Goal: Task Accomplishment & Management: Use online tool/utility

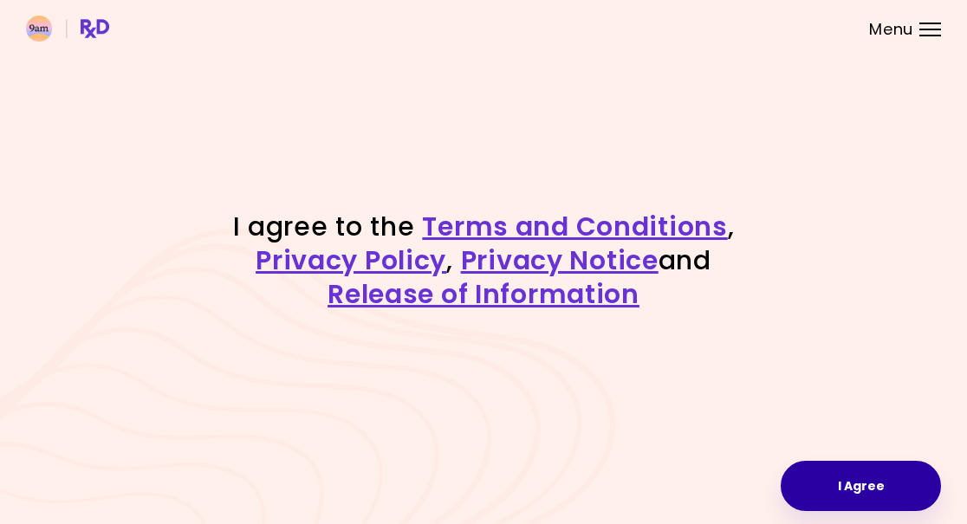
click at [868, 491] on button "I Agree" at bounding box center [861, 486] width 160 height 50
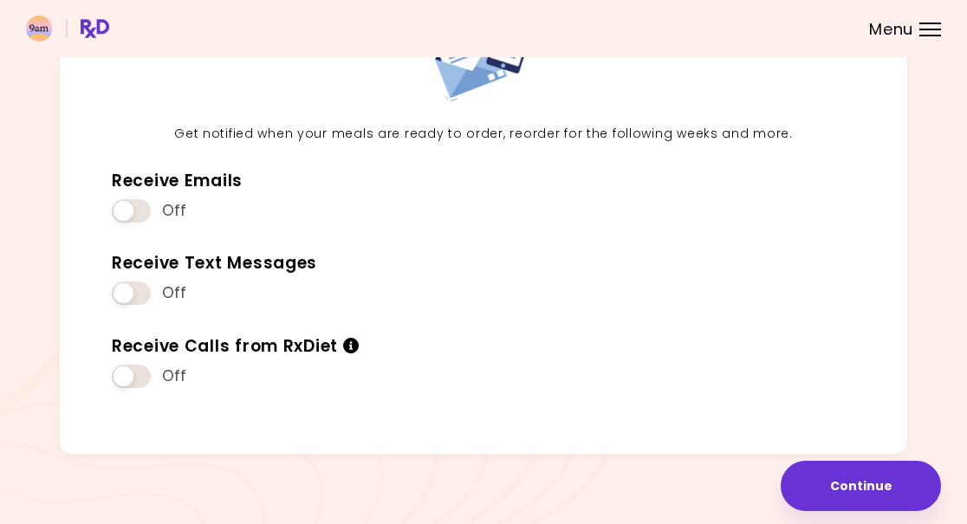
scroll to position [149, 0]
click at [876, 477] on button "Continue" at bounding box center [861, 486] width 160 height 50
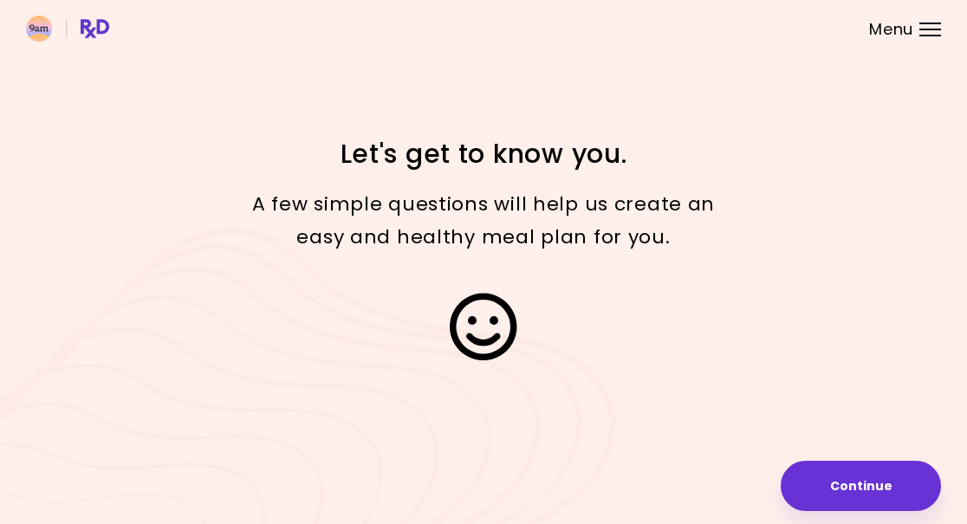
click at [882, 483] on button "Continue" at bounding box center [861, 486] width 160 height 50
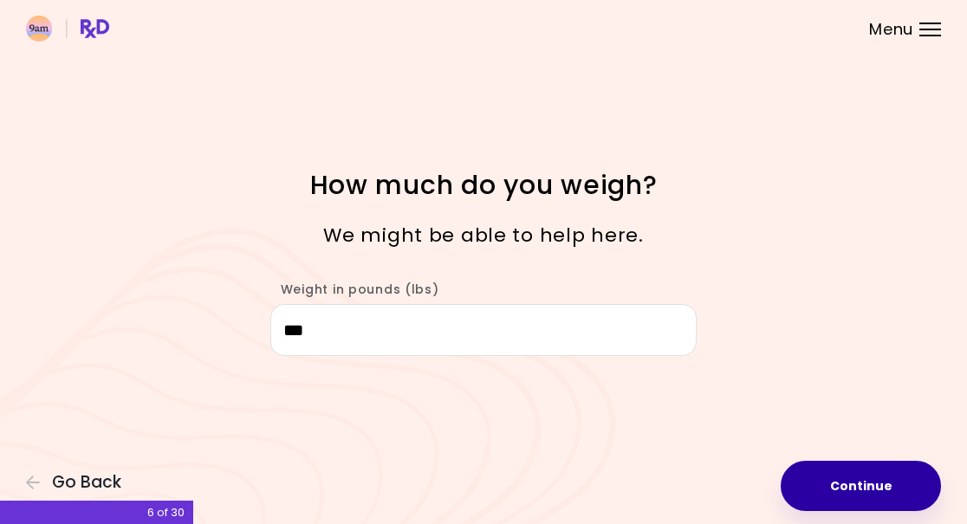
click at [886, 481] on button "Continue" at bounding box center [861, 486] width 160 height 50
select select "****"
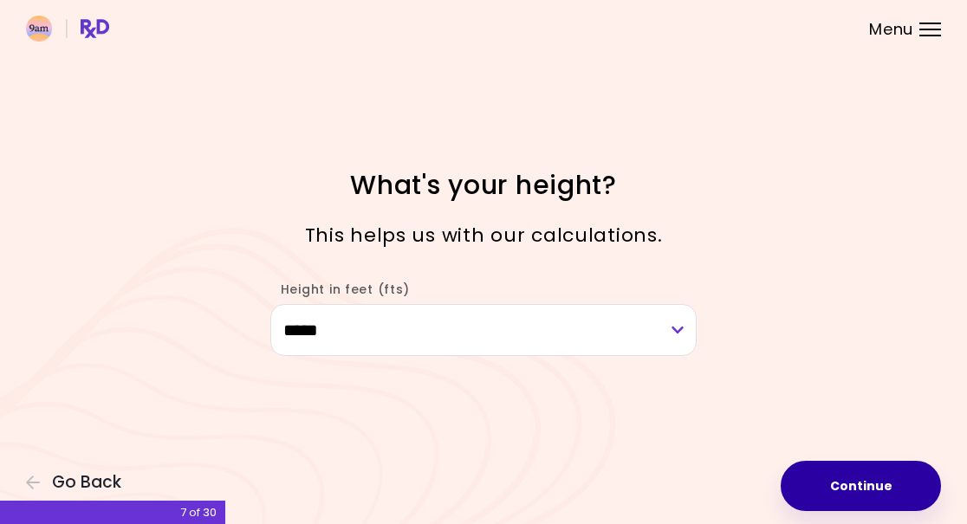
click at [882, 478] on button "Continue" at bounding box center [861, 486] width 160 height 50
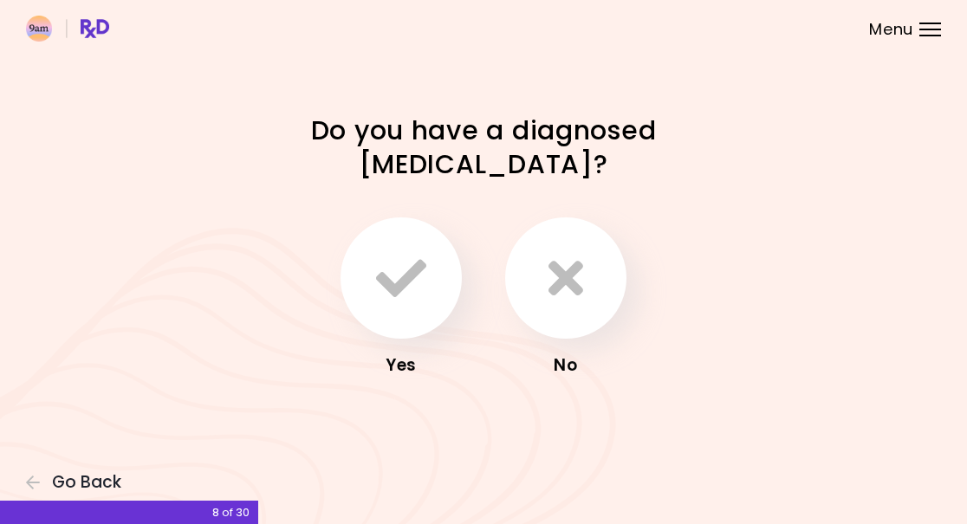
click at [576, 289] on icon "button" at bounding box center [566, 278] width 35 height 50
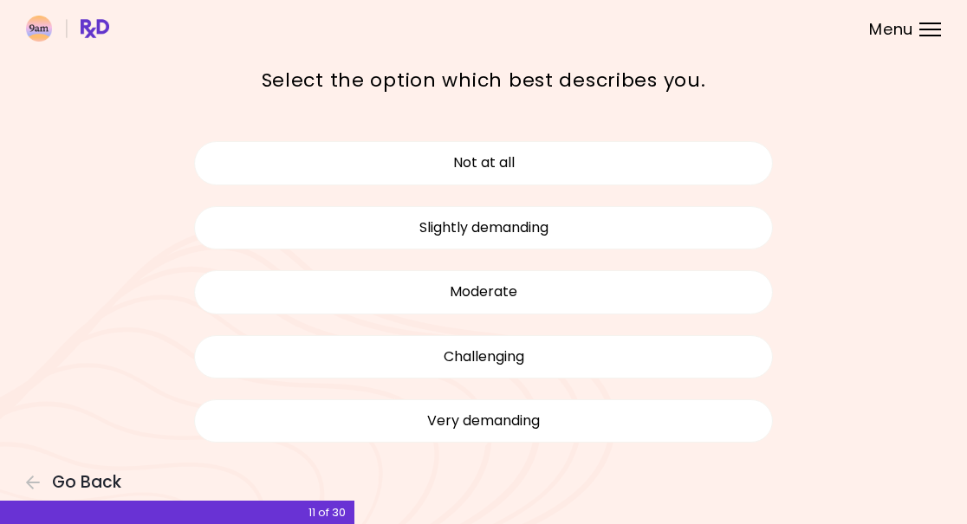
scroll to position [82, 0]
click at [960, 381] on div "Focusable invisible element How physically demanding is your work? Select the o…" at bounding box center [483, 226] width 967 height 617
click at [583, 297] on button "Moderate" at bounding box center [483, 291] width 579 height 43
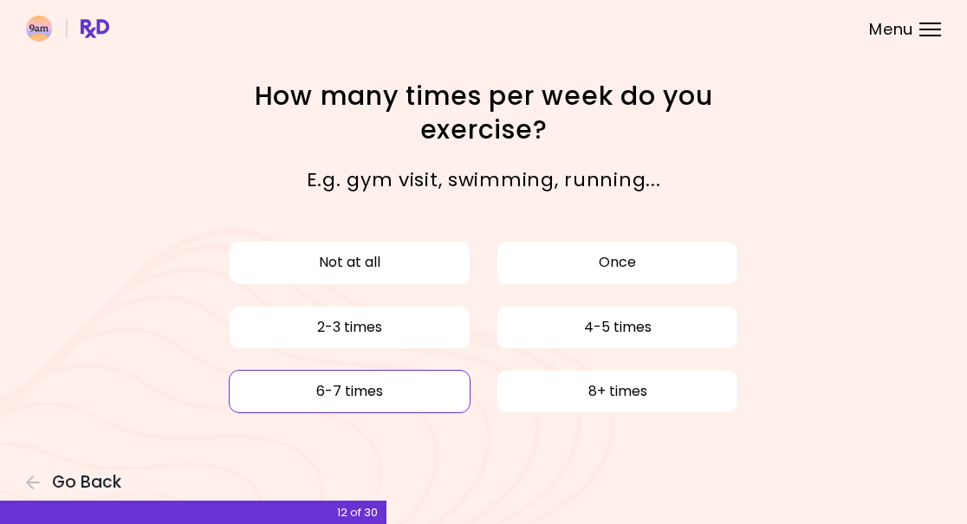
click at [389, 399] on button "6-7 times" at bounding box center [350, 391] width 242 height 43
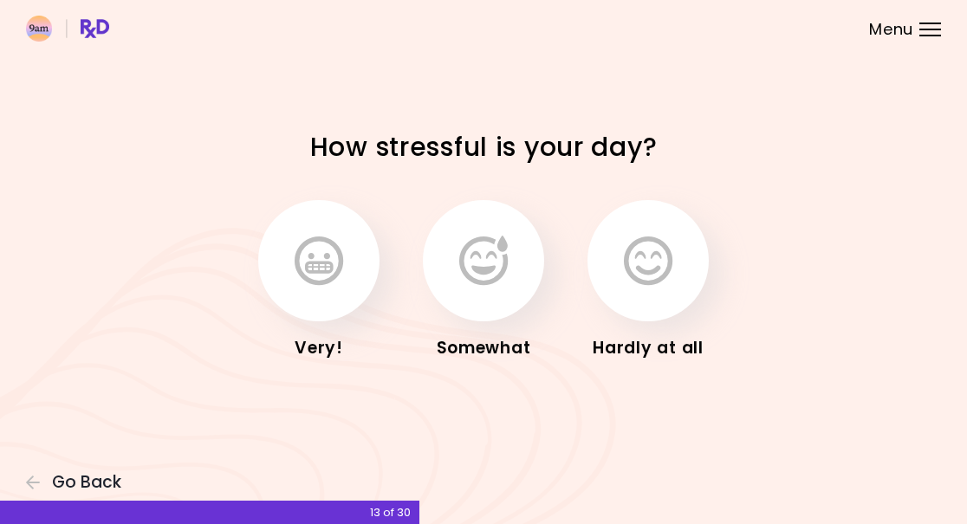
click at [484, 270] on icon "button" at bounding box center [483, 261] width 49 height 50
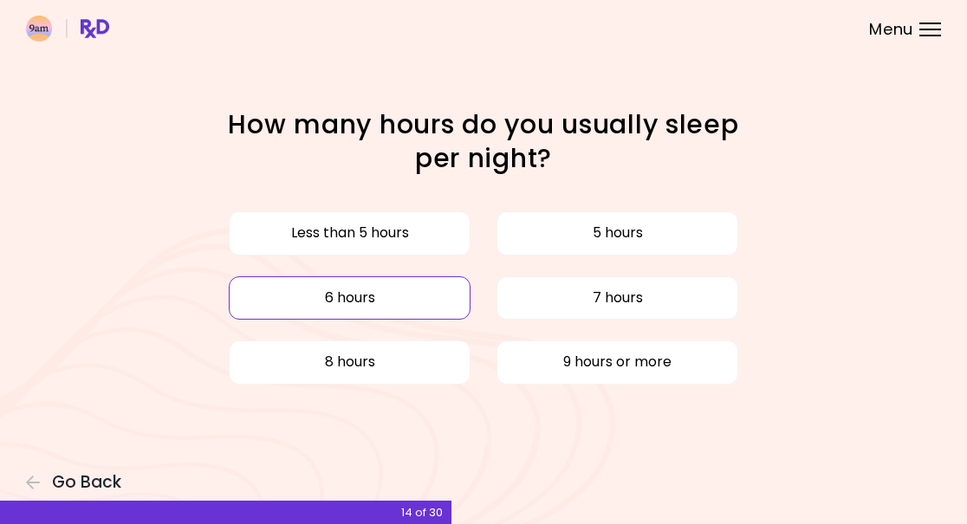
click at [389, 300] on button "6 hours" at bounding box center [350, 298] width 242 height 43
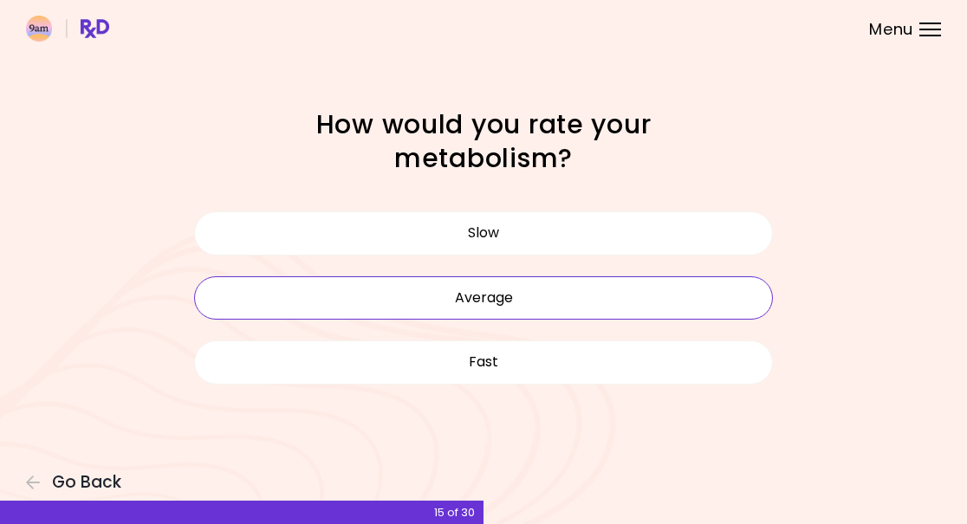
click at [540, 300] on button "Average" at bounding box center [483, 298] width 579 height 43
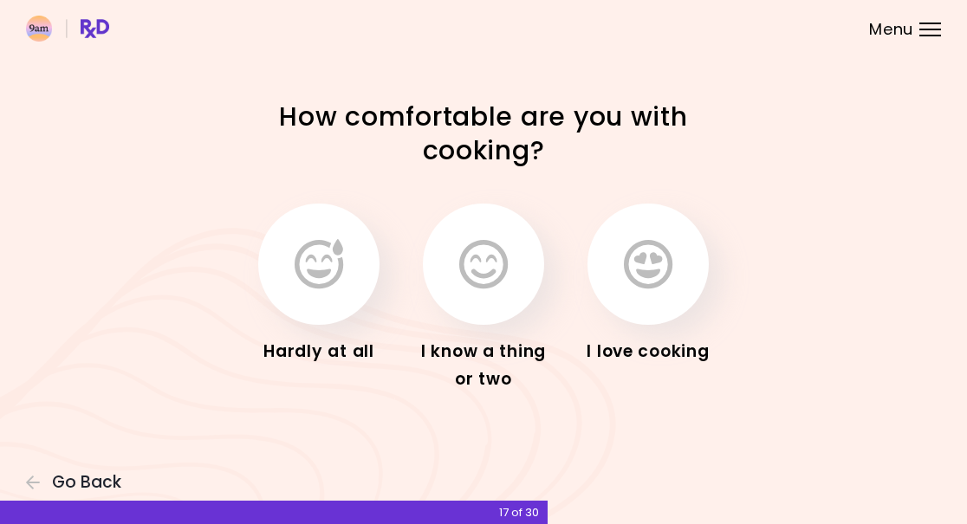
click at [488, 281] on icon "button" at bounding box center [483, 264] width 49 height 50
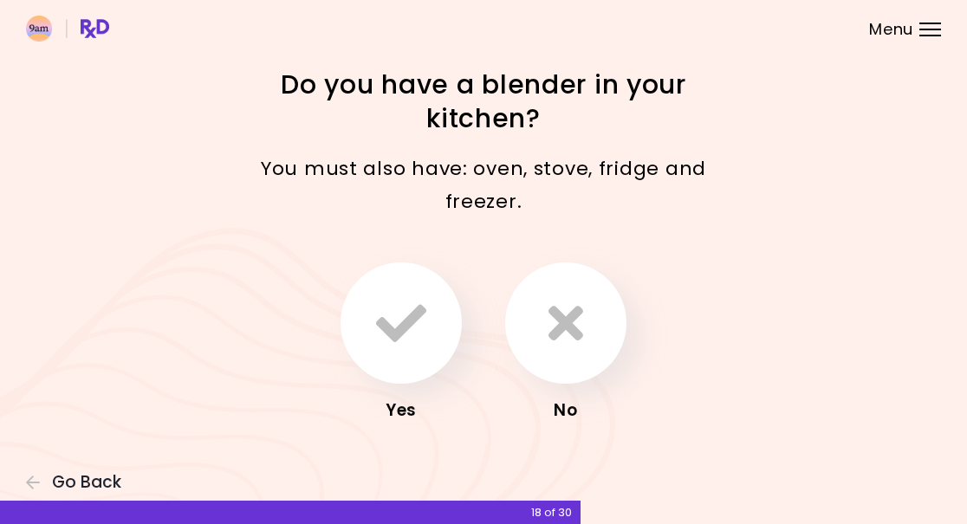
click at [416, 346] on icon "button" at bounding box center [401, 323] width 50 height 50
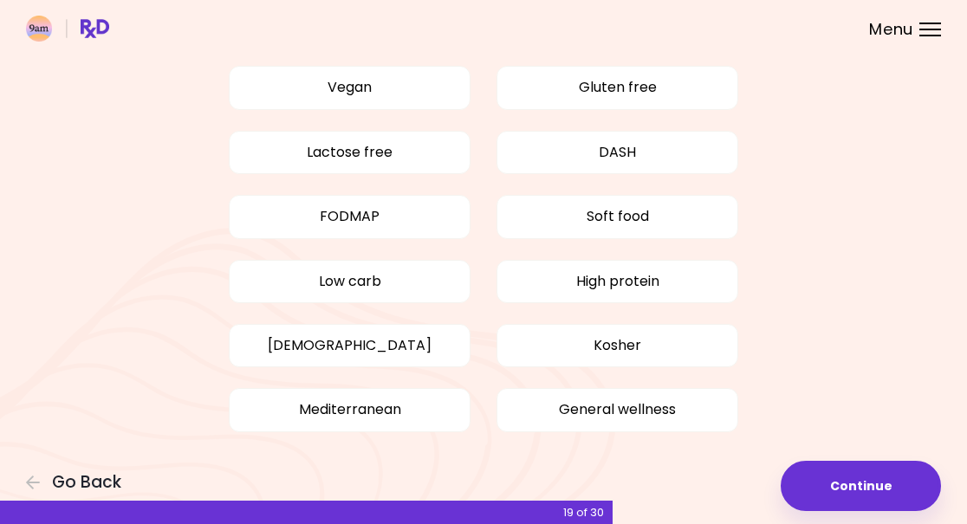
scroll to position [127, 0]
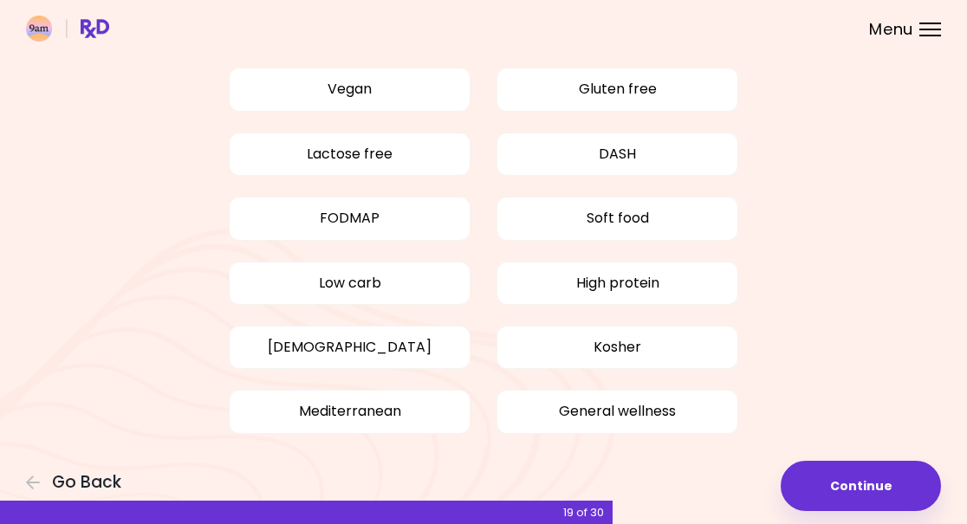
click at [656, 408] on button "General wellness" at bounding box center [618, 411] width 242 height 43
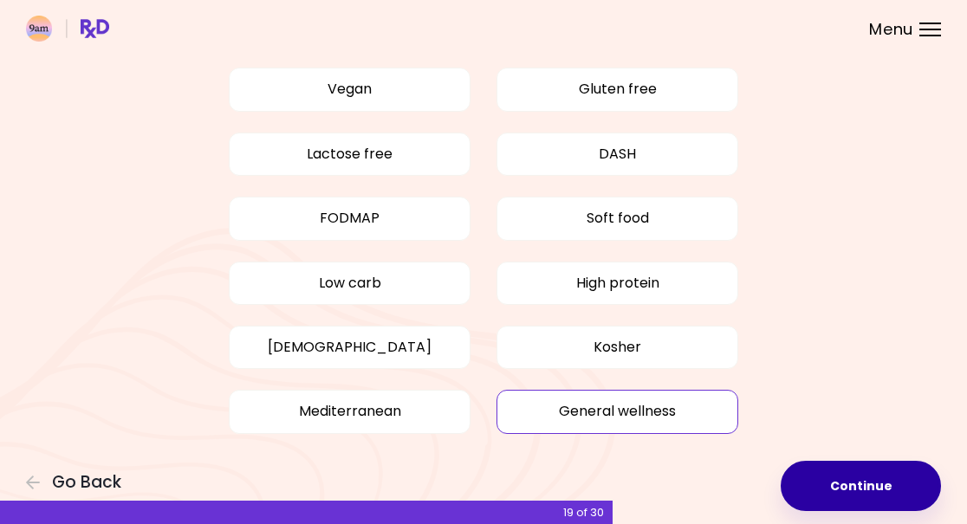
click at [847, 487] on button "Continue" at bounding box center [861, 486] width 160 height 50
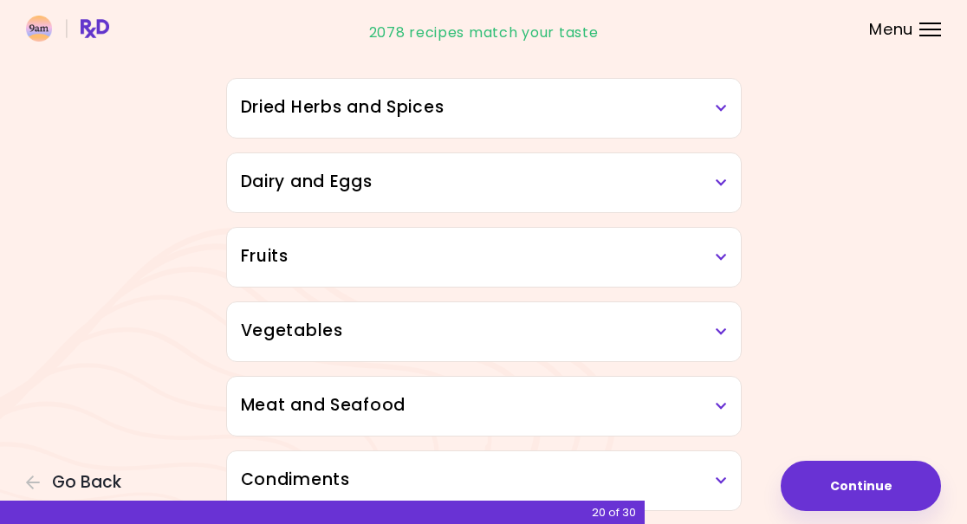
scroll to position [164, 0]
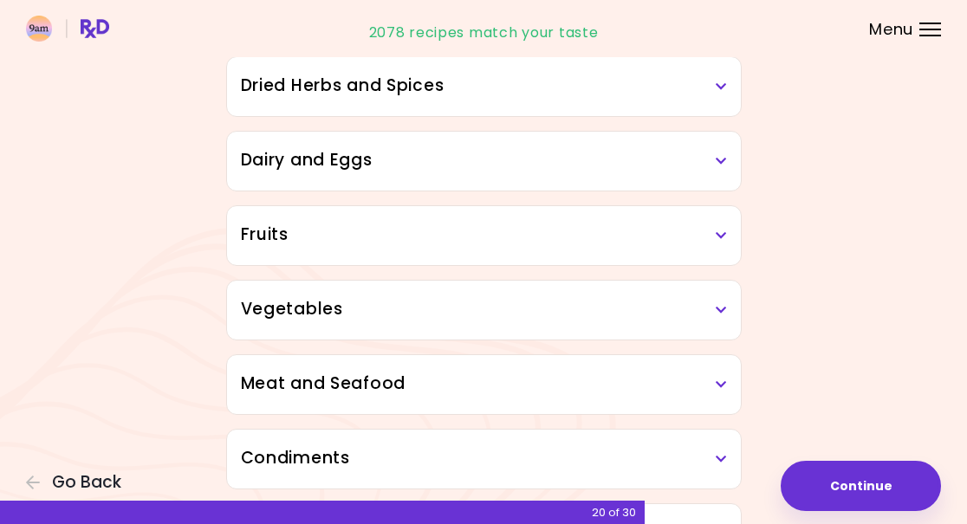
click at [706, 316] on h3 "Vegetables" at bounding box center [484, 309] width 486 height 25
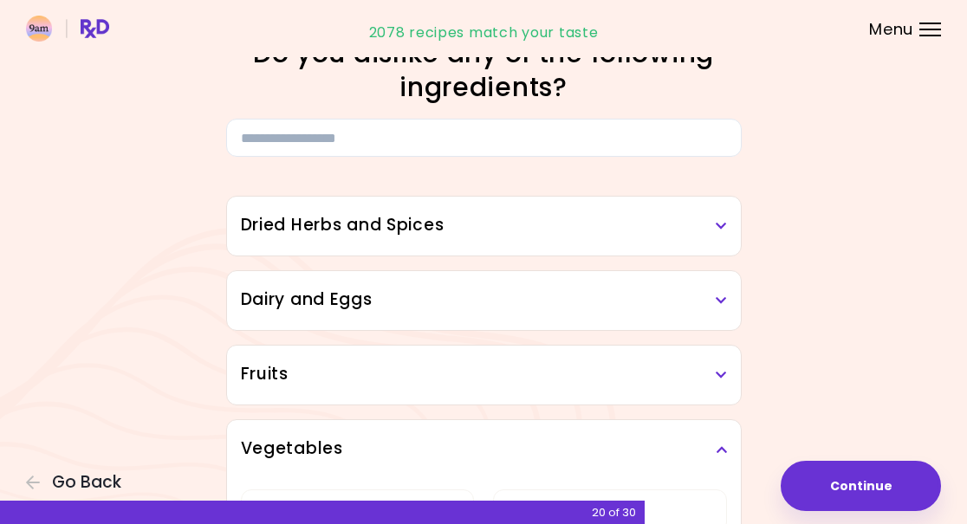
scroll to position [25, 0]
click at [707, 232] on h3 "Dried Herbs and Spices" at bounding box center [484, 224] width 486 height 25
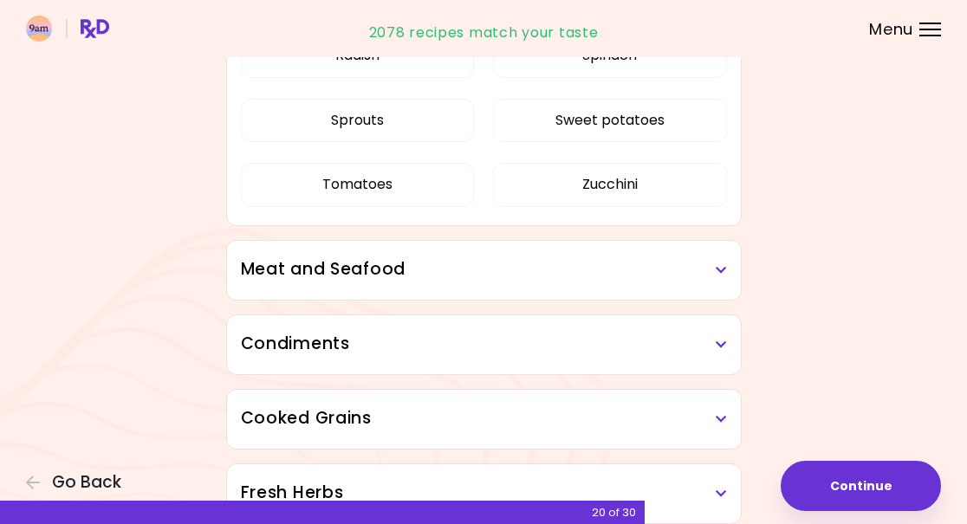
scroll to position [1624, 0]
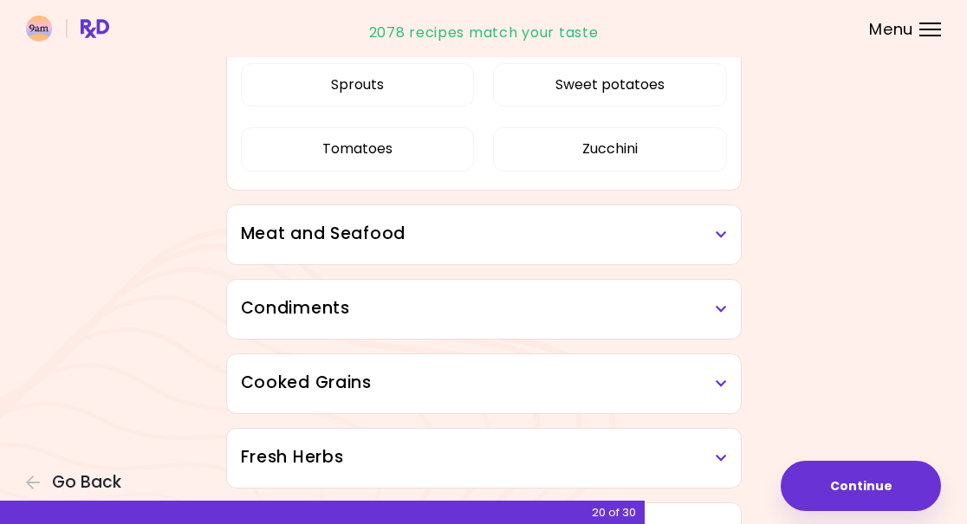
click at [711, 239] on h3 "Meat and Seafood" at bounding box center [484, 234] width 486 height 25
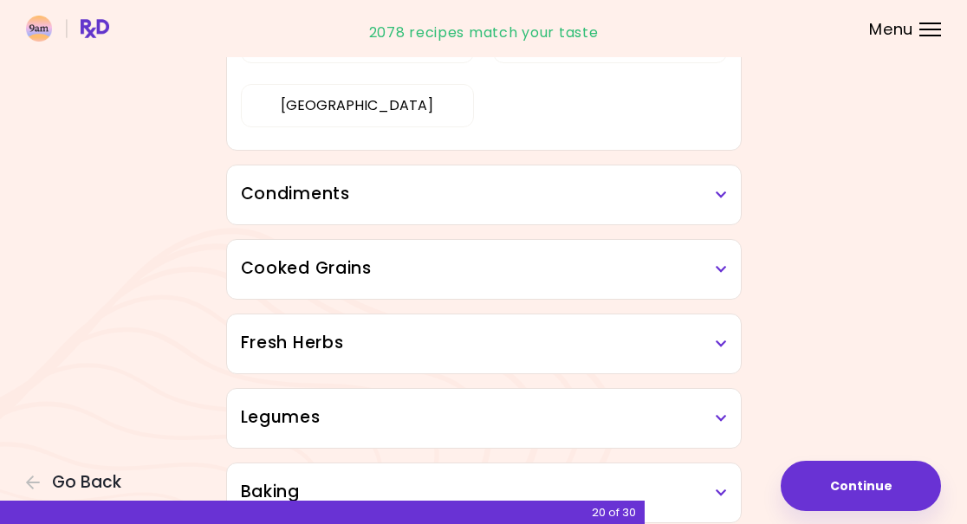
scroll to position [2140, 0]
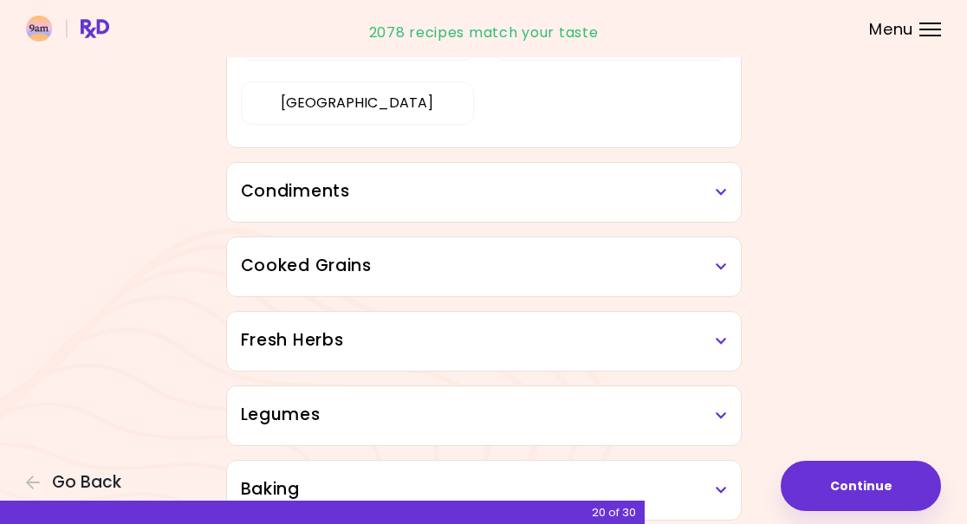
click at [713, 273] on h3 "Cooked Grains" at bounding box center [484, 266] width 486 height 25
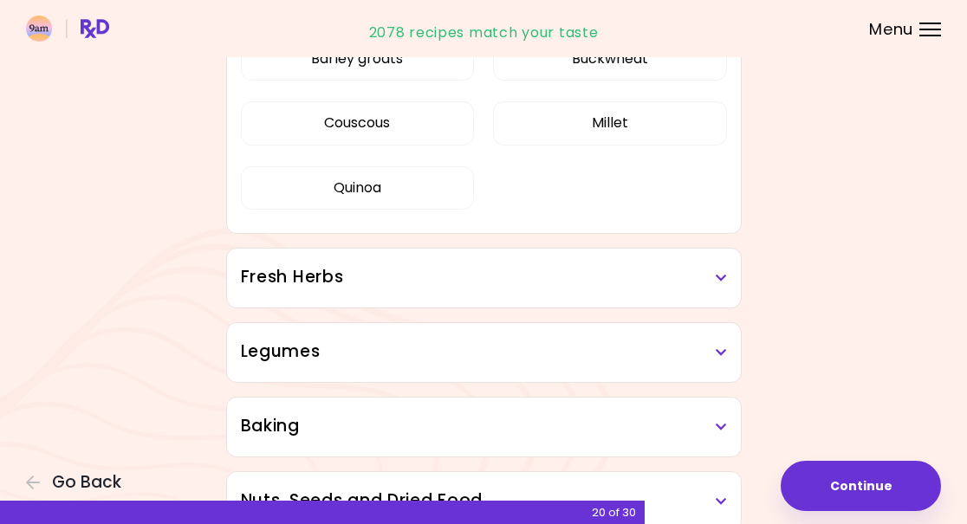
scroll to position [2414, 0]
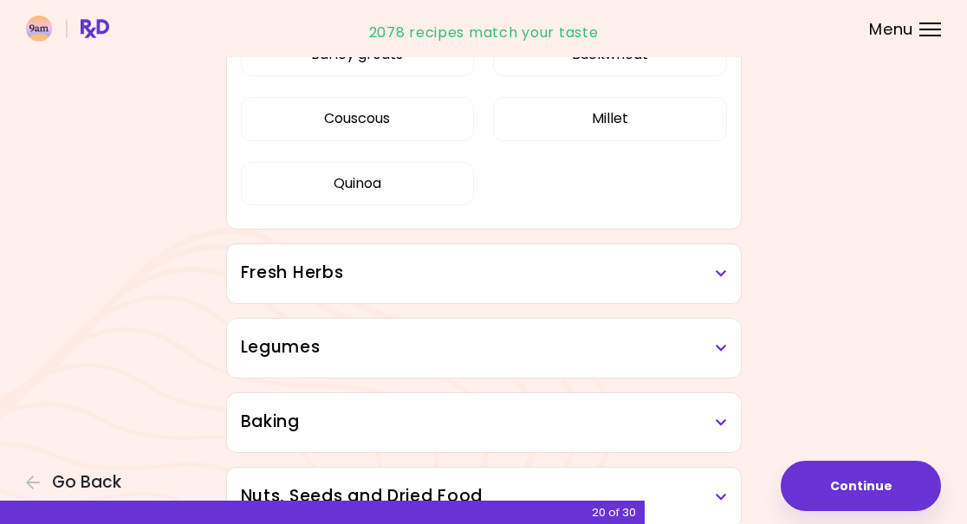
click at [717, 281] on h3 "Fresh Herbs" at bounding box center [484, 273] width 486 height 25
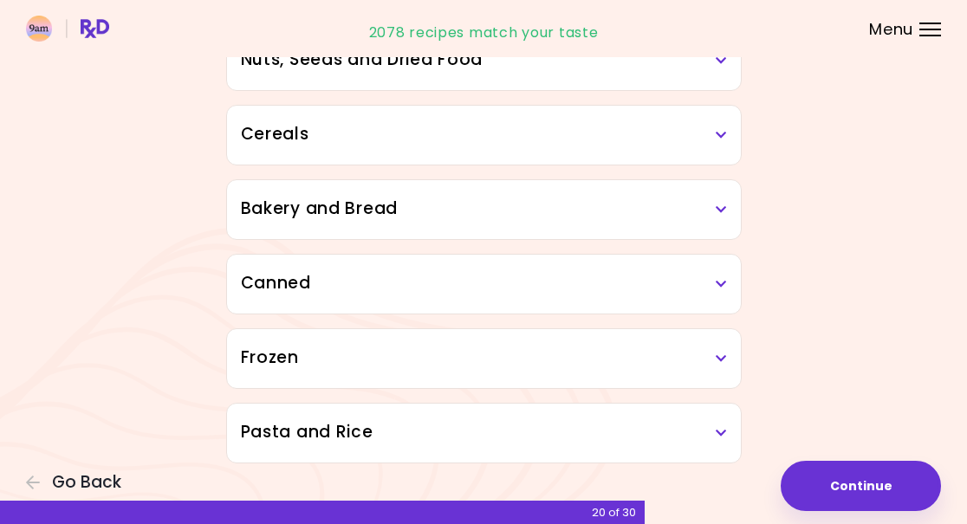
scroll to position [3057, 0]
click at [877, 485] on button "Continue" at bounding box center [861, 486] width 160 height 50
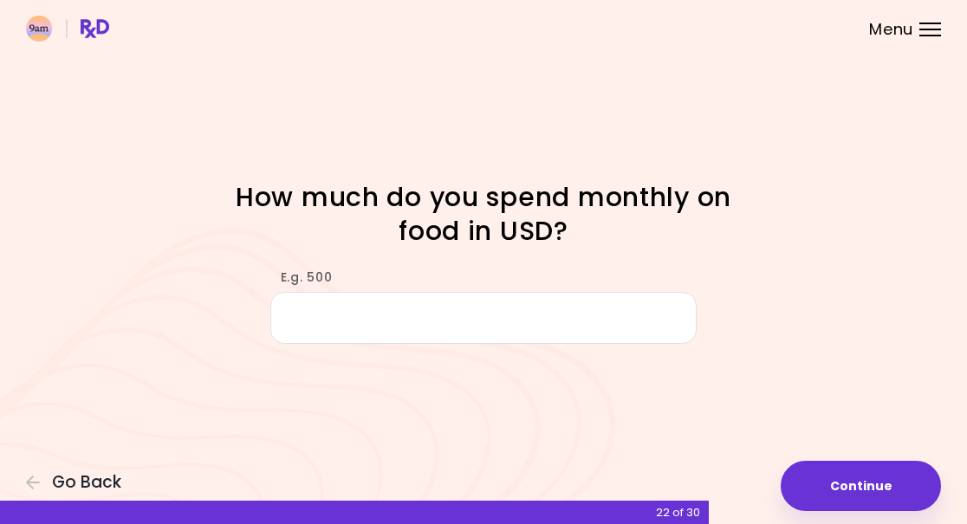
click at [332, 321] on input "E.g. 500" at bounding box center [483, 318] width 427 height 52
type input "***"
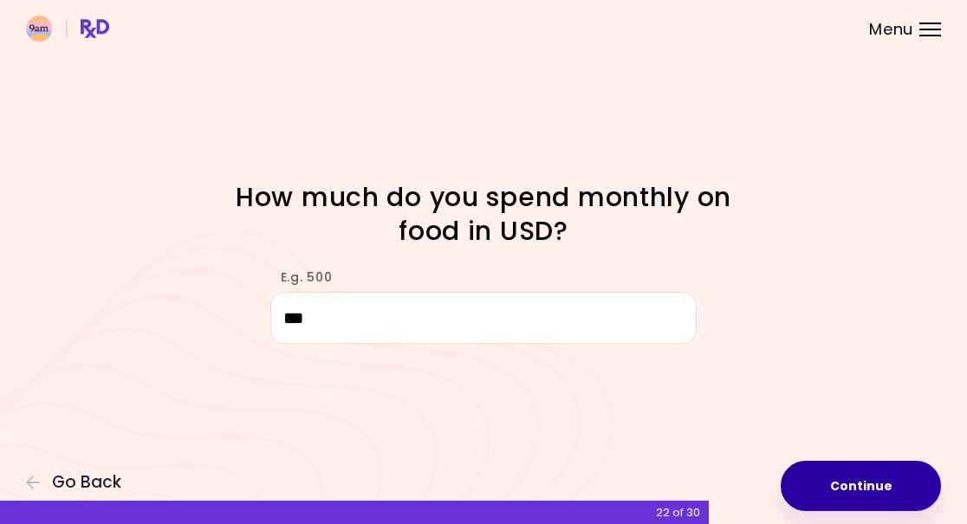
click at [868, 481] on button "Continue" at bounding box center [861, 486] width 160 height 50
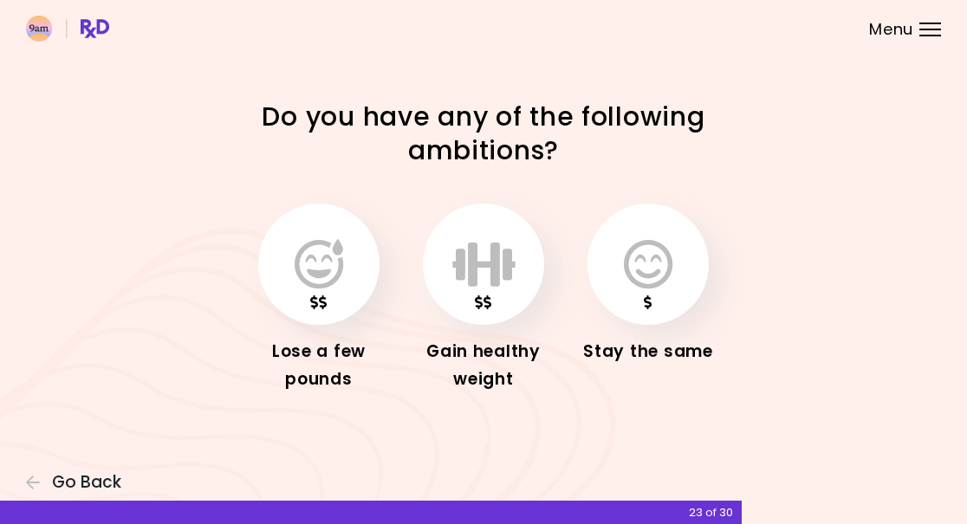
click at [331, 283] on icon "button" at bounding box center [319, 264] width 49 height 50
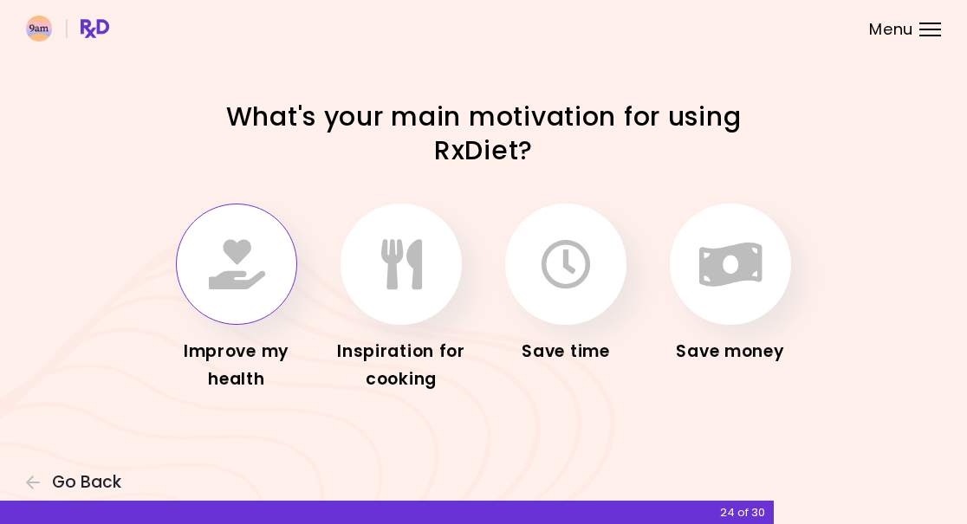
click at [242, 283] on icon "button" at bounding box center [237, 264] width 56 height 50
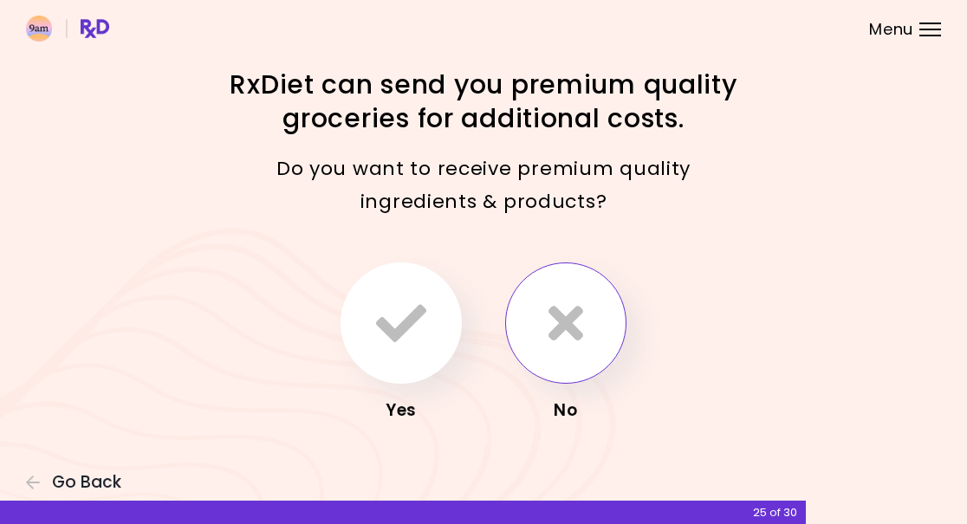
click at [566, 325] on icon "button" at bounding box center [566, 323] width 35 height 50
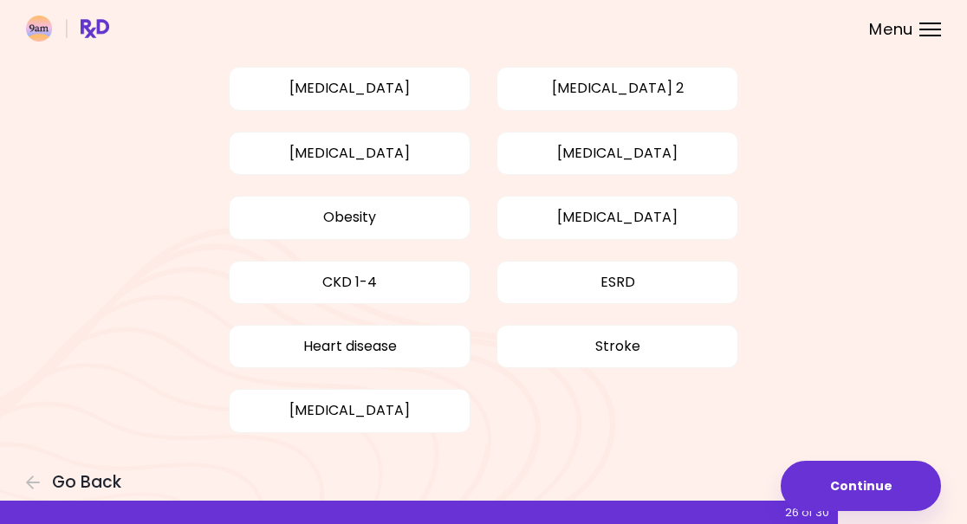
scroll to position [155, 0]
click at [878, 482] on button "Continue" at bounding box center [861, 486] width 160 height 50
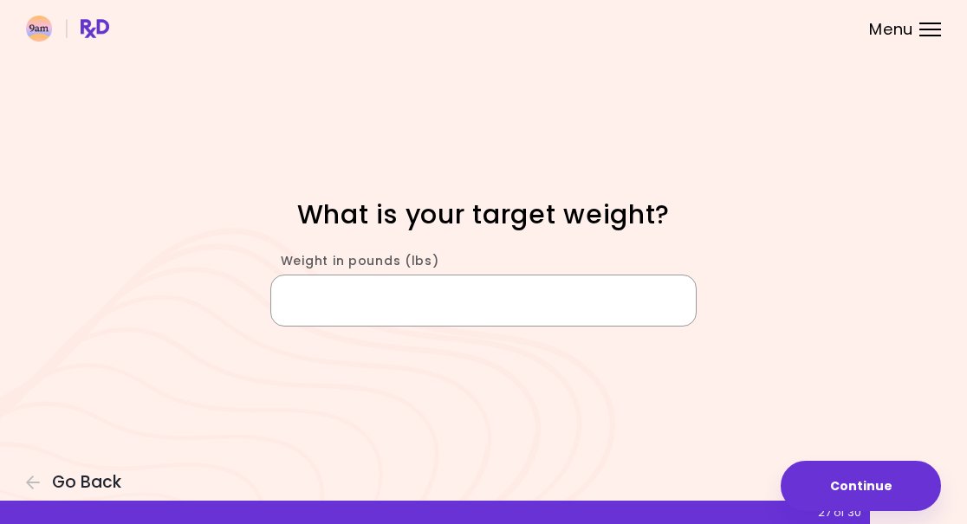
click at [404, 296] on input "Weight in pounds (lbs)" at bounding box center [483, 301] width 427 height 52
type input "***"
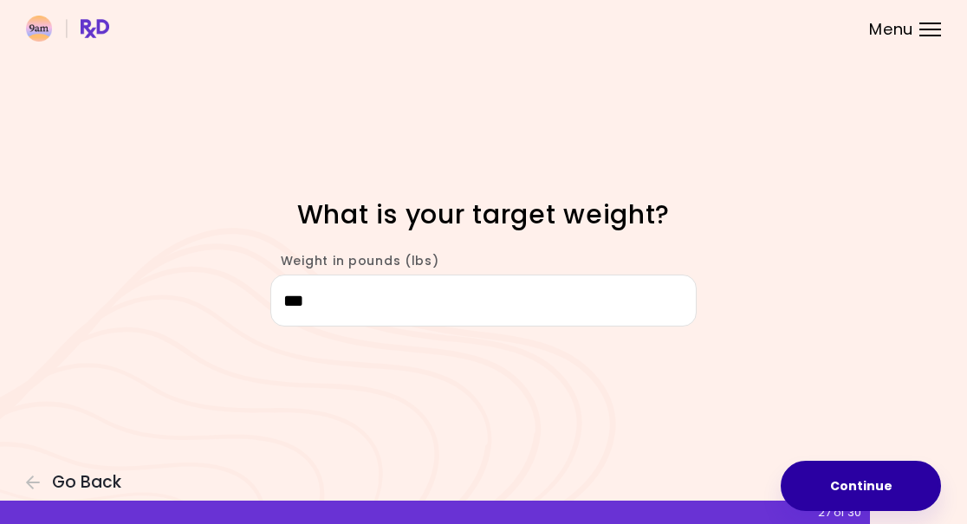
click at [889, 485] on button "Continue" at bounding box center [861, 486] width 160 height 50
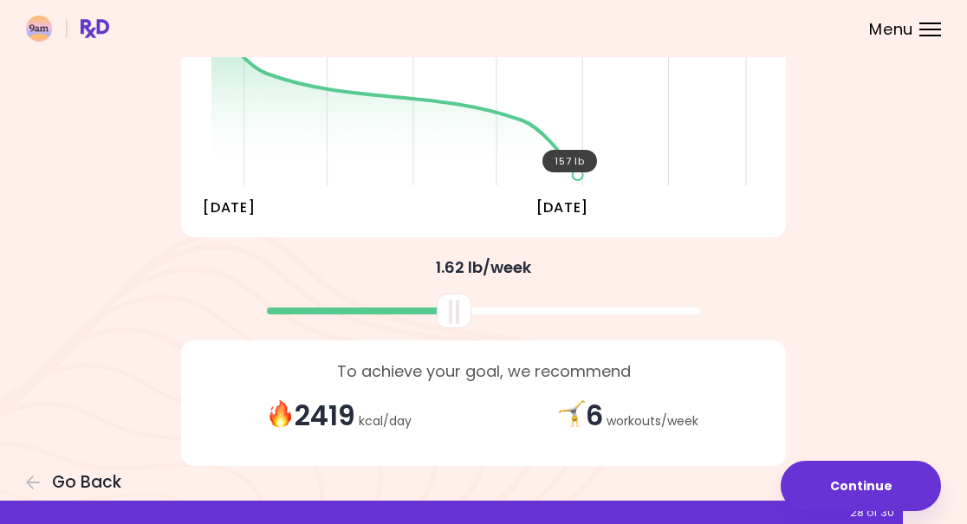
scroll to position [290, 0]
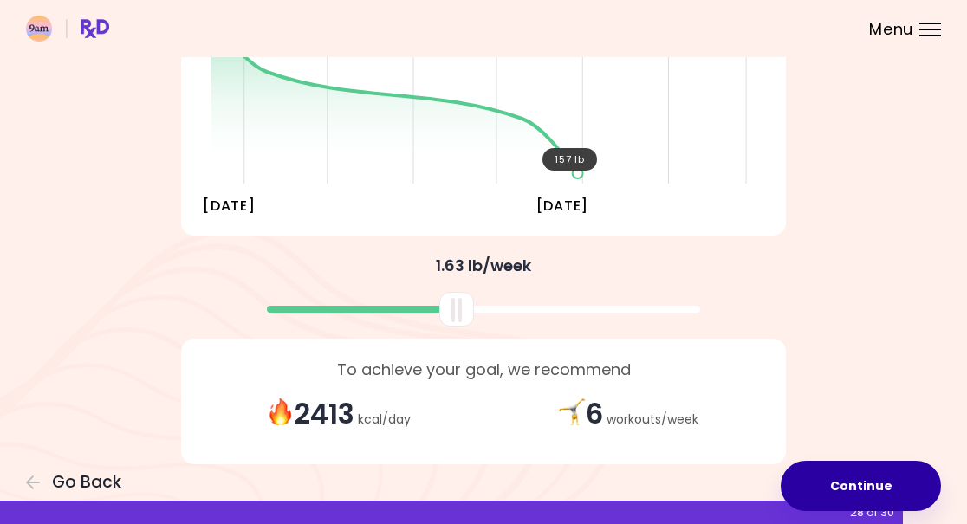
click at [877, 477] on button "Continue" at bounding box center [861, 486] width 160 height 50
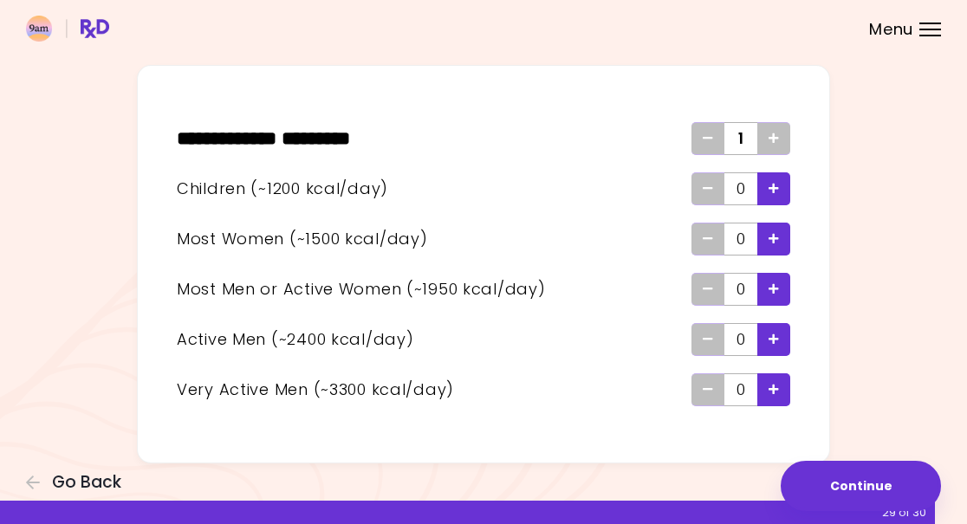
scroll to position [81, 0]
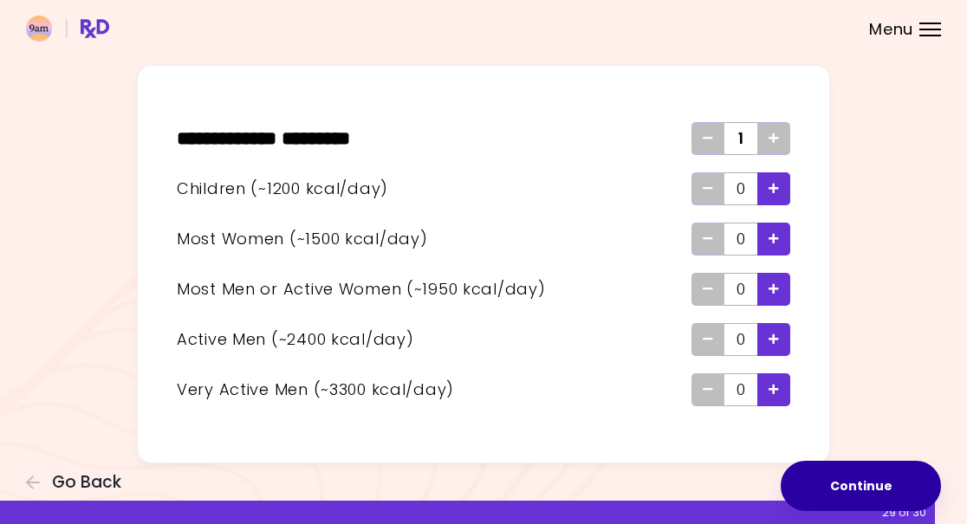
click at [853, 478] on button "Continue" at bounding box center [861, 486] width 160 height 50
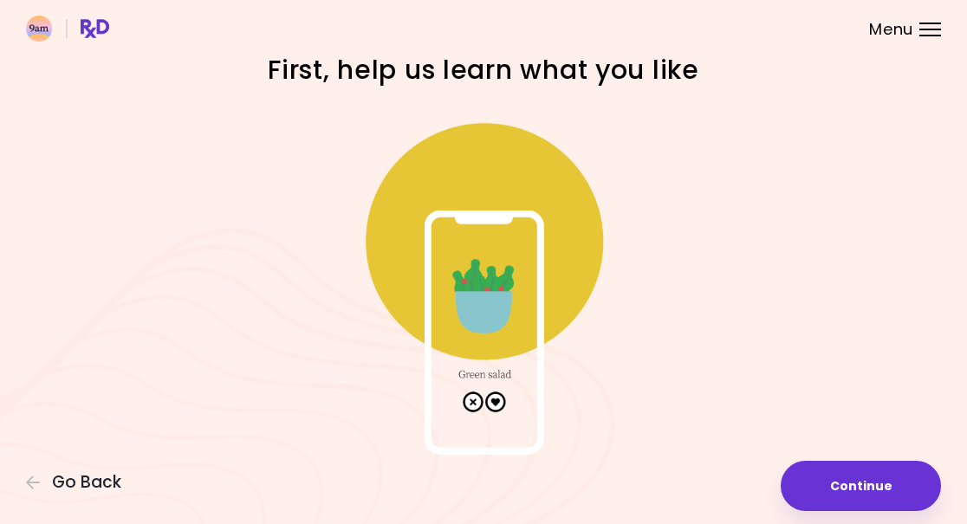
scroll to position [8, 0]
click at [504, 397] on img at bounding box center [483, 281] width 347 height 347
click at [462, 402] on img at bounding box center [483, 281] width 347 height 347
click at [505, 396] on img at bounding box center [483, 281] width 347 height 347
click at [506, 398] on img at bounding box center [483, 281] width 347 height 347
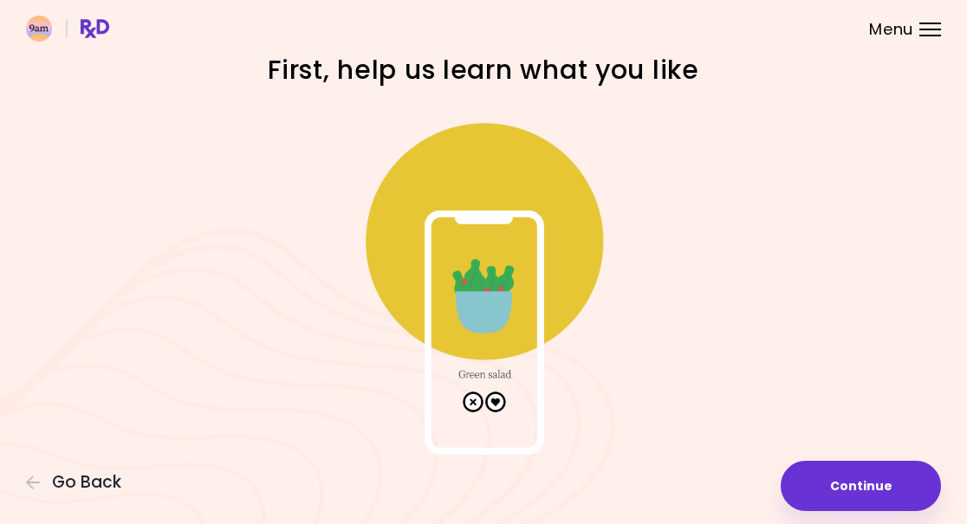
click at [481, 269] on img at bounding box center [483, 281] width 347 height 347
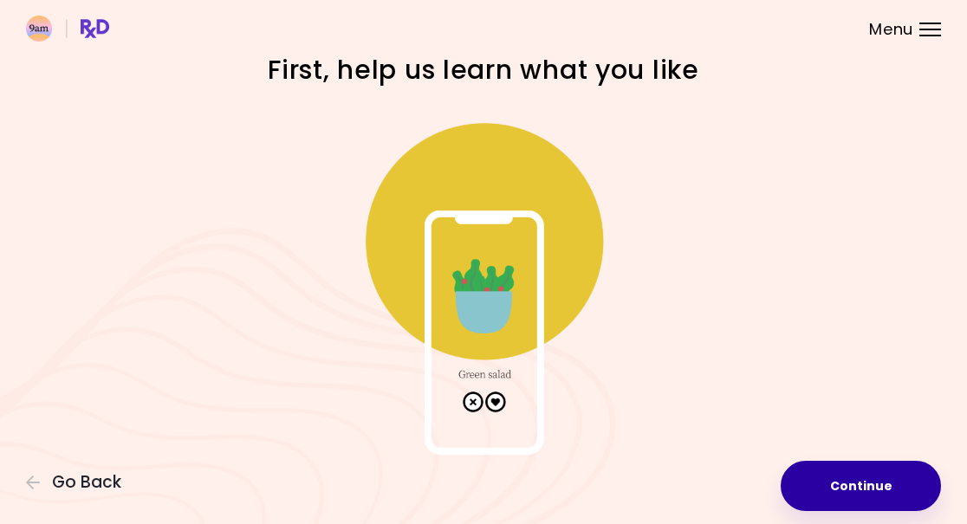
click at [849, 481] on button "Continue" at bounding box center [861, 486] width 160 height 50
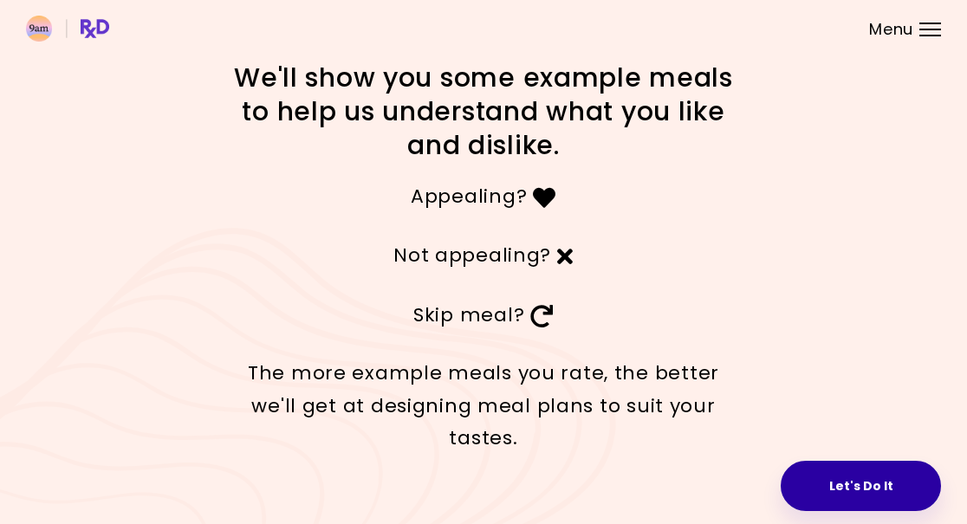
click at [854, 480] on button "Let's Do It" at bounding box center [861, 486] width 160 height 50
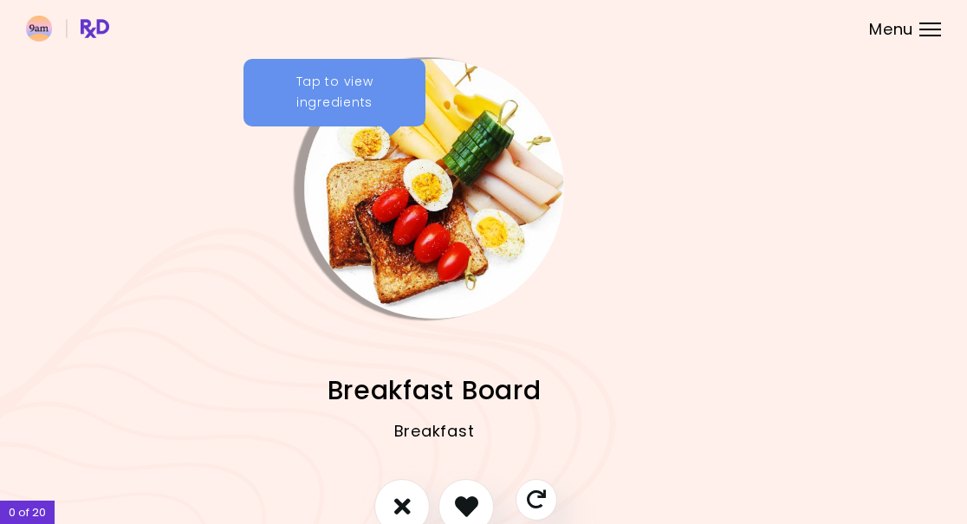
scroll to position [0, 50]
click at [347, 100] on div "Tap to view ingredients" at bounding box center [334, 93] width 182 height 68
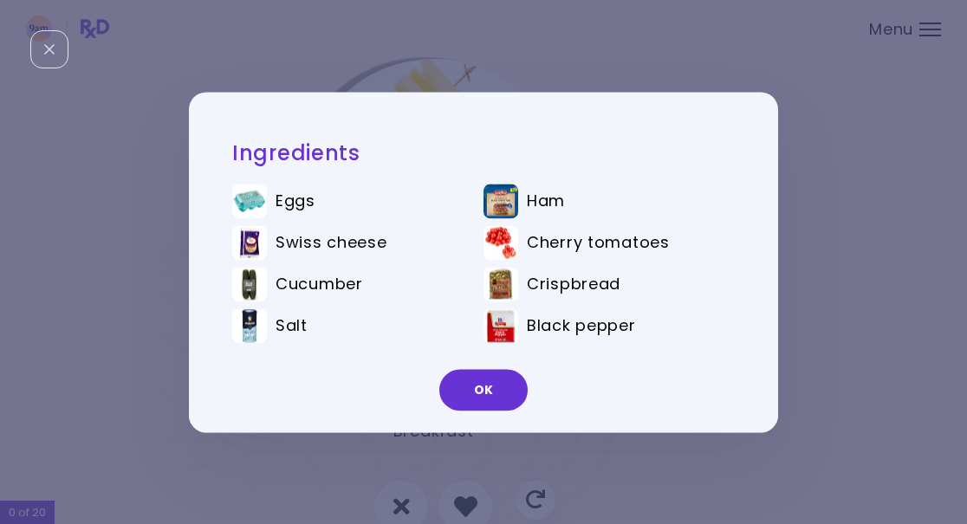
click at [355, 287] on span "Cucumber" at bounding box center [320, 284] width 88 height 19
click at [354, 280] on span "Cucumber" at bounding box center [320, 284] width 88 height 19
click at [489, 386] on button "OK" at bounding box center [483, 390] width 88 height 42
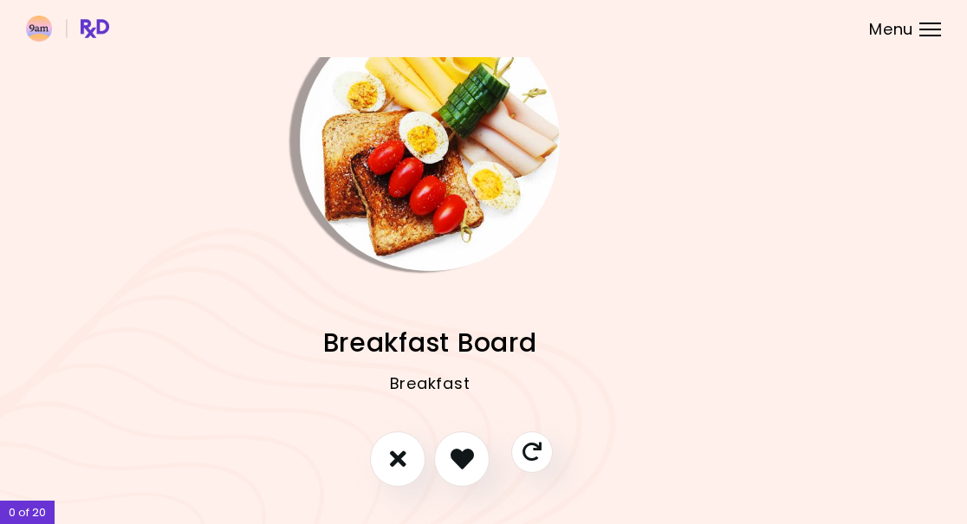
scroll to position [48, 55]
click at [459, 456] on icon "I like this recipe" at bounding box center [461, 458] width 23 height 23
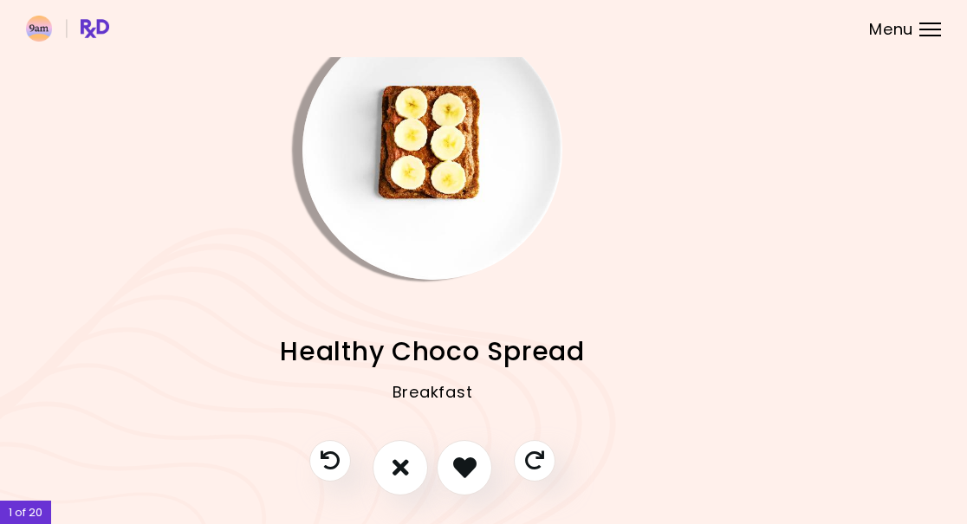
scroll to position [40, 51]
click at [400, 467] on icon "I don't like this recipe" at bounding box center [401, 467] width 18 height 26
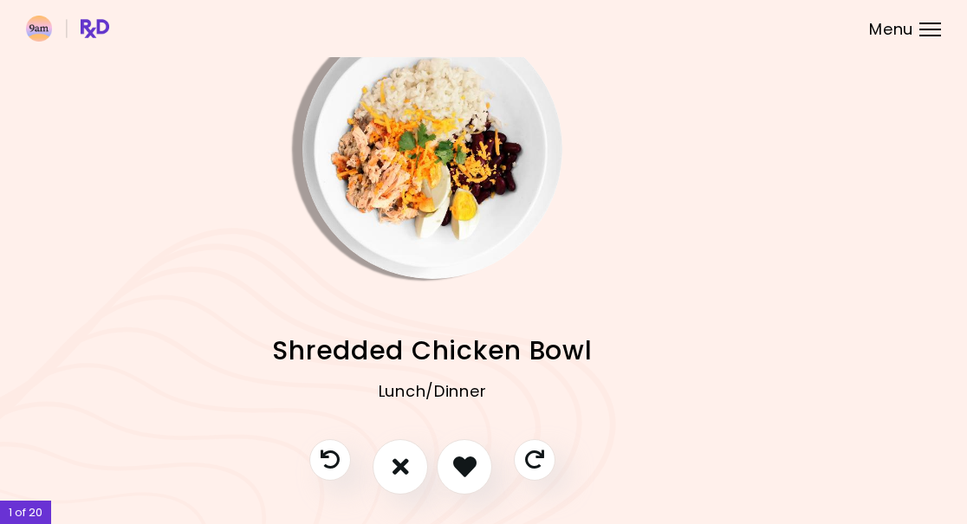
click at [473, 469] on icon "I like this recipe" at bounding box center [464, 466] width 23 height 23
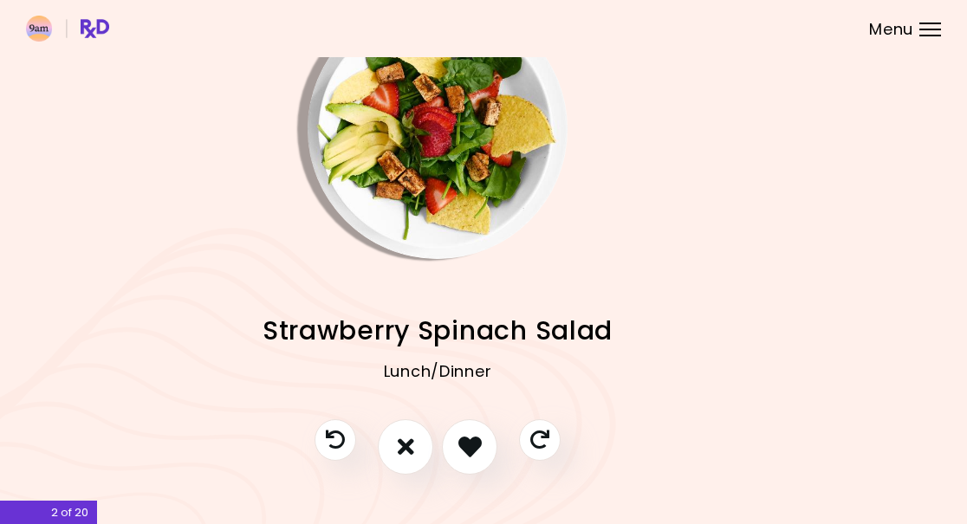
scroll to position [62, 46]
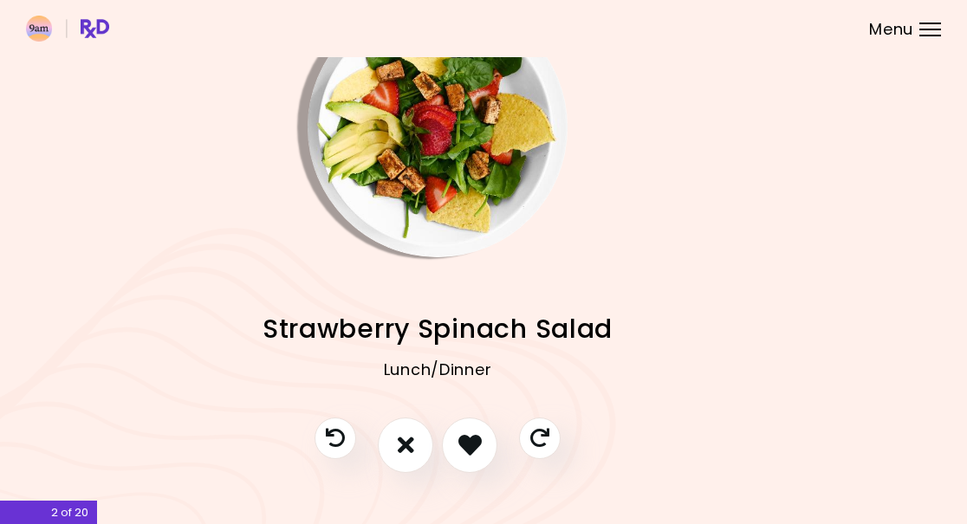
click at [472, 449] on icon "I like this recipe" at bounding box center [470, 444] width 23 height 23
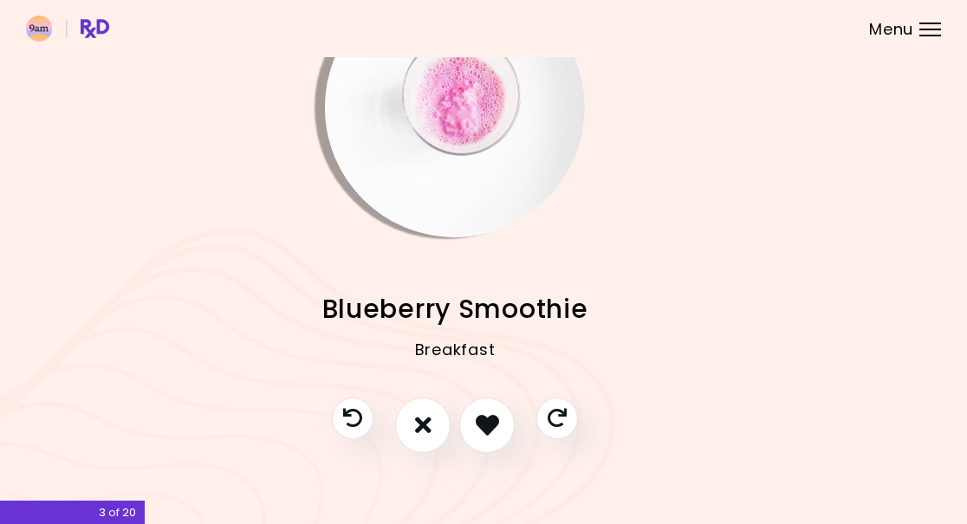
scroll to position [82, 29]
click at [421, 427] on icon "I don't like this recipe" at bounding box center [422, 424] width 16 height 23
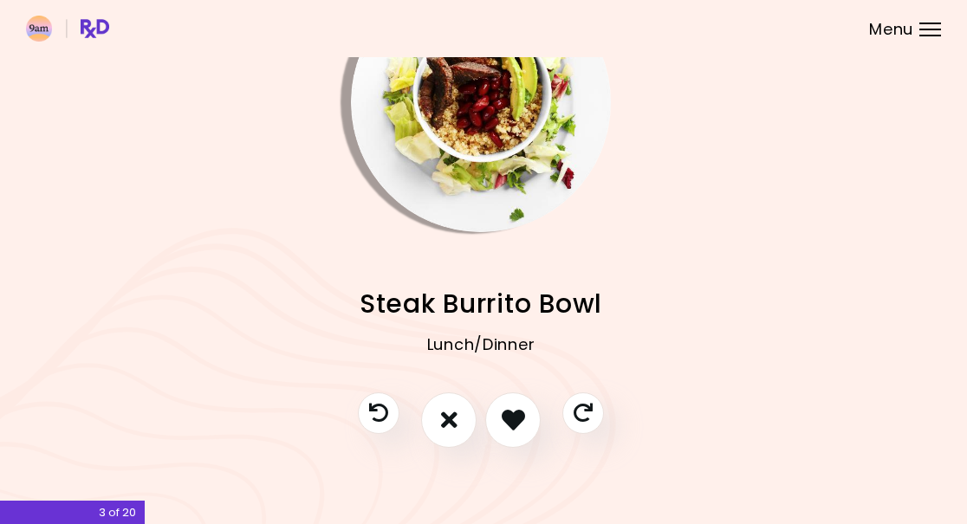
scroll to position [86, 1]
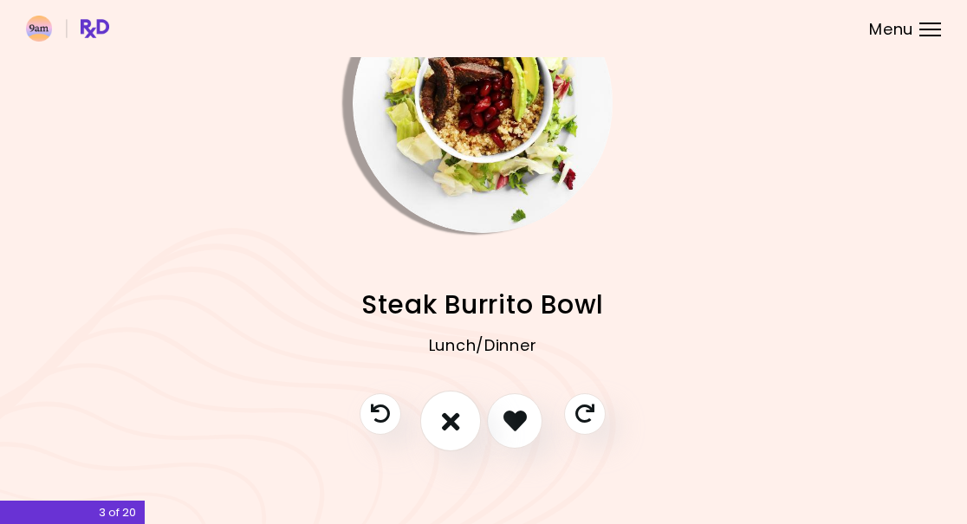
click at [450, 409] on icon "I don't like this recipe" at bounding box center [451, 421] width 18 height 26
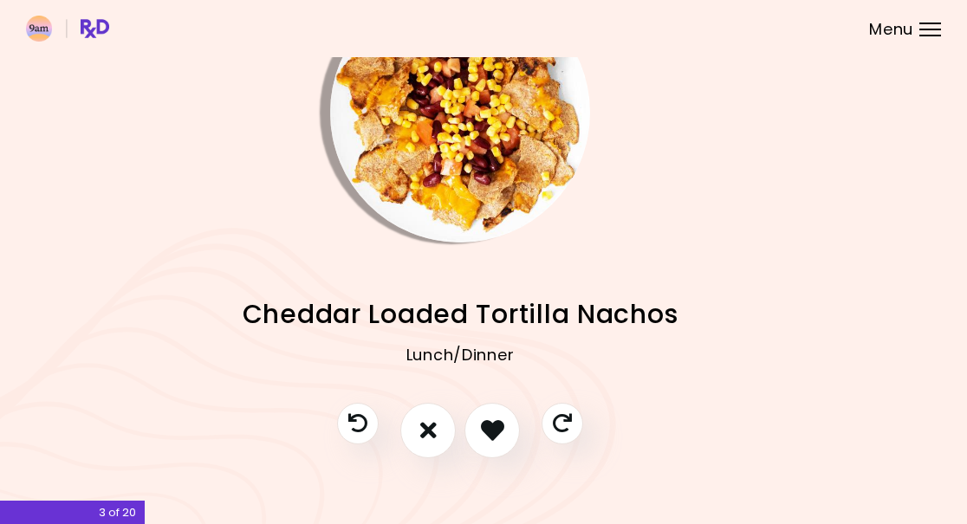
scroll to position [76, 23]
click at [428, 433] on icon "I don't like this recipe" at bounding box center [429, 430] width 16 height 23
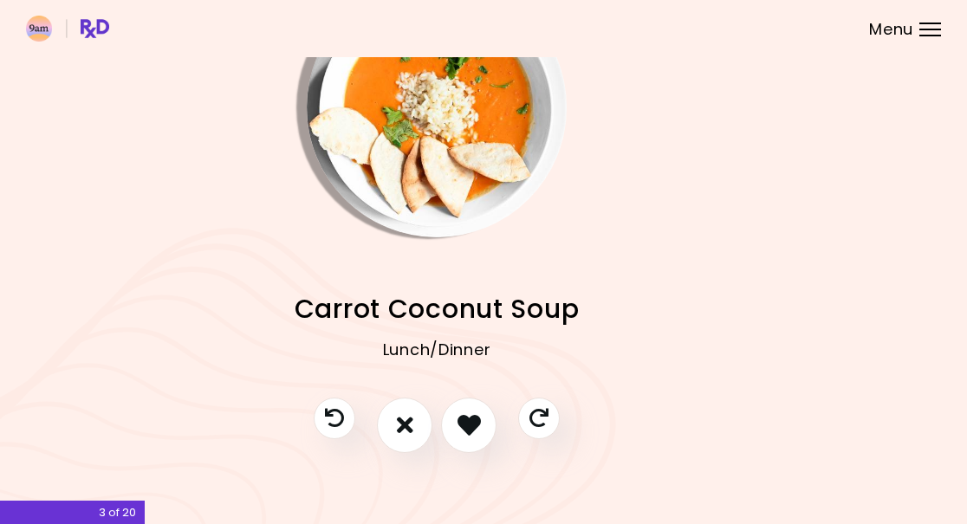
scroll to position [81, 48]
click at [407, 428] on icon "I don't like this recipe" at bounding box center [404, 426] width 18 height 26
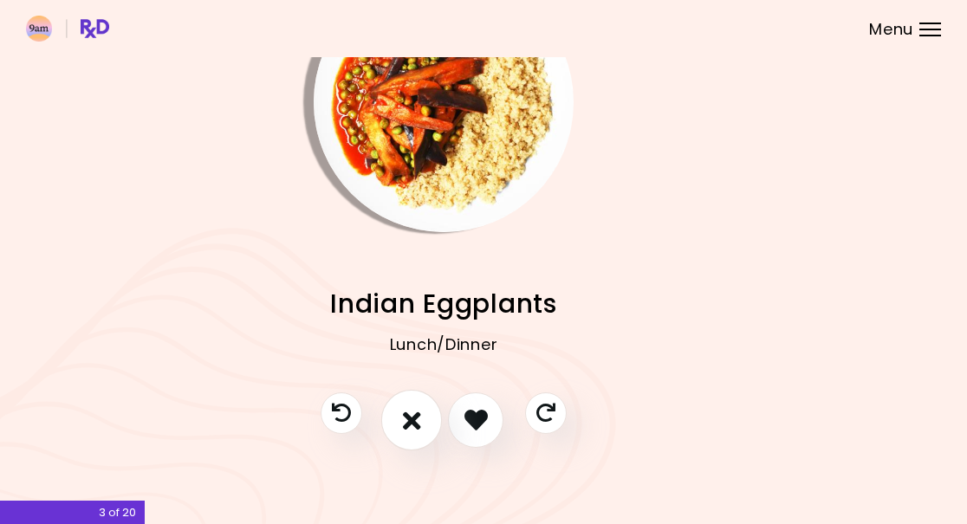
scroll to position [86, 39]
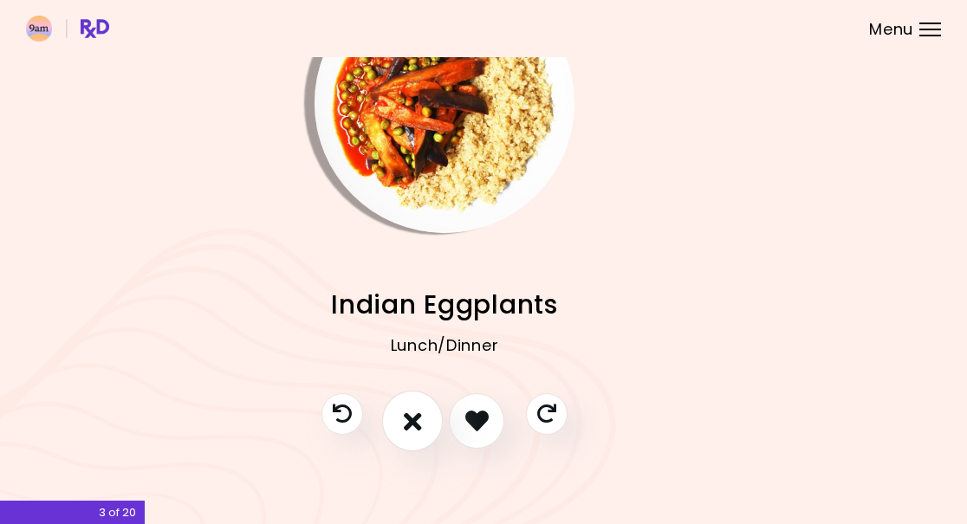
click at [413, 426] on icon "I don't like this recipe" at bounding box center [413, 421] width 18 height 26
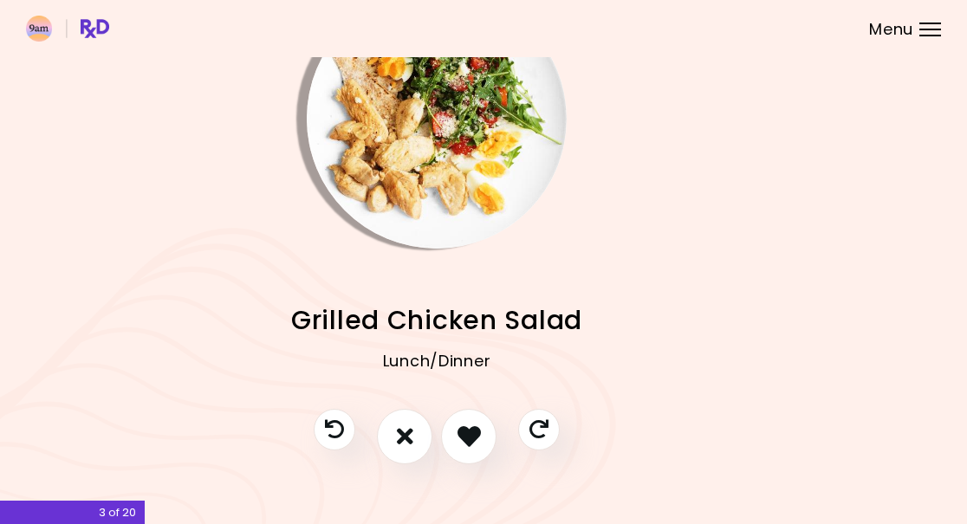
scroll to position [70, 46]
click at [466, 441] on icon "I like this recipe" at bounding box center [470, 436] width 23 height 23
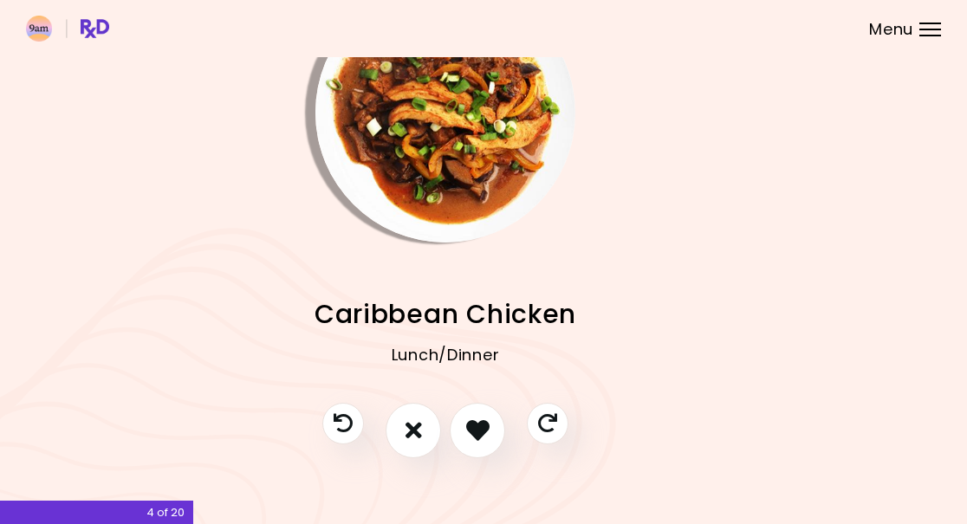
scroll to position [77, 38]
click at [478, 435] on icon "I like this recipe" at bounding box center [477, 429] width 23 height 23
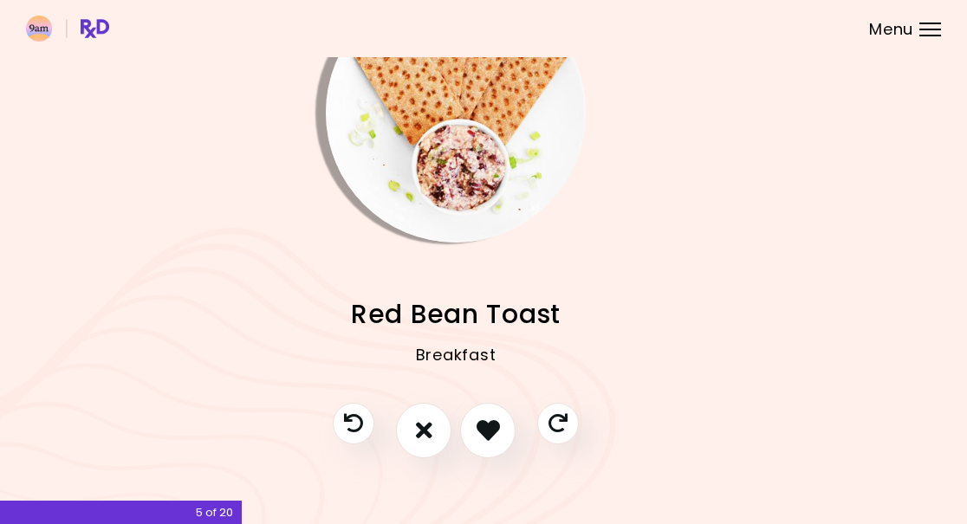
scroll to position [86, 23]
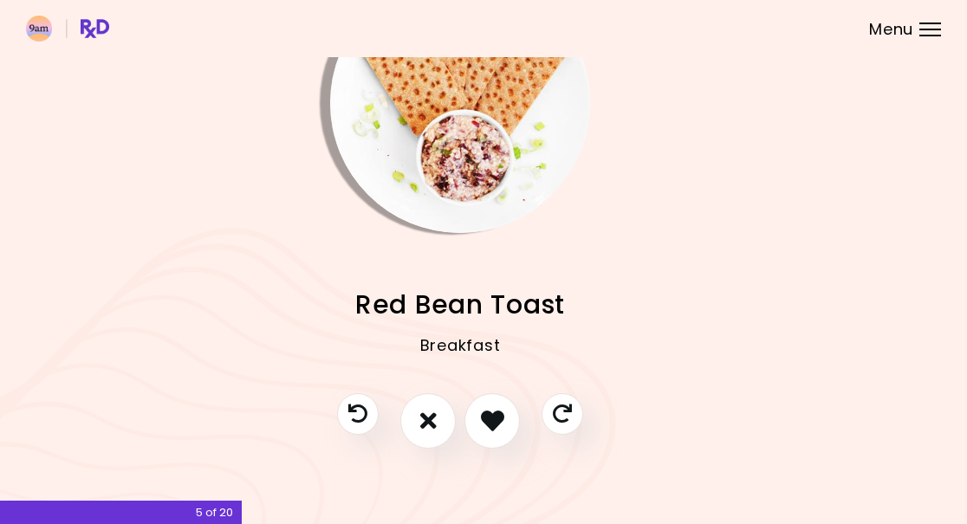
click at [429, 418] on icon "I don't like this recipe" at bounding box center [428, 420] width 16 height 23
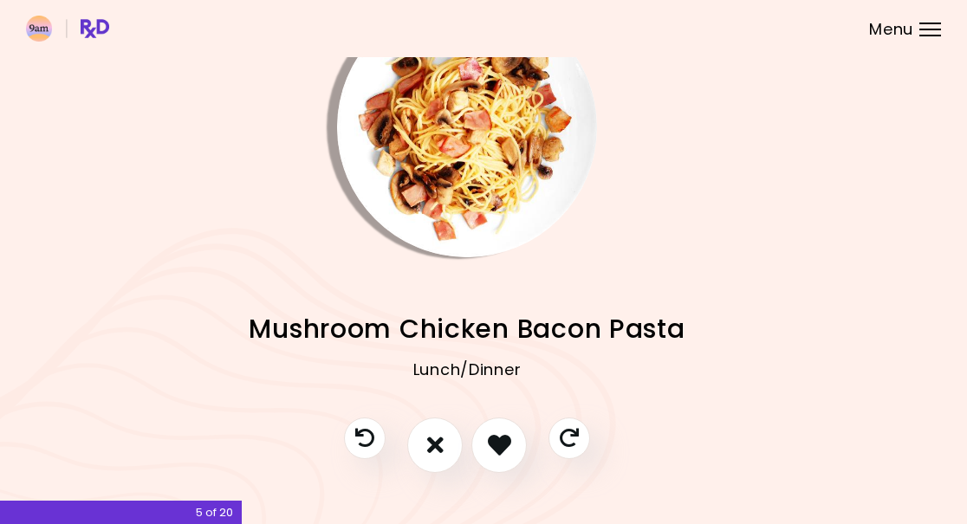
scroll to position [65, 14]
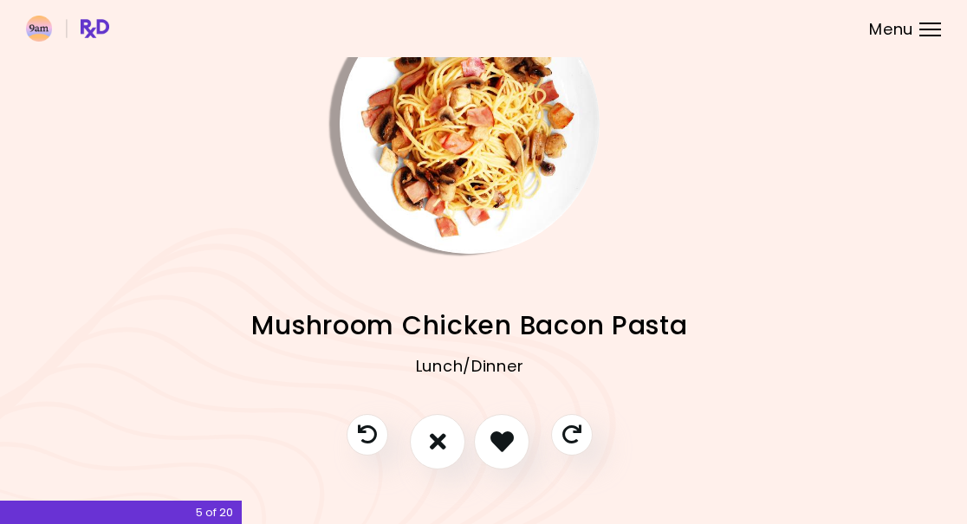
click at [515, 441] on button "I like this recipe" at bounding box center [501, 441] width 55 height 55
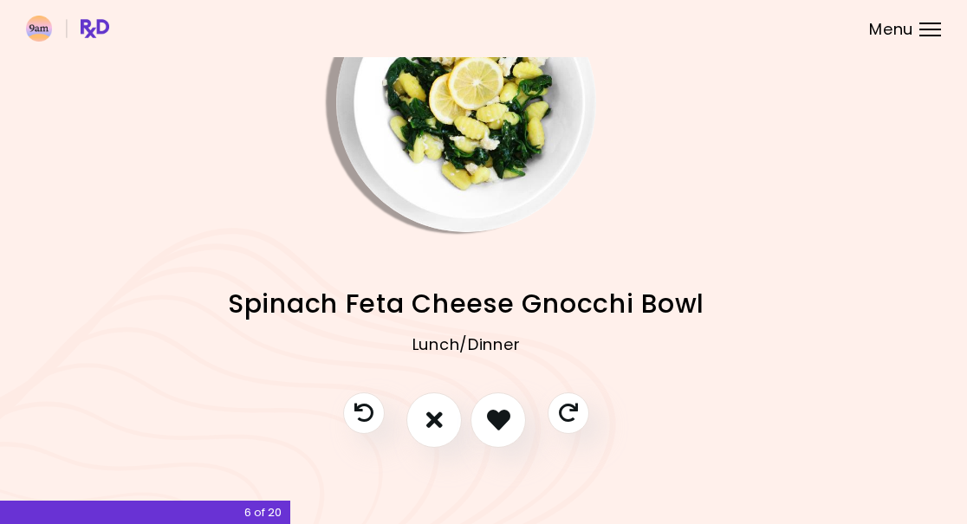
scroll to position [86, 17]
click at [507, 420] on icon "I like this recipe" at bounding box center [498, 420] width 23 height 23
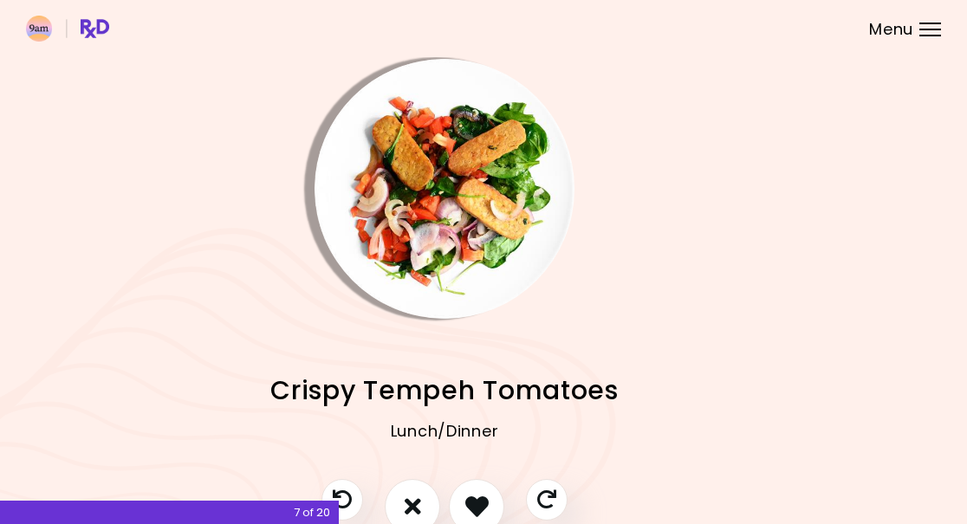
scroll to position [0, 39]
click at [710, 278] on img "Info - Egg Quesadillas" at bounding box center [739, 189] width 260 height 260
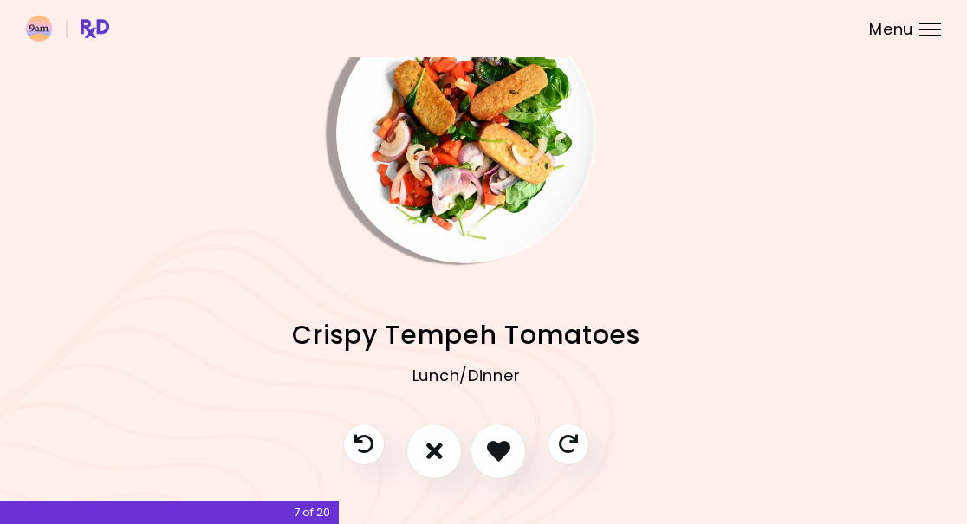
scroll to position [75, 16]
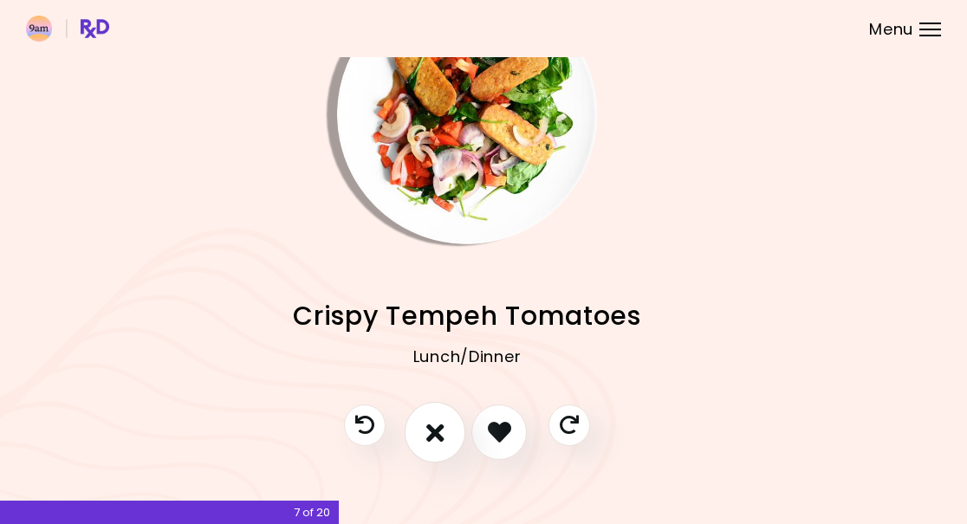
click at [426, 447] on button "I don't like this recipe" at bounding box center [435, 432] width 61 height 61
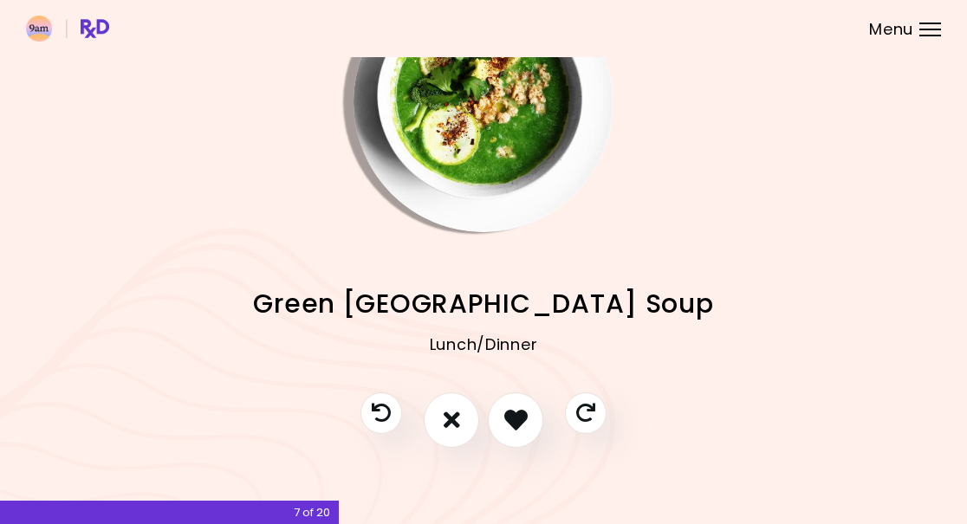
scroll to position [86, 0]
click at [453, 423] on icon "I don't like this recipe" at bounding box center [452, 420] width 16 height 23
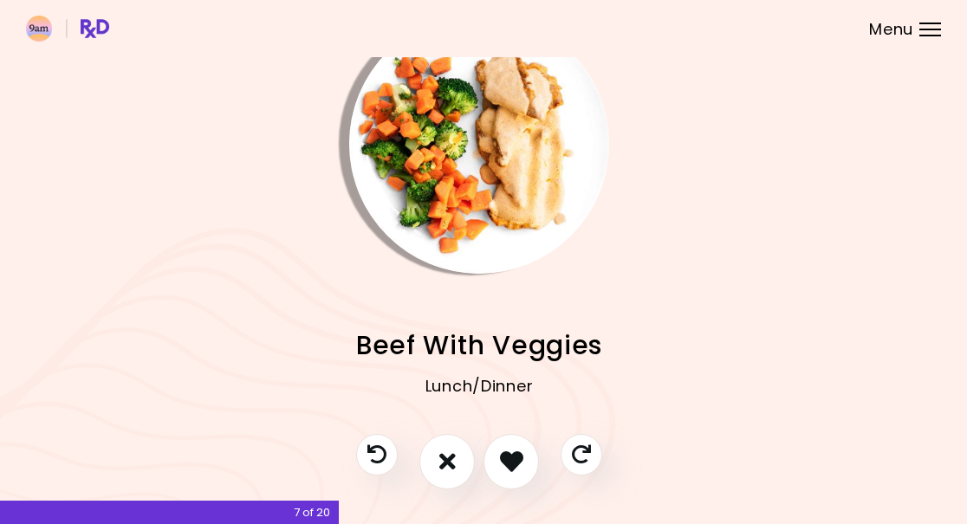
scroll to position [42, 4]
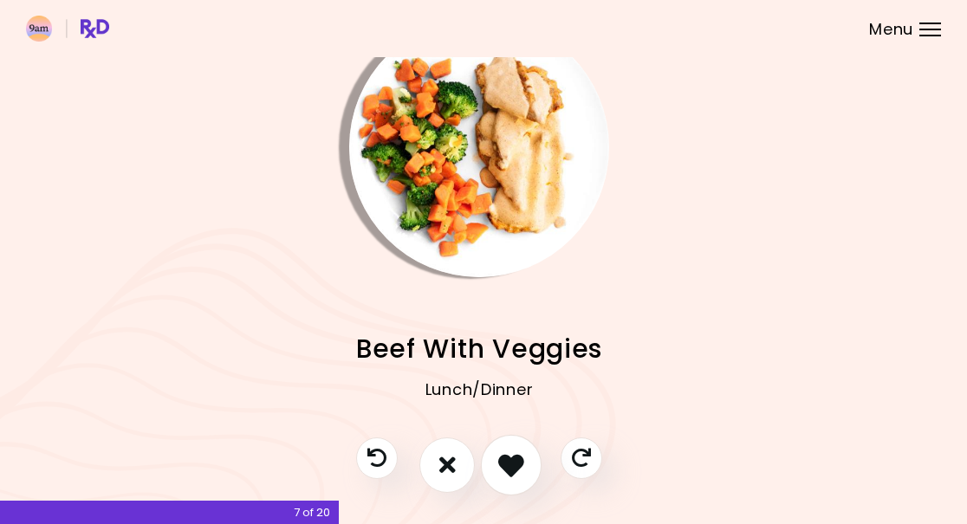
click at [517, 464] on icon "I like this recipe" at bounding box center [511, 465] width 26 height 26
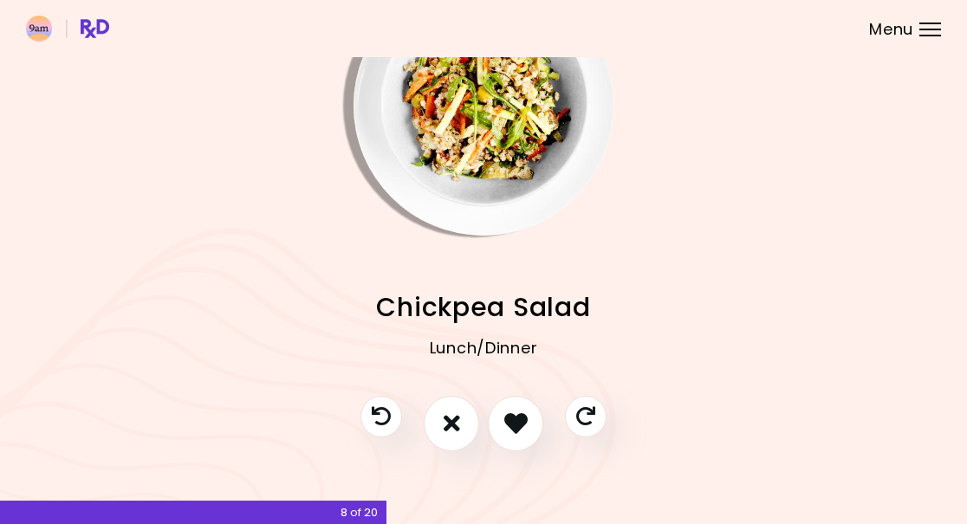
scroll to position [85, 0]
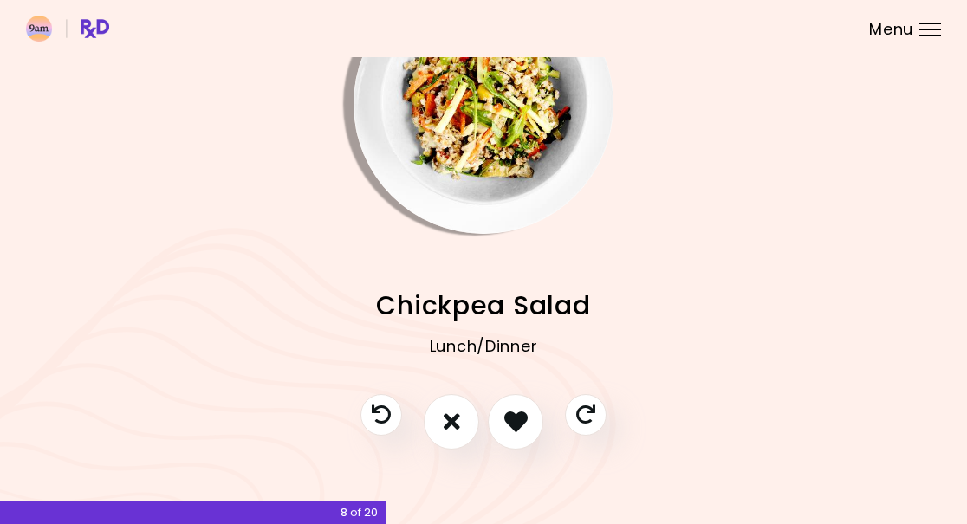
click at [529, 416] on button "I like this recipe" at bounding box center [515, 421] width 55 height 55
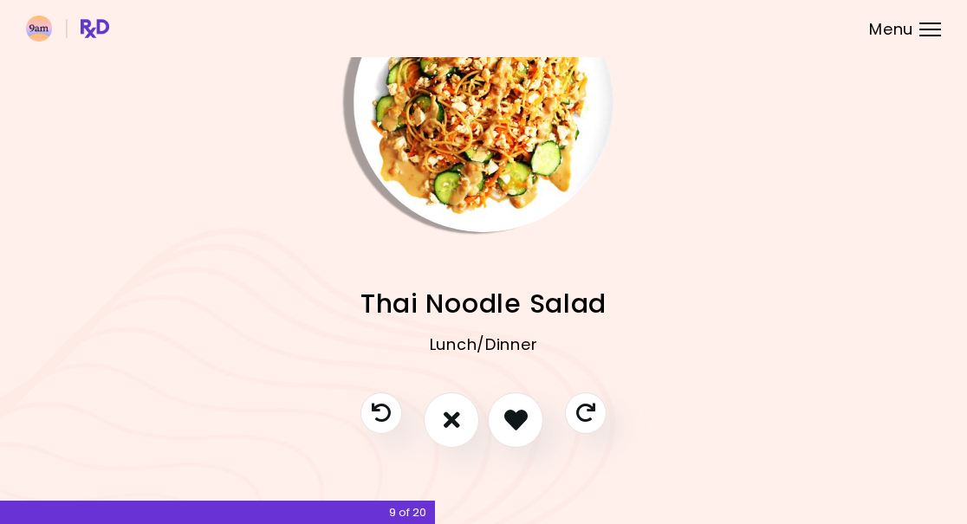
scroll to position [86, 0]
click at [521, 419] on icon "I like this recipe" at bounding box center [516, 421] width 26 height 26
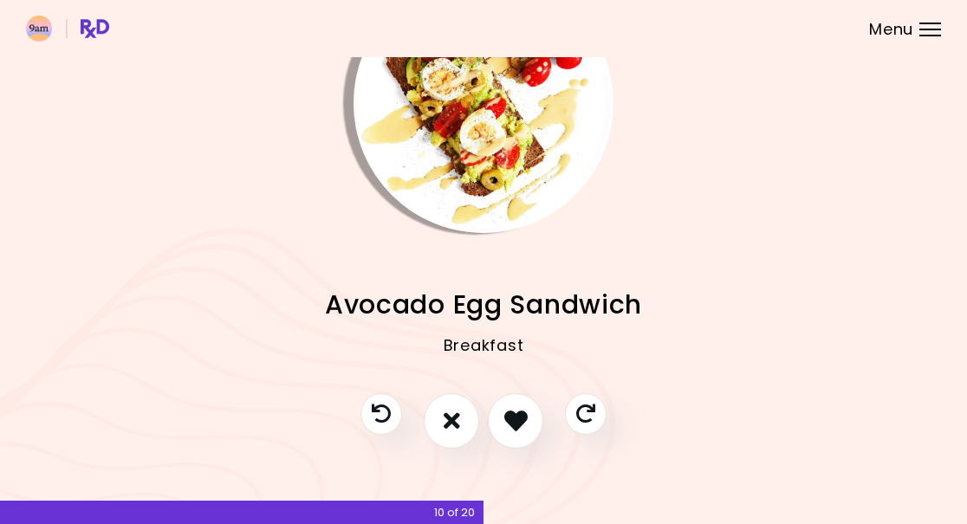
click at [517, 419] on icon "I like this recipe" at bounding box center [515, 420] width 23 height 23
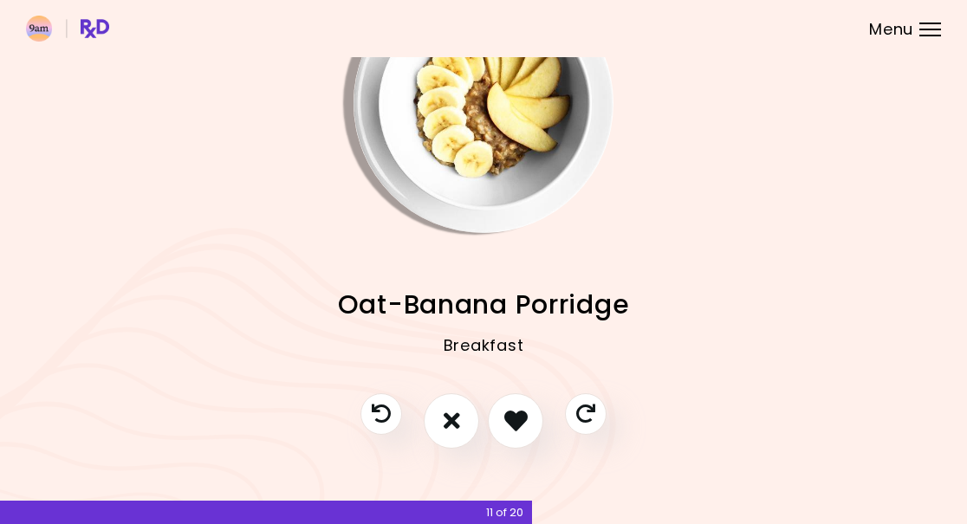
click at [515, 420] on icon "I like this recipe" at bounding box center [515, 420] width 23 height 23
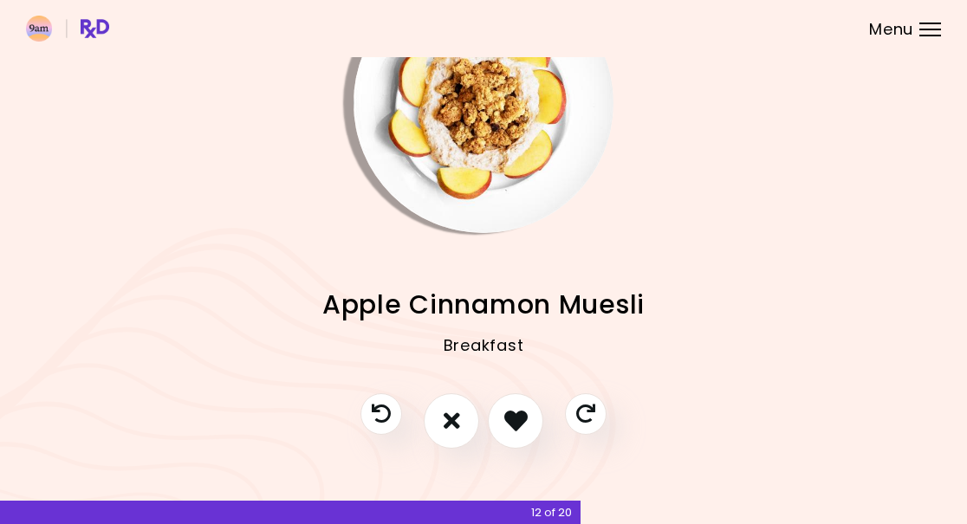
click at [523, 422] on icon "I like this recipe" at bounding box center [515, 420] width 23 height 23
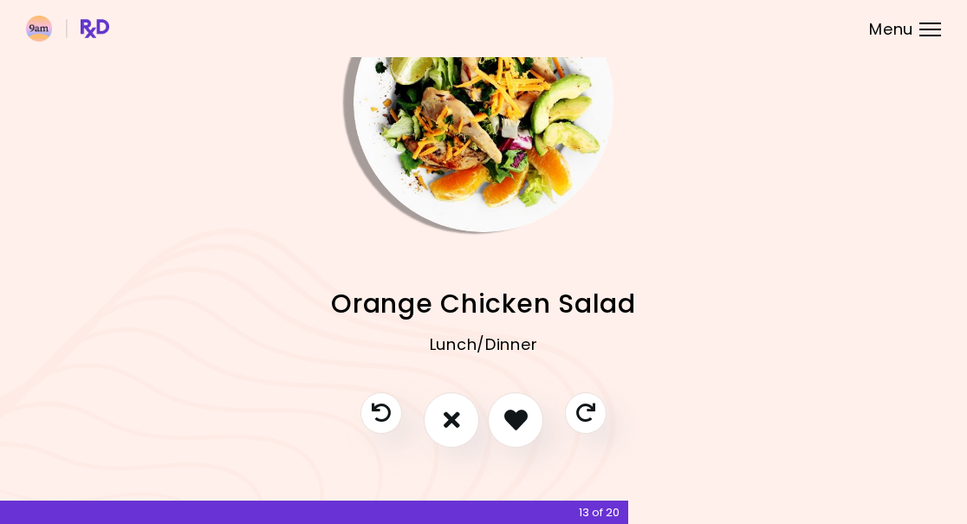
scroll to position [0, 0]
click at [517, 428] on icon "I like this recipe" at bounding box center [515, 420] width 23 height 23
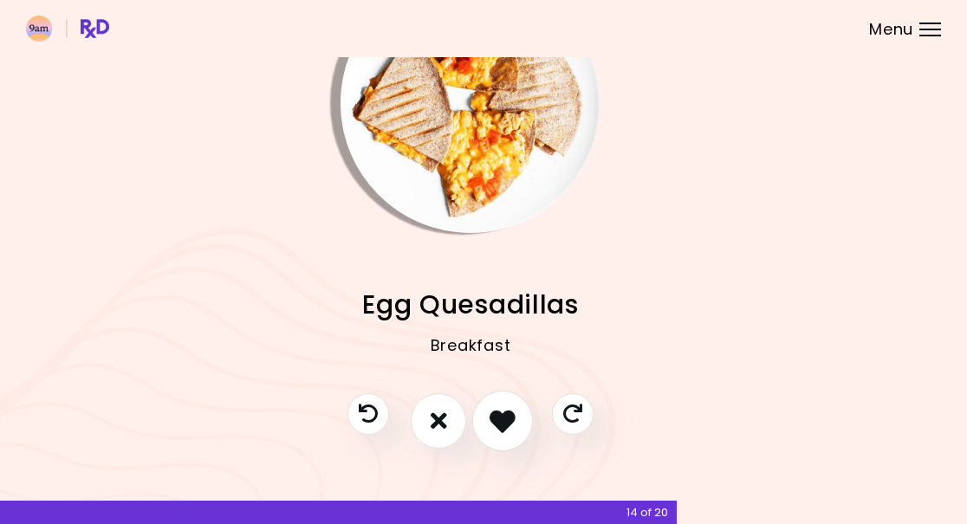
click at [501, 424] on icon "I like this recipe" at bounding box center [503, 421] width 26 height 26
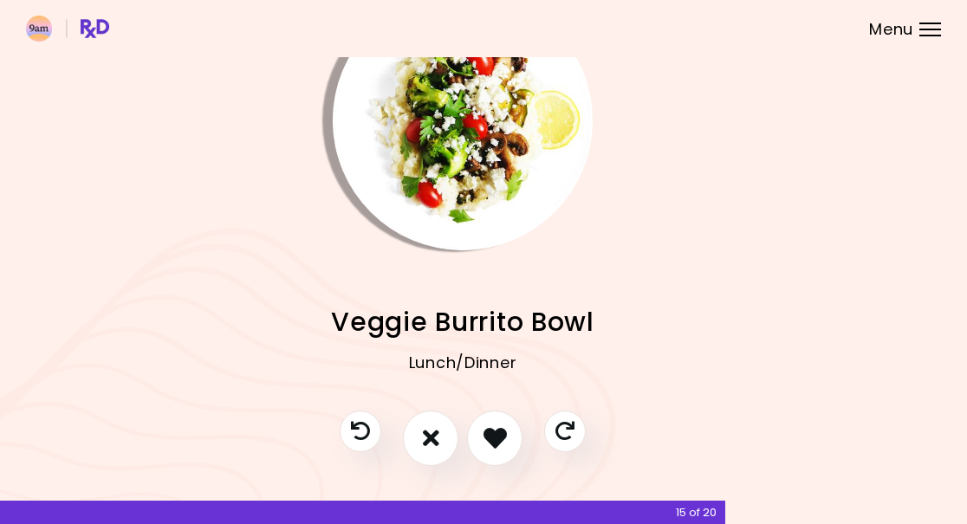
click at [430, 446] on icon "I don't like this recipe" at bounding box center [431, 437] width 16 height 23
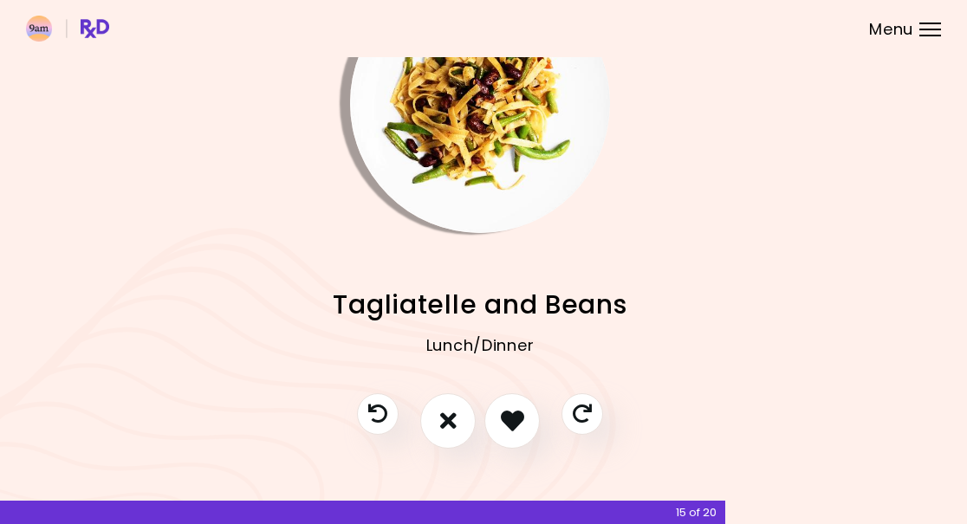
click at [448, 429] on icon "I don't like this recipe" at bounding box center [448, 420] width 16 height 23
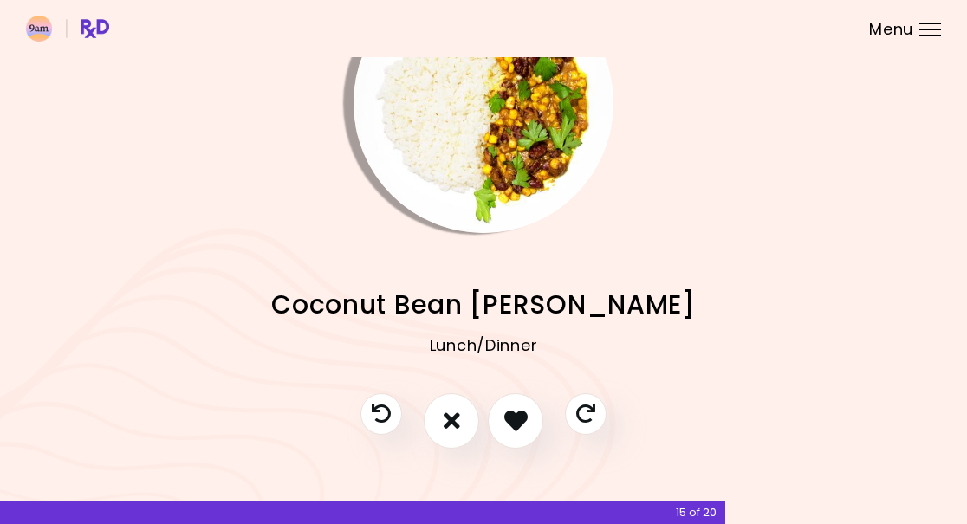
click at [451, 421] on icon "I don't like this recipe" at bounding box center [452, 420] width 16 height 23
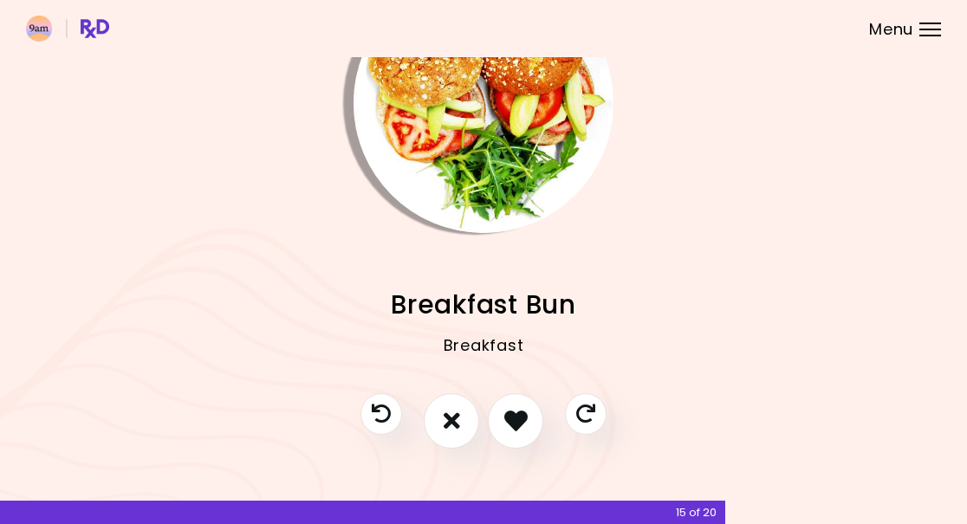
click at [447, 425] on icon "I don't like this recipe" at bounding box center [452, 420] width 16 height 23
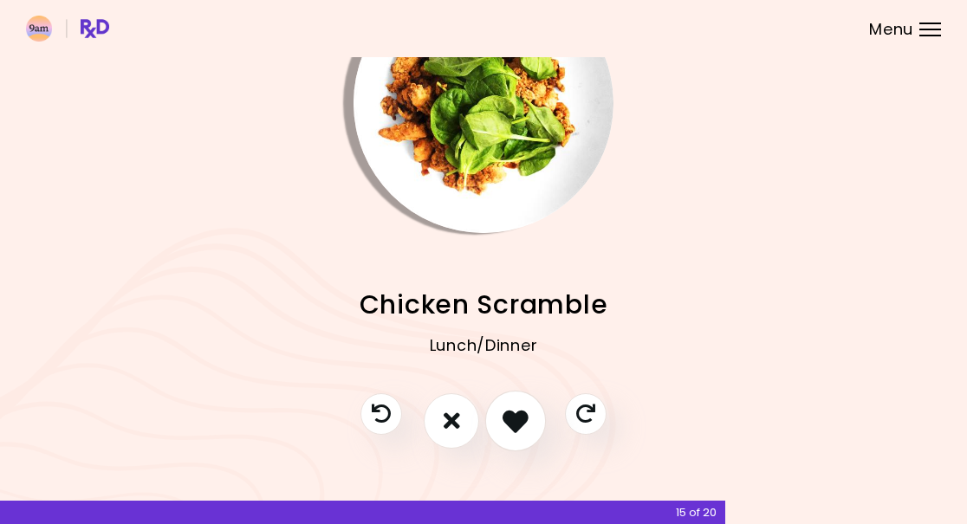
click at [517, 427] on icon "I like this recipe" at bounding box center [516, 421] width 26 height 26
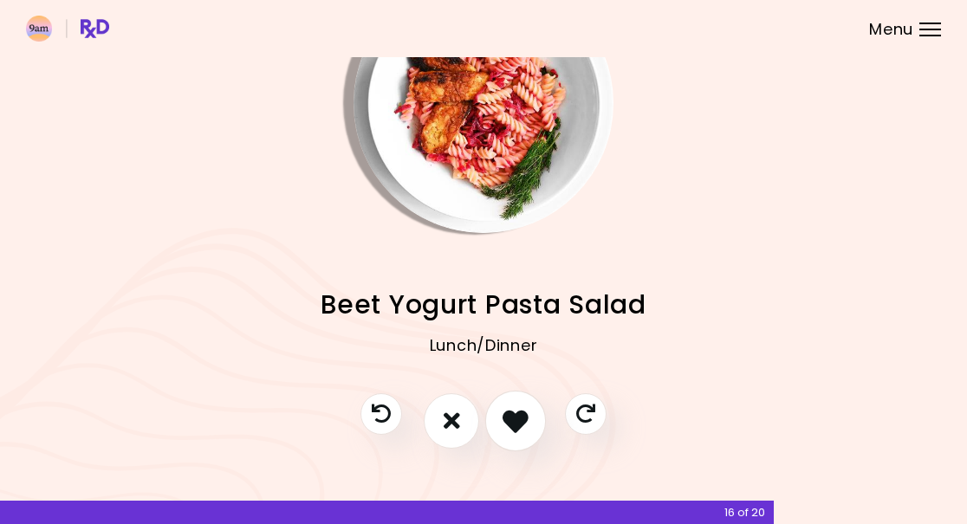
click at [513, 418] on icon "I like this recipe" at bounding box center [516, 421] width 26 height 26
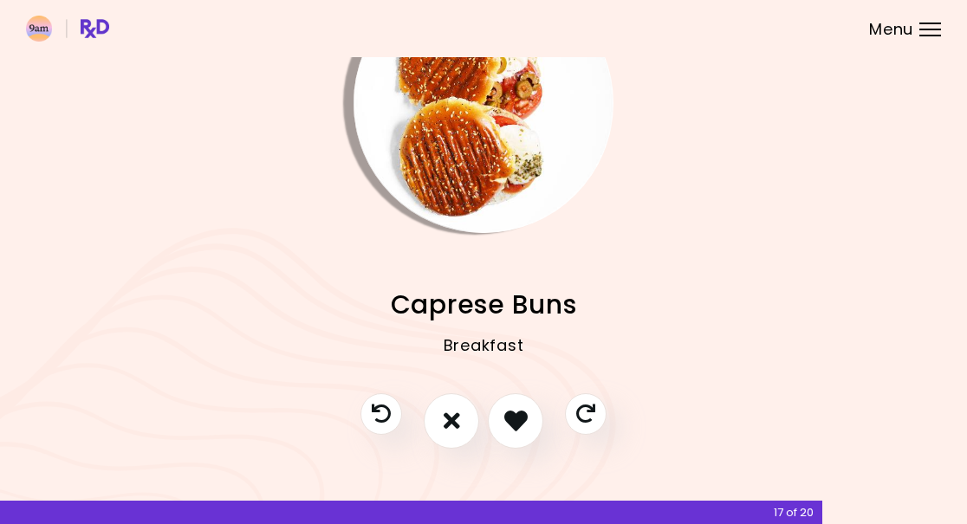
click at [447, 426] on icon "I don't like this recipe" at bounding box center [452, 420] width 16 height 23
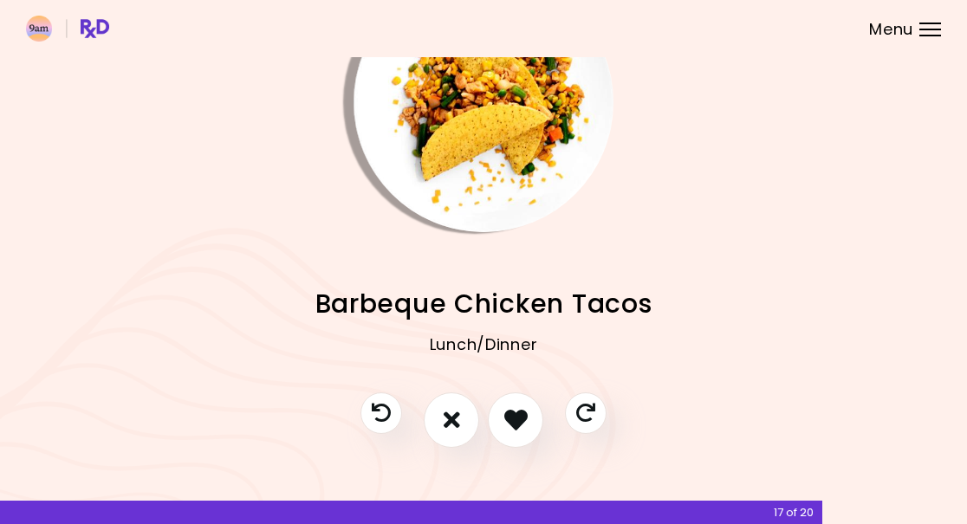
scroll to position [87, -1]
click at [446, 426] on icon "I don't like this recipe" at bounding box center [452, 420] width 16 height 23
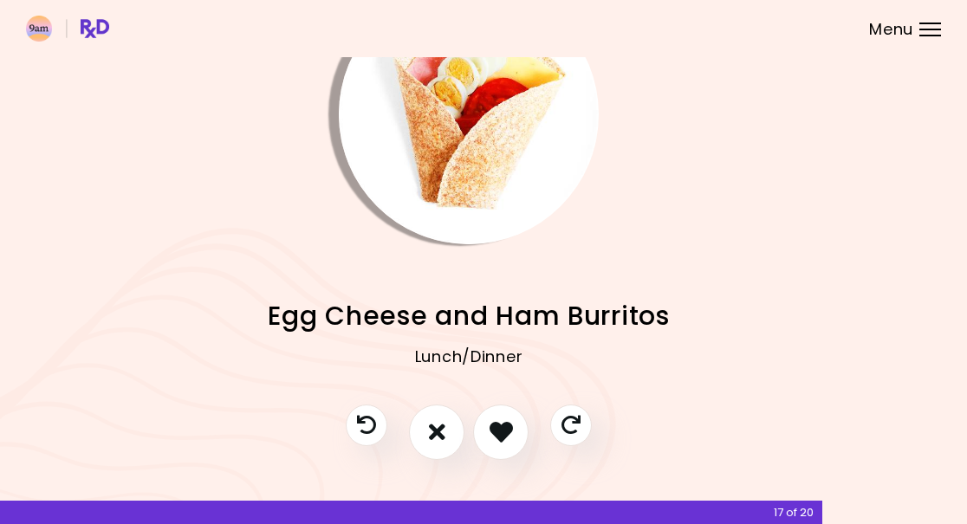
scroll to position [82, 15]
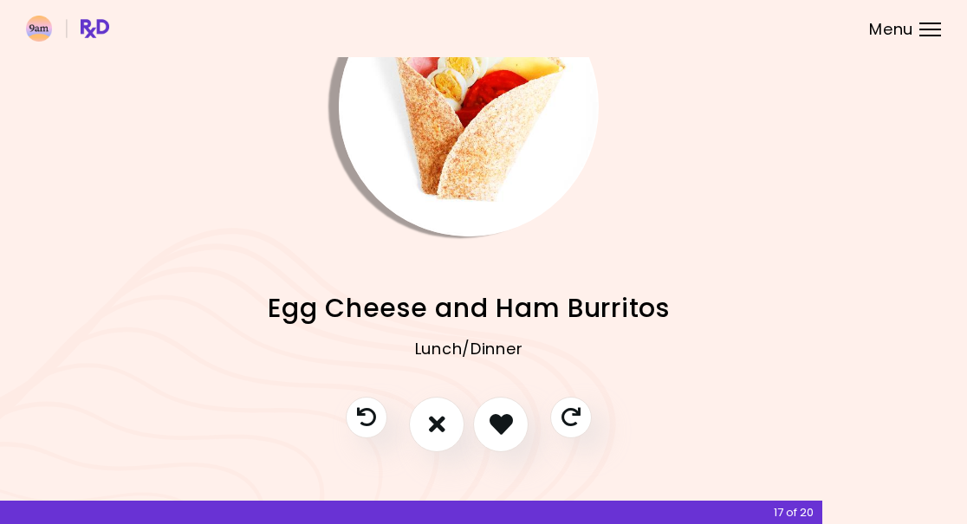
click at [502, 431] on icon "I like this recipe" at bounding box center [501, 424] width 23 height 23
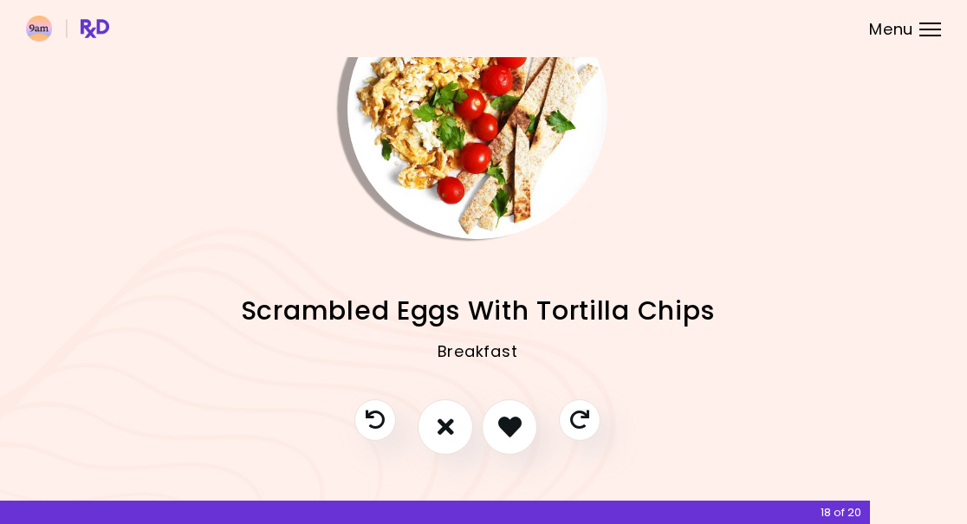
scroll to position [84, 6]
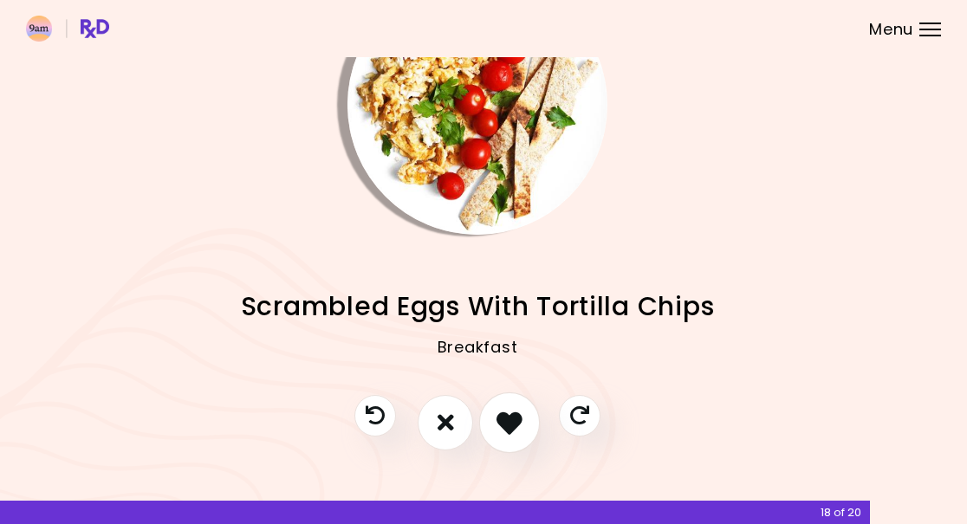
click at [506, 421] on icon "I like this recipe" at bounding box center [510, 423] width 26 height 26
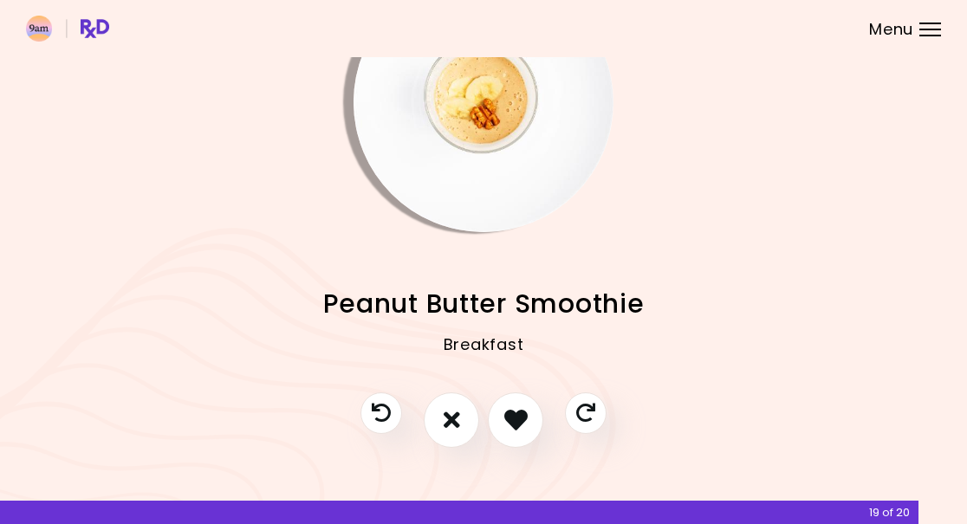
scroll to position [87, -1]
click at [458, 415] on icon "I don't like this recipe" at bounding box center [452, 421] width 18 height 26
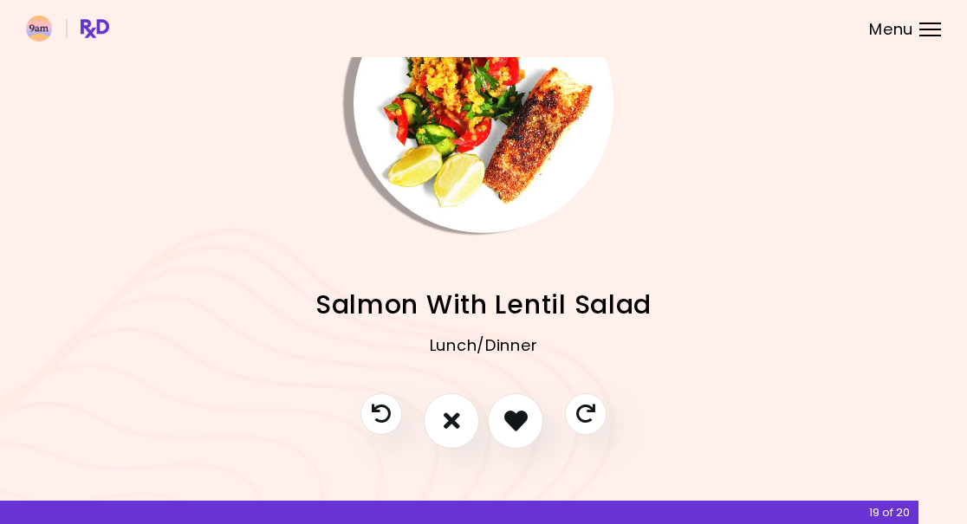
click at [517, 420] on icon "I like this recipe" at bounding box center [515, 420] width 23 height 23
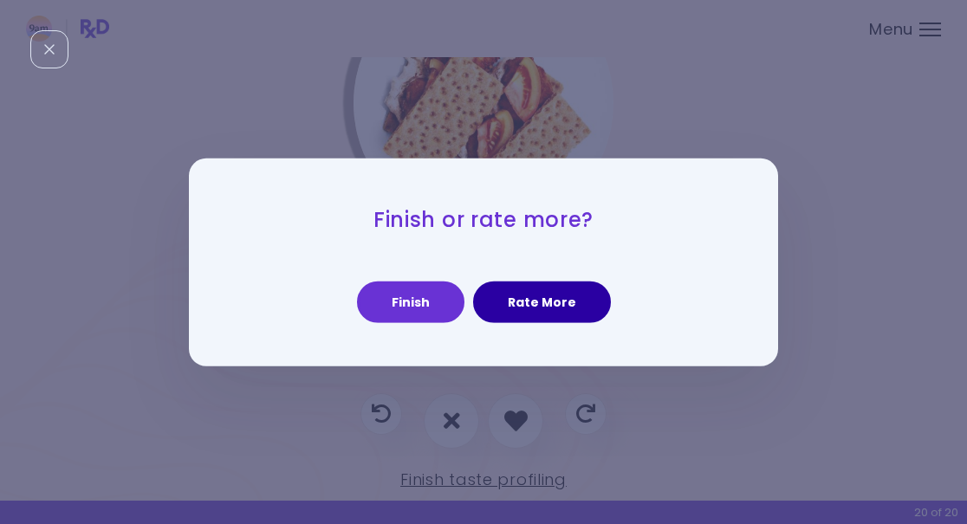
click at [560, 303] on button "Rate More" at bounding box center [542, 303] width 138 height 42
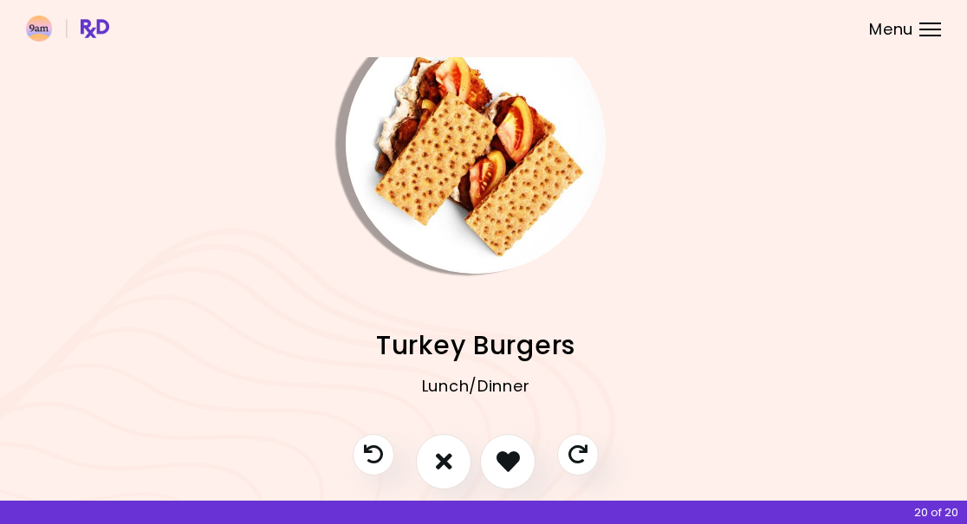
scroll to position [46, 8]
click at [511, 459] on icon "I like this recipe" at bounding box center [508, 460] width 23 height 23
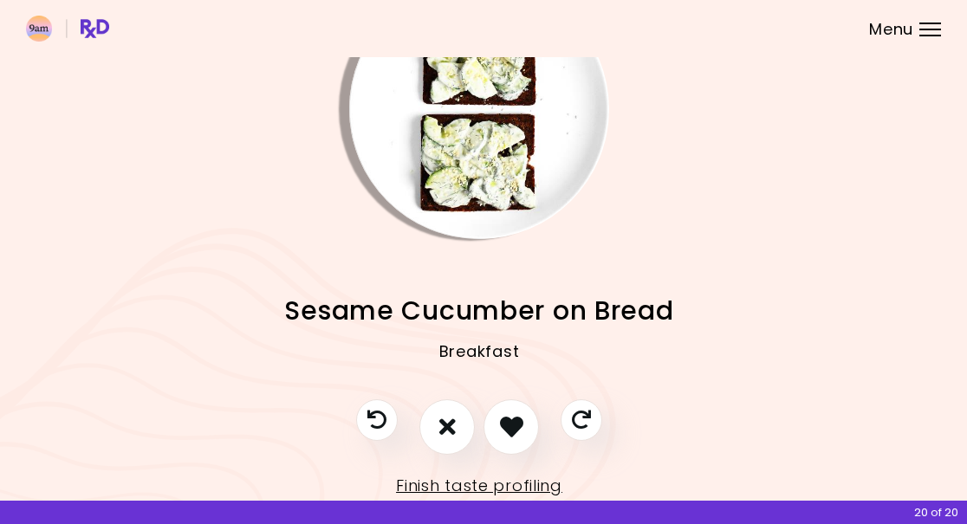
scroll to position [82, 6]
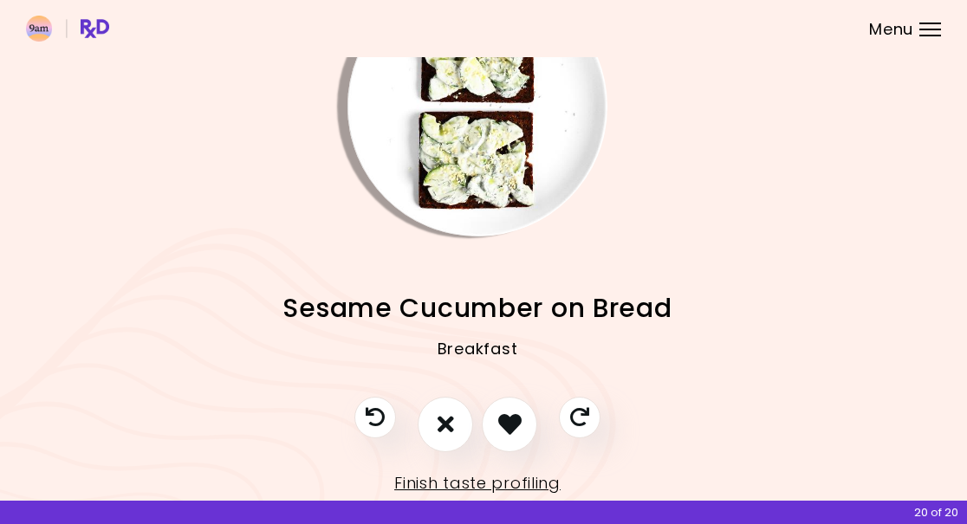
click at [511, 418] on icon "I like this recipe" at bounding box center [509, 424] width 23 height 23
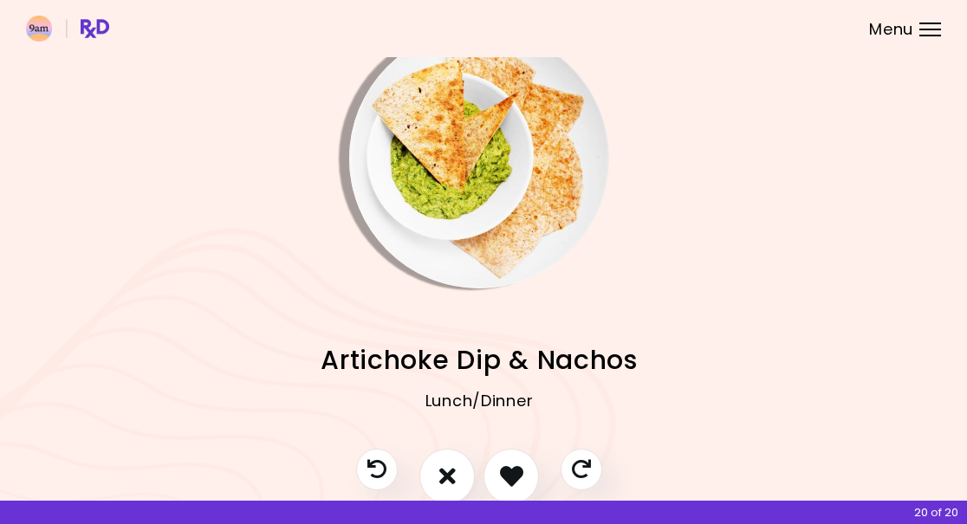
scroll to position [31, 4]
click at [513, 485] on icon "I like this recipe" at bounding box center [511, 475] width 23 height 23
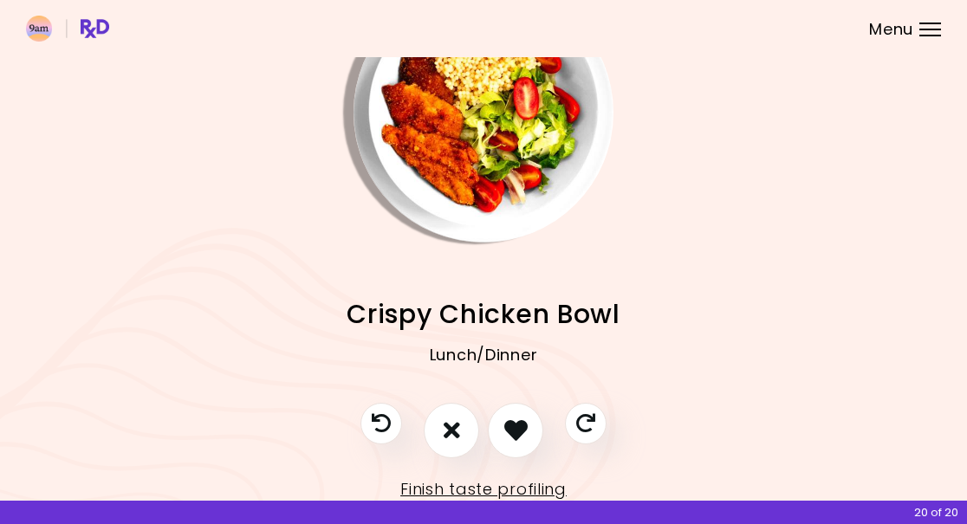
scroll to position [79, 0]
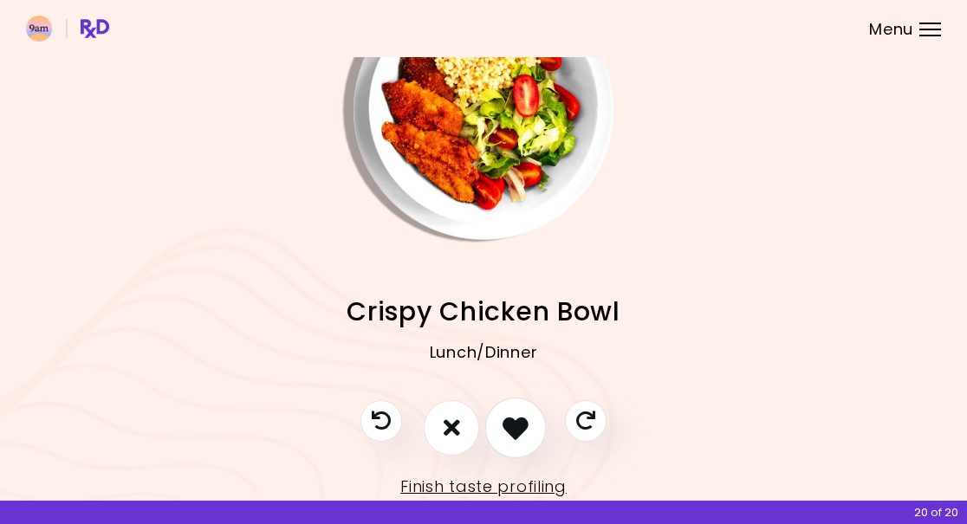
click at [520, 431] on icon "I like this recipe" at bounding box center [516, 428] width 26 height 26
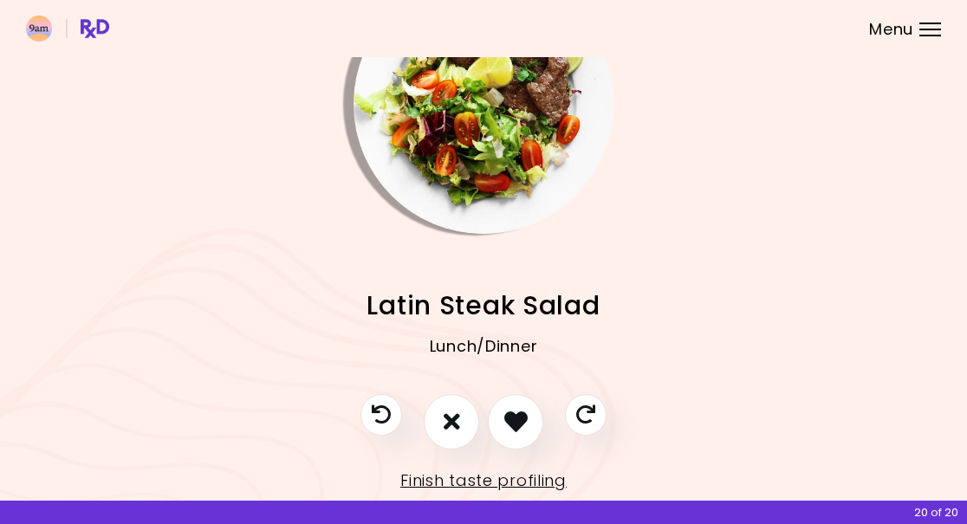
scroll to position [88, 0]
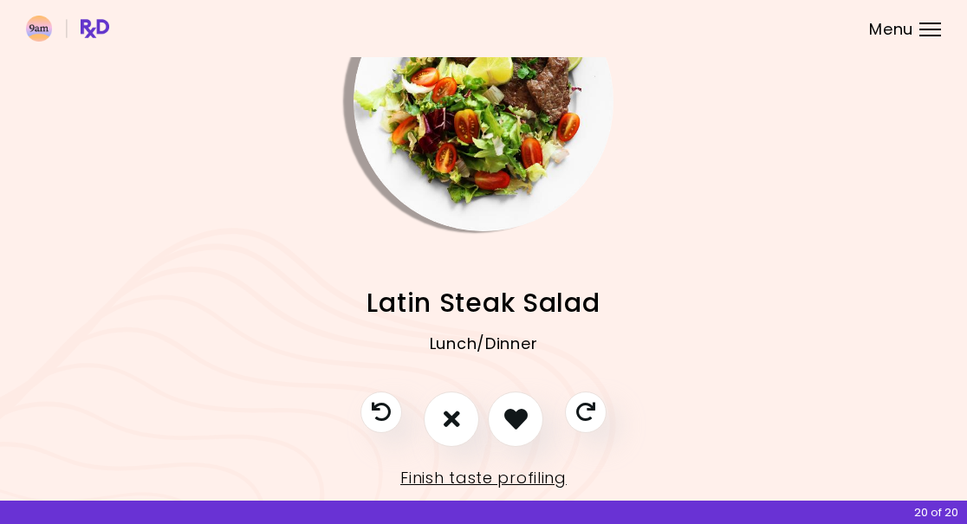
click at [517, 424] on icon "I like this recipe" at bounding box center [515, 418] width 23 height 23
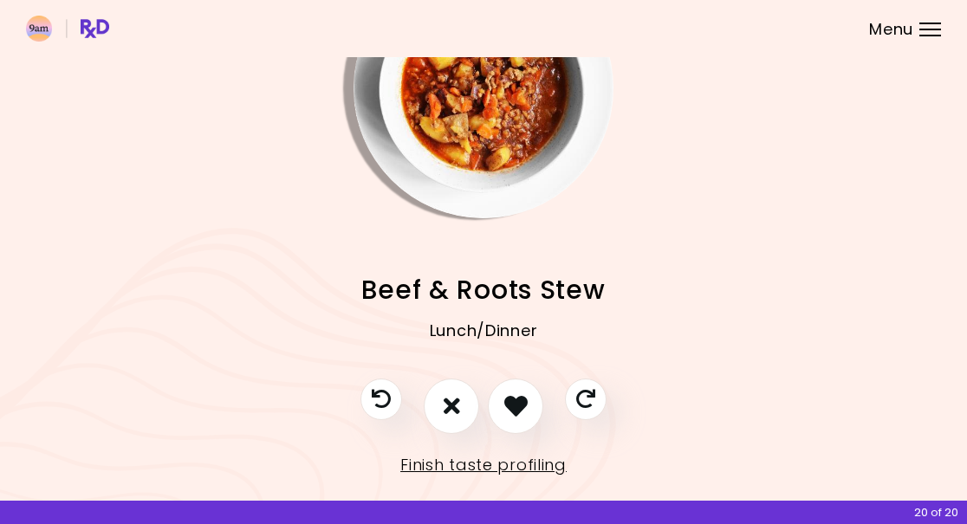
scroll to position [101, 0]
click at [450, 407] on icon "I don't like this recipe" at bounding box center [452, 405] width 16 height 23
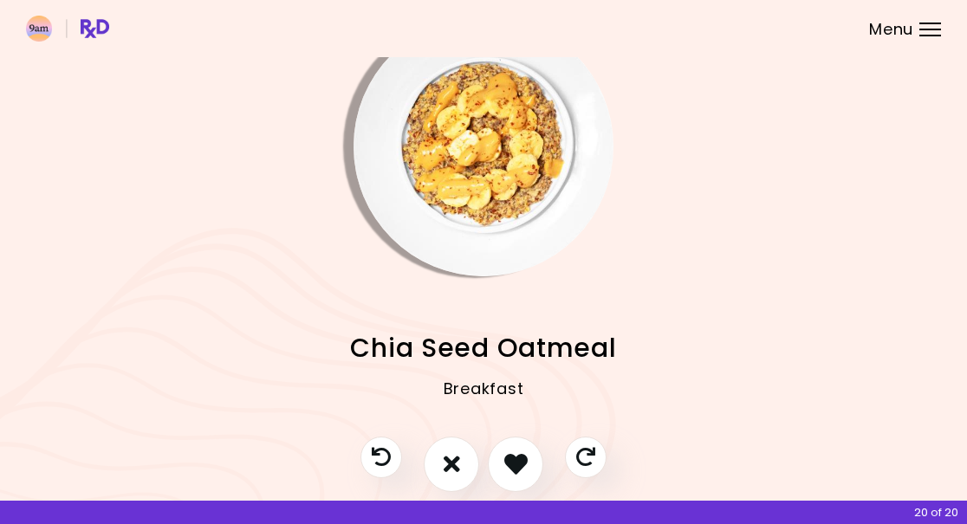
scroll to position [42, 1]
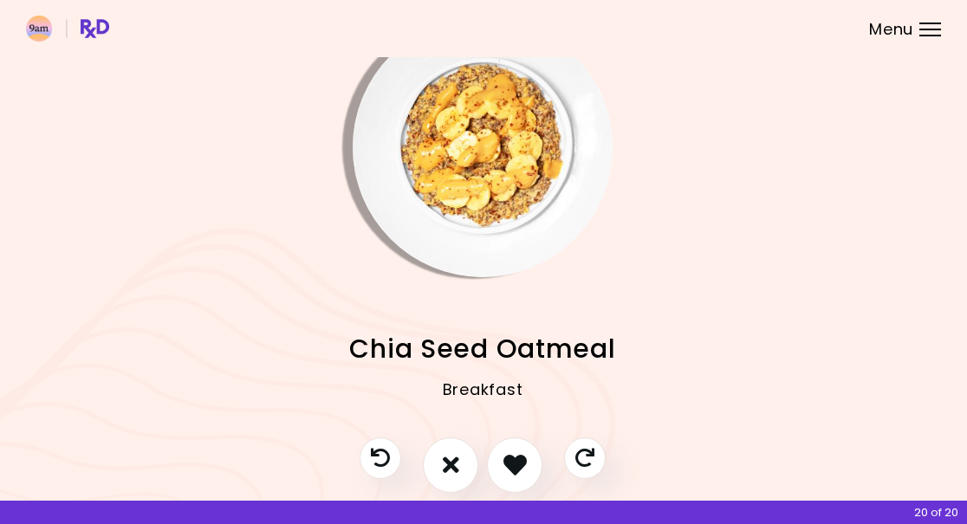
click at [516, 465] on icon "I like this recipe" at bounding box center [515, 464] width 23 height 23
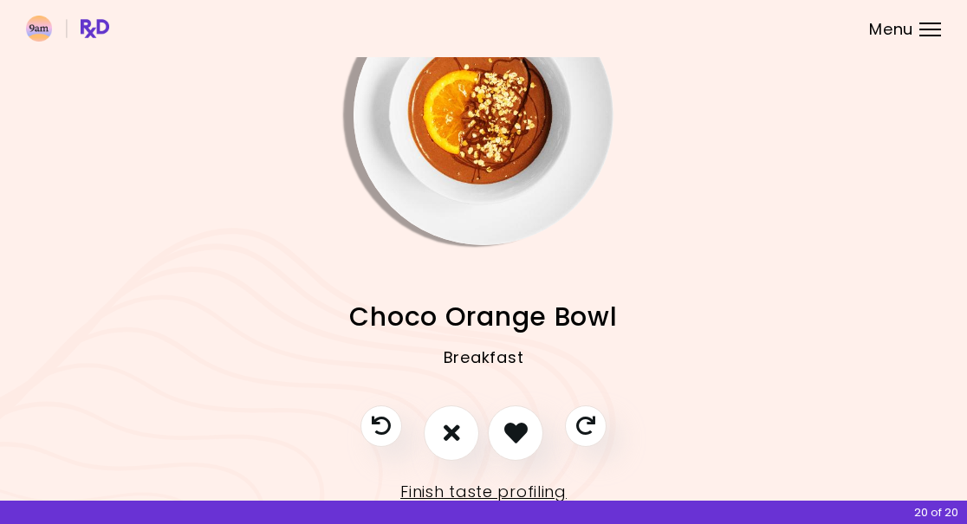
scroll to position [75, 0]
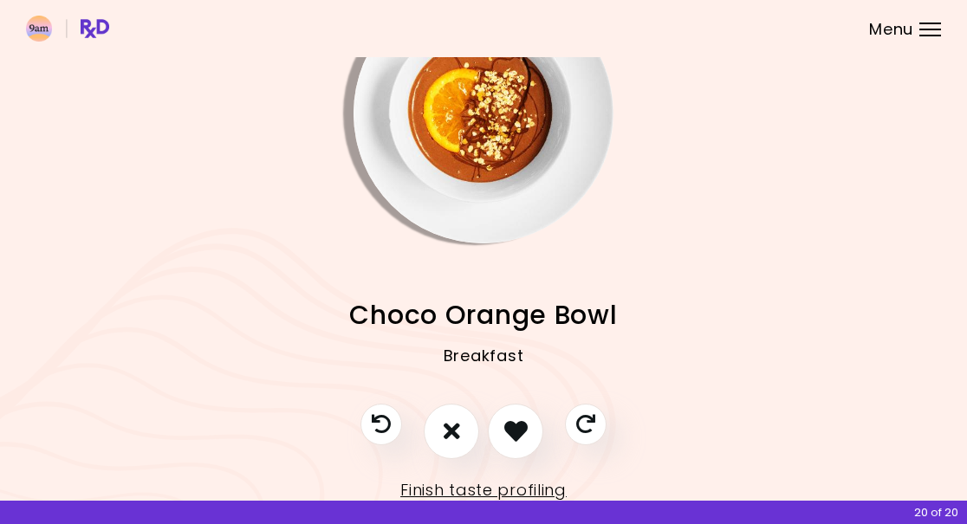
click at [515, 430] on icon "I like this recipe" at bounding box center [515, 431] width 23 height 23
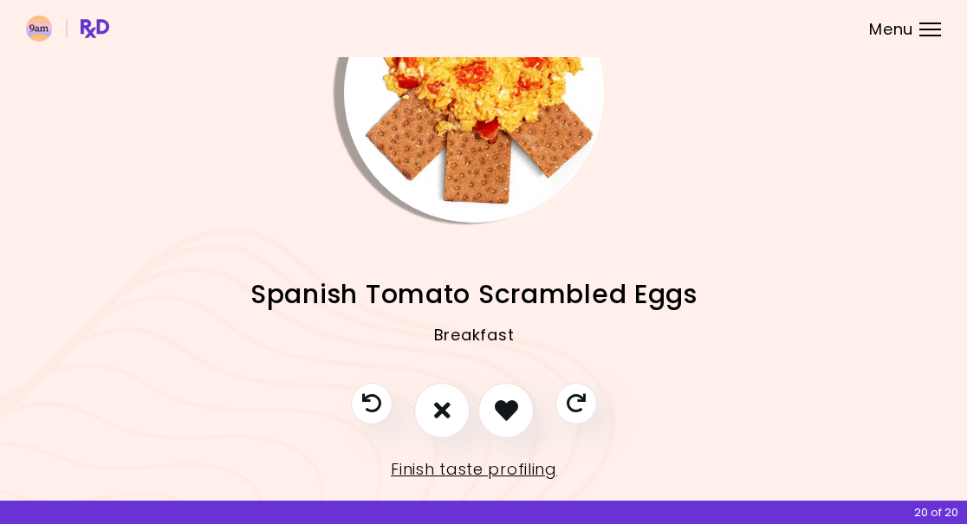
scroll to position [104, 10]
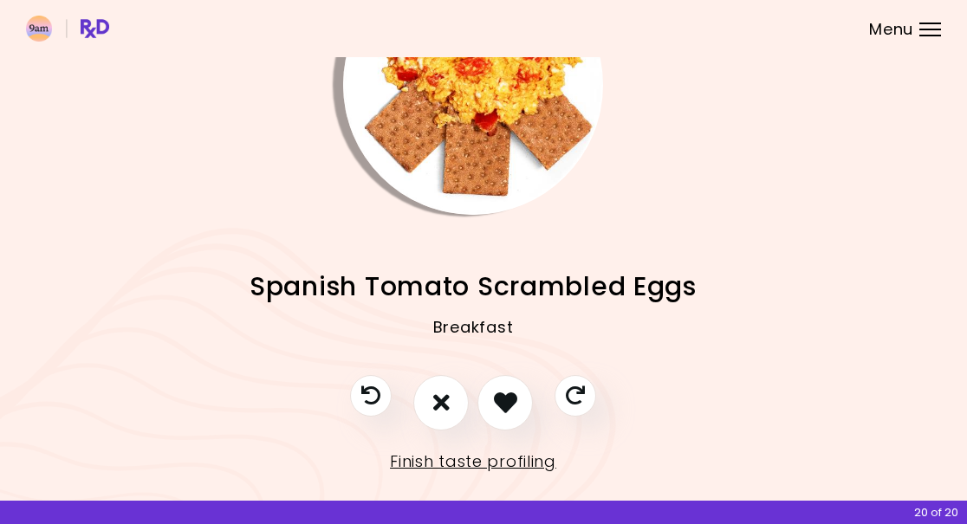
click at [503, 405] on icon "I like this recipe" at bounding box center [505, 402] width 23 height 23
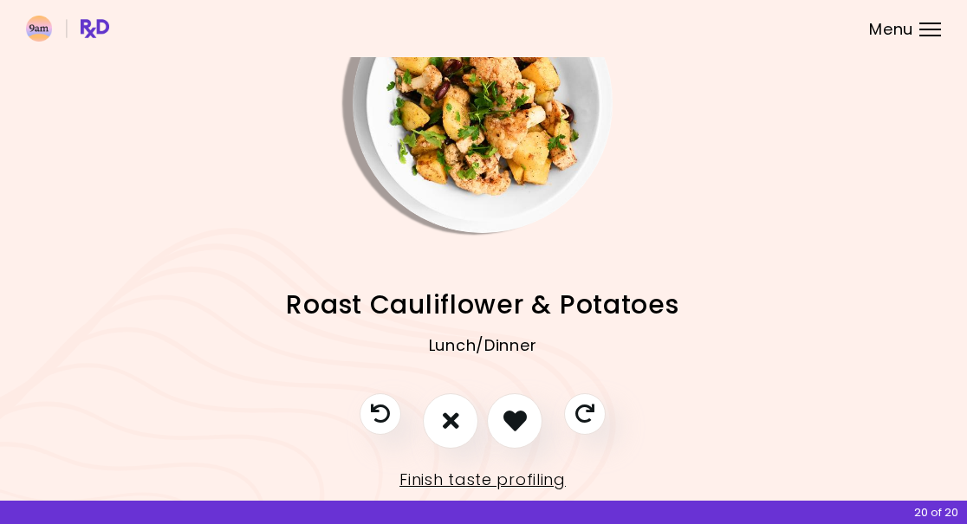
scroll to position [86, 2]
click at [512, 421] on icon "I like this recipe" at bounding box center [514, 420] width 23 height 23
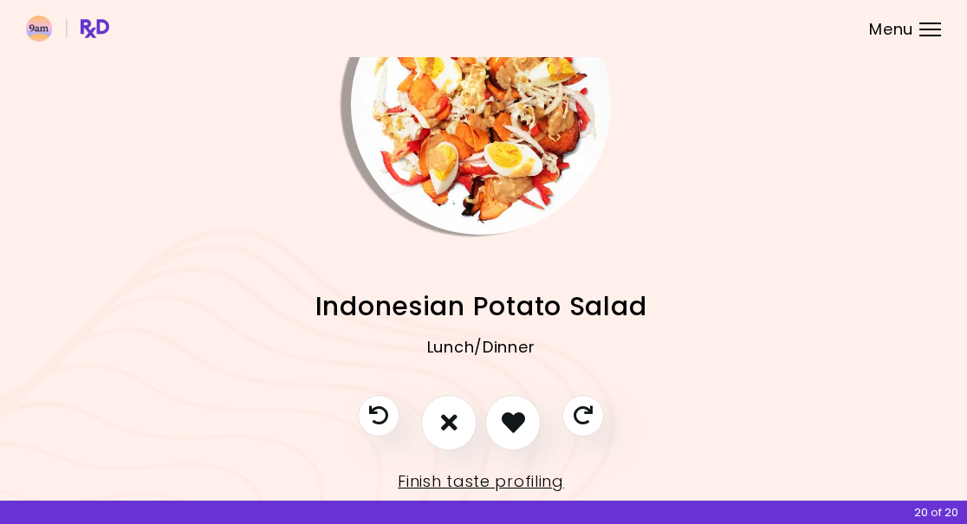
scroll to position [85, 3]
click at [452, 428] on icon "I don't like this recipe" at bounding box center [449, 421] width 16 height 23
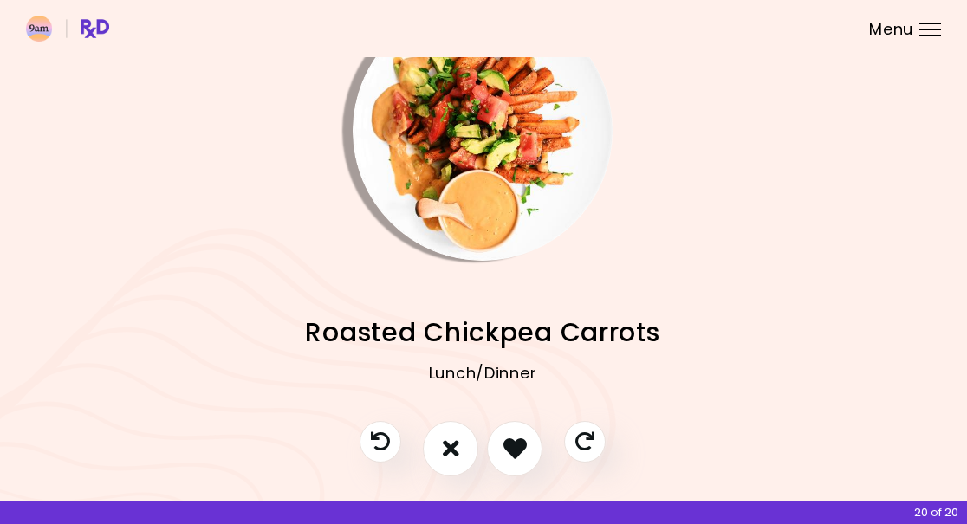
scroll to position [58, 2]
click at [440, 459] on button "I don't like this recipe" at bounding box center [449, 448] width 55 height 55
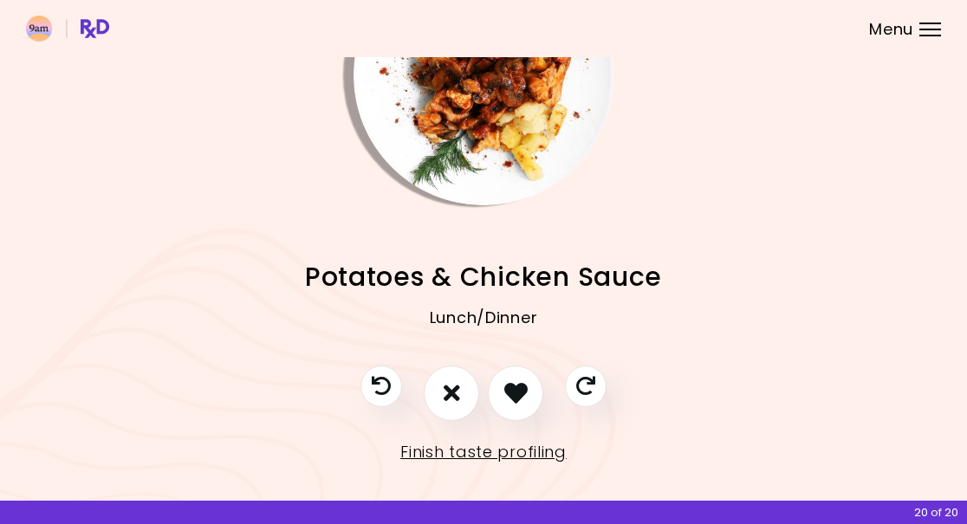
scroll to position [113, 0]
click at [511, 405] on icon "I like this recipe" at bounding box center [515, 393] width 23 height 23
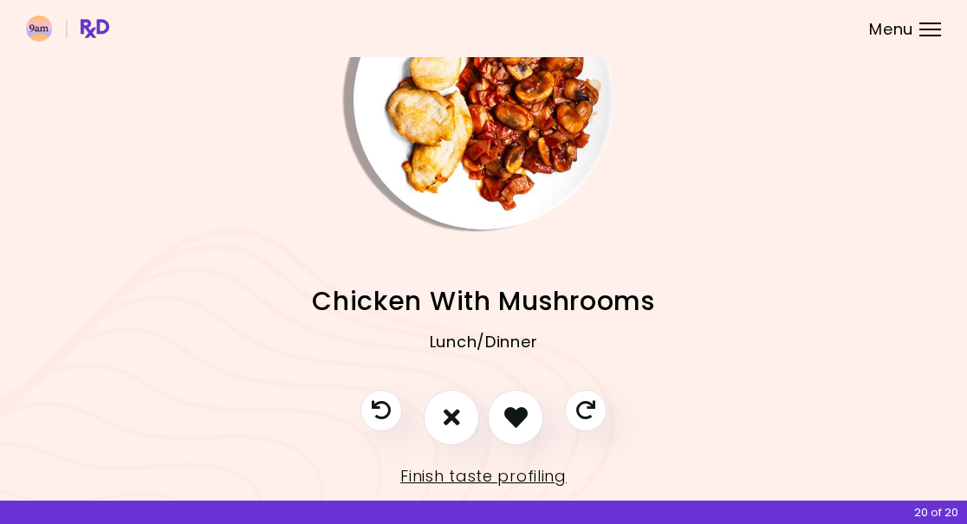
scroll to position [94, -1]
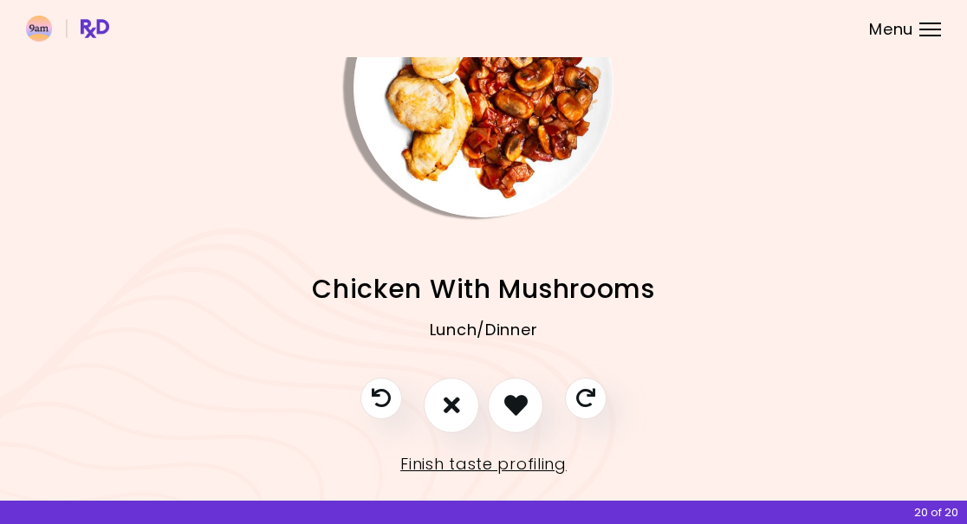
click at [512, 407] on icon "I like this recipe" at bounding box center [515, 405] width 23 height 23
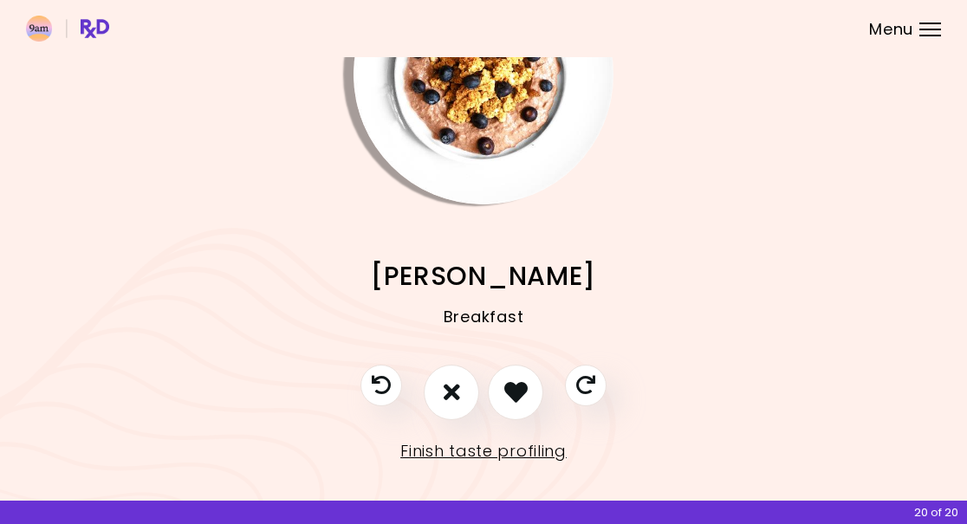
scroll to position [115, -1]
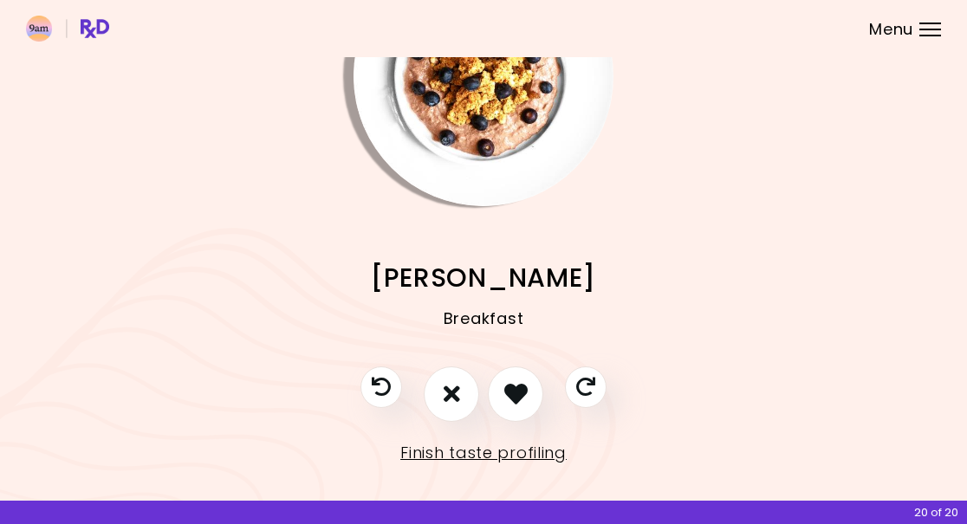
click at [519, 390] on icon "I like this recipe" at bounding box center [515, 393] width 23 height 23
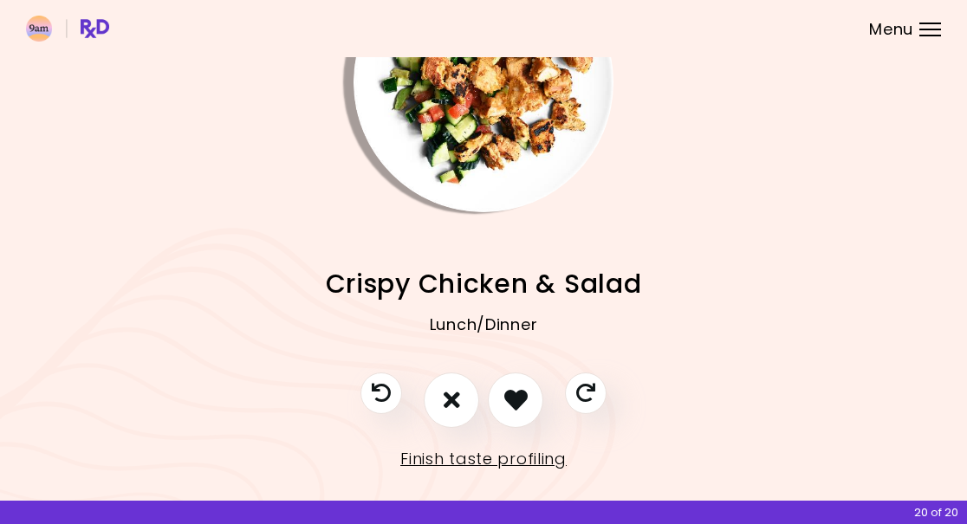
click at [512, 407] on icon "I like this recipe" at bounding box center [515, 399] width 23 height 23
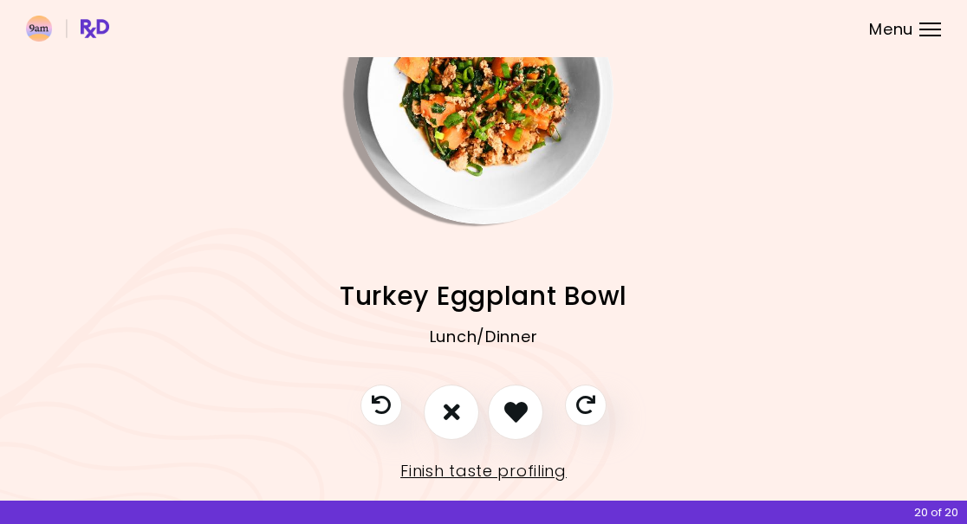
click at [511, 407] on icon "I like this recipe" at bounding box center [515, 411] width 23 height 23
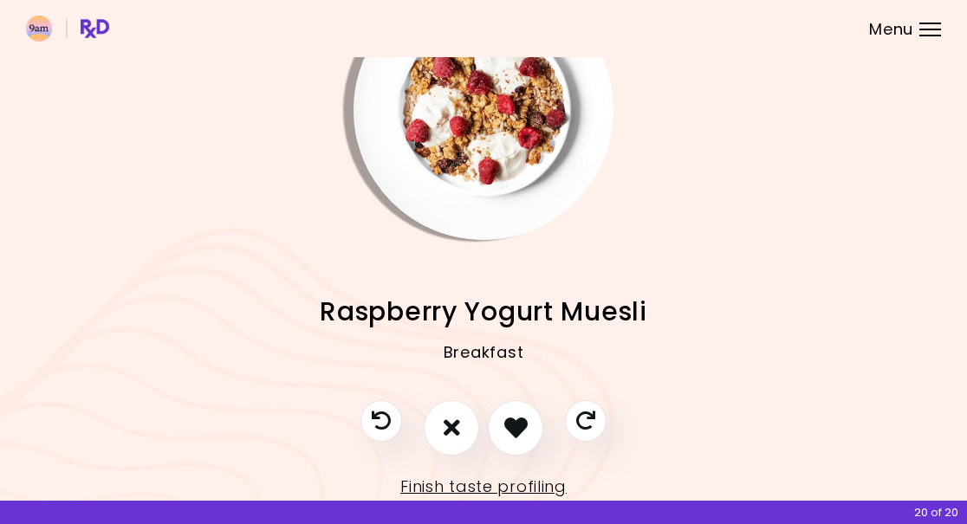
scroll to position [80, 0]
click at [452, 425] on icon "I don't like this recipe" at bounding box center [452, 426] width 16 height 23
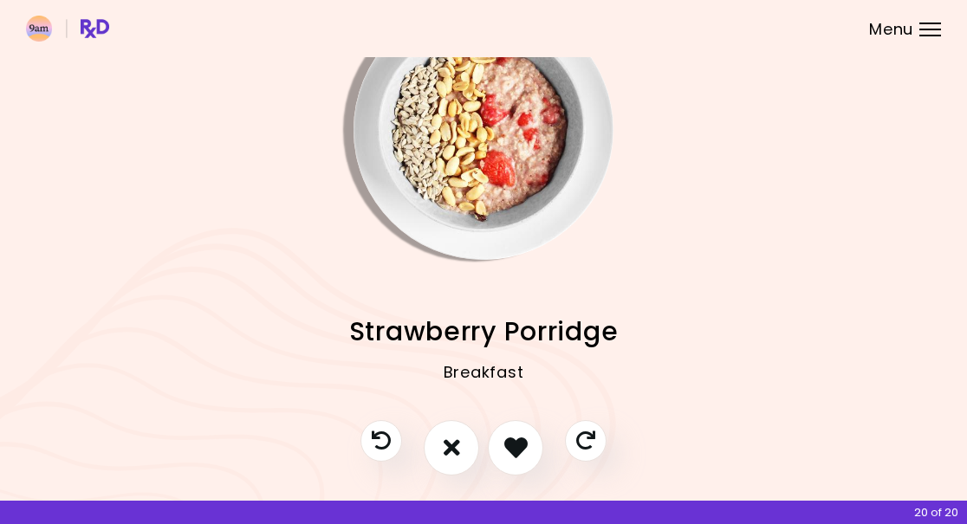
scroll to position [57, 0]
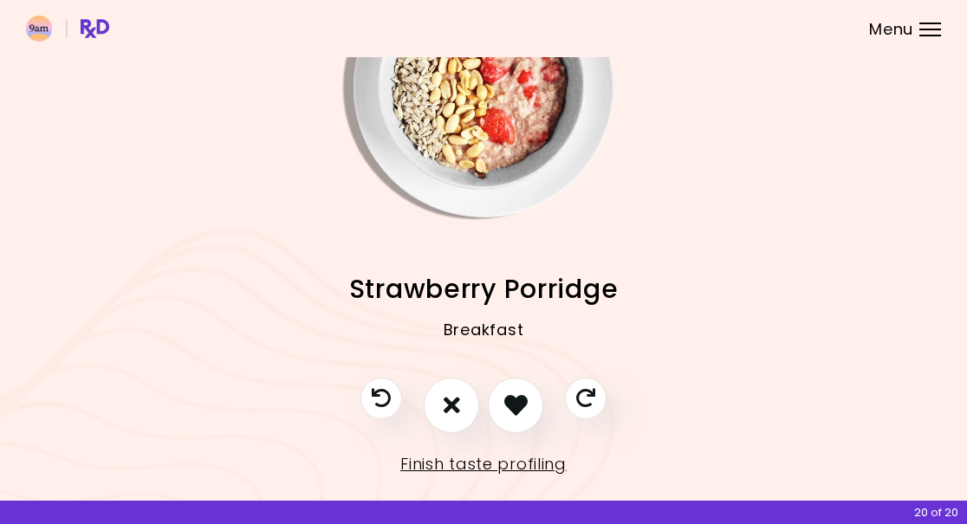
click at [445, 403] on icon "I don't like this recipe" at bounding box center [452, 405] width 16 height 23
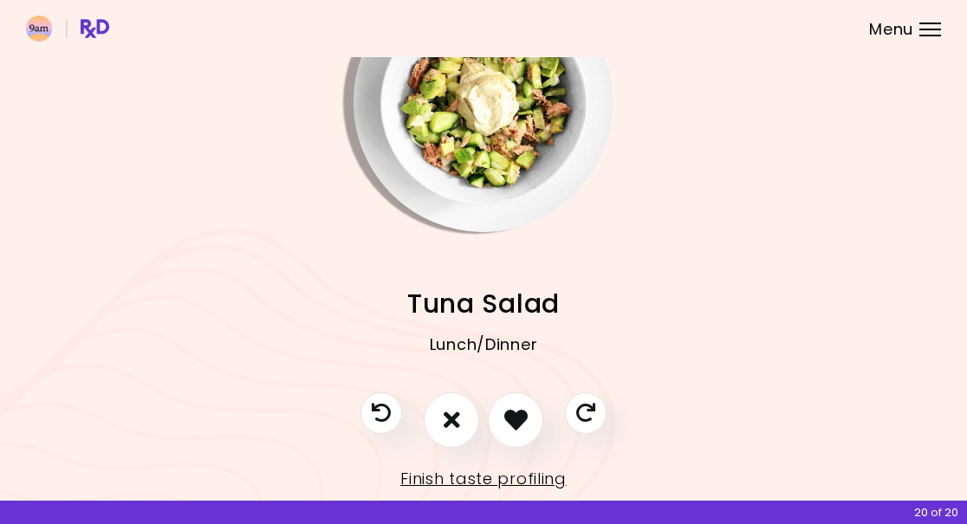
scroll to position [90, -1]
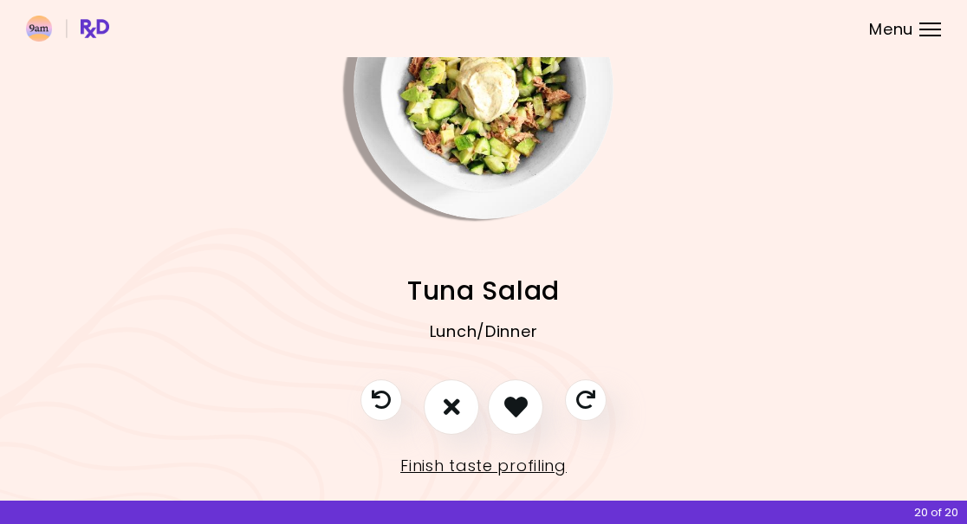
click at [509, 413] on icon "I like this recipe" at bounding box center [515, 406] width 23 height 23
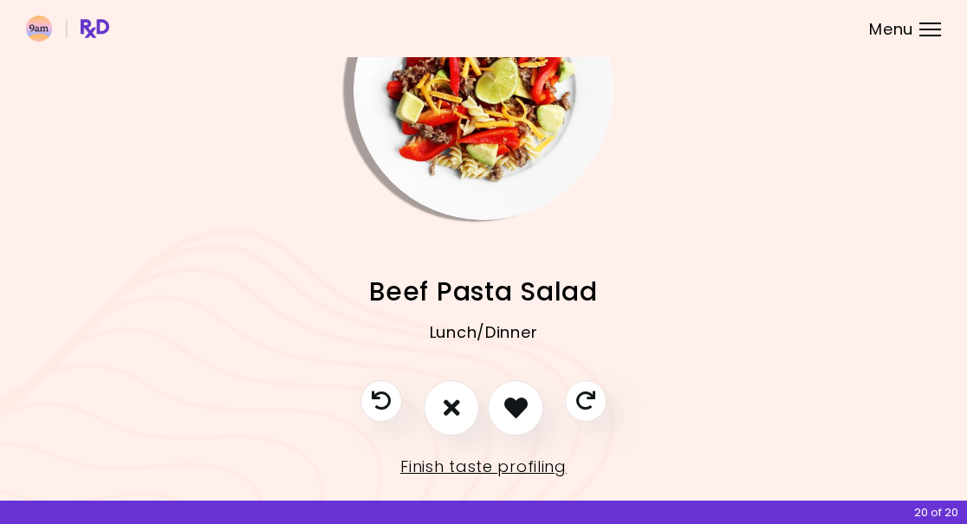
scroll to position [101, 0]
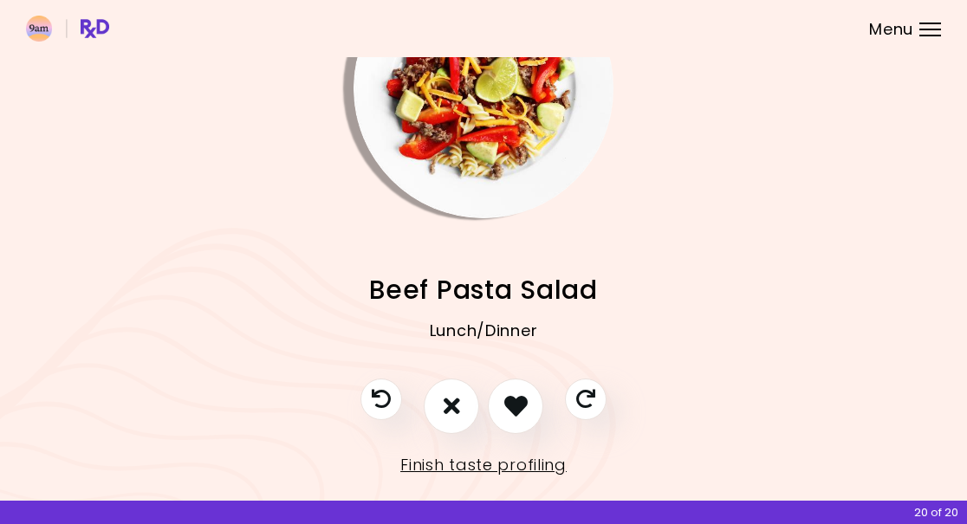
click at [521, 411] on icon "I like this recipe" at bounding box center [515, 405] width 23 height 23
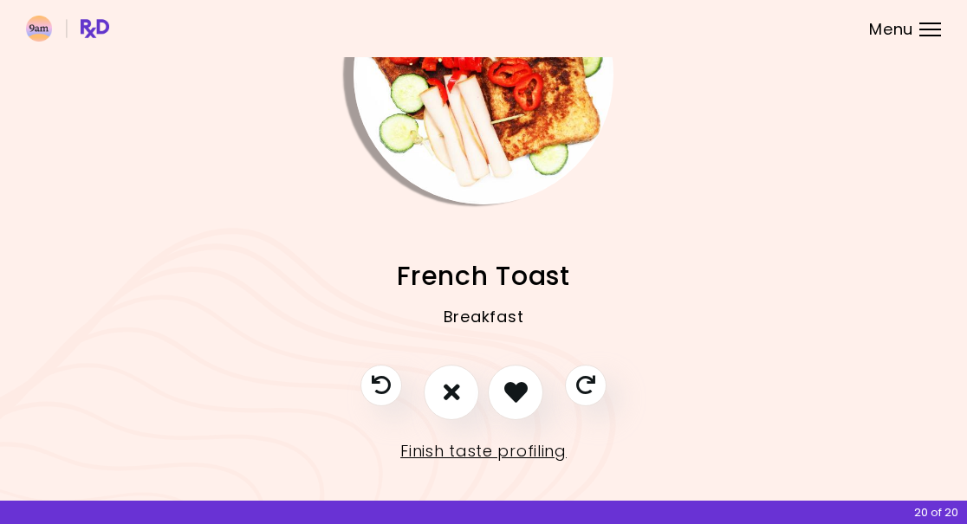
scroll to position [114, -1]
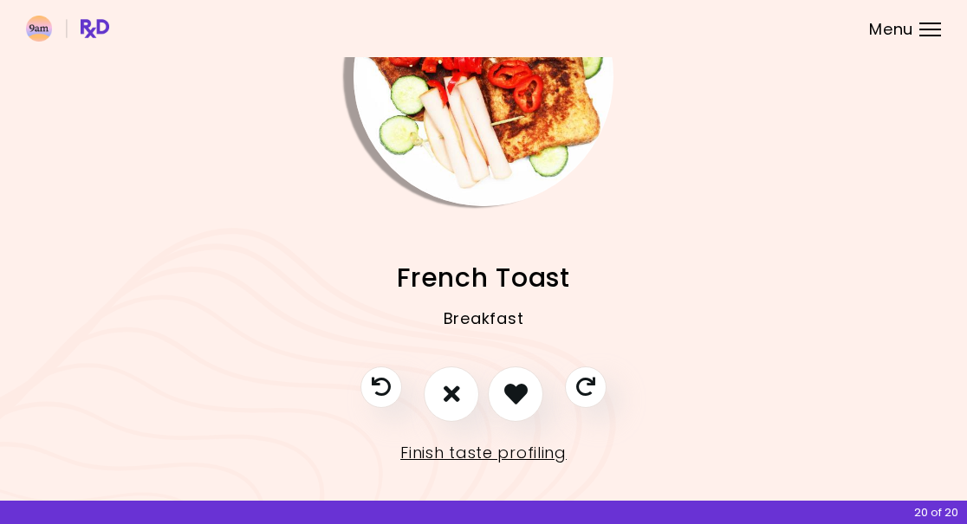
click at [519, 457] on link "Finish taste profiling" at bounding box center [483, 453] width 166 height 28
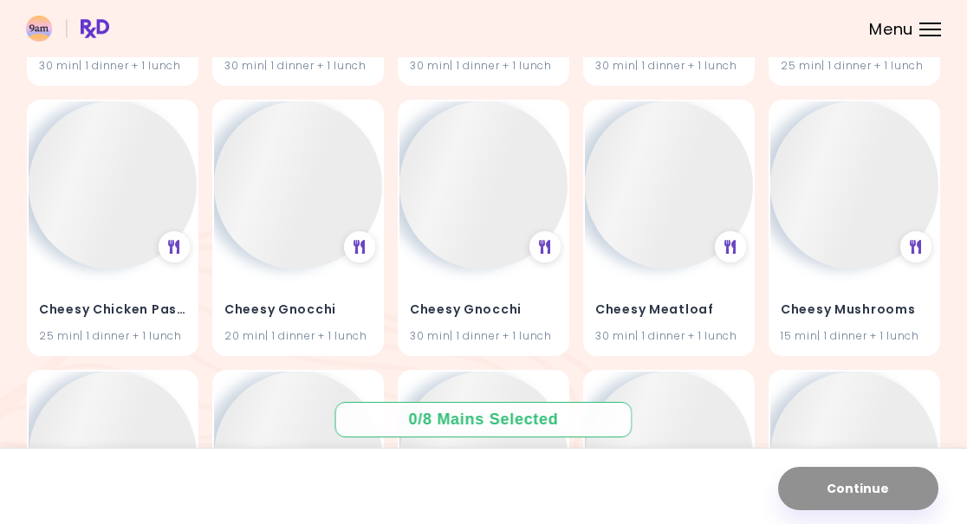
scroll to position [15545, 0]
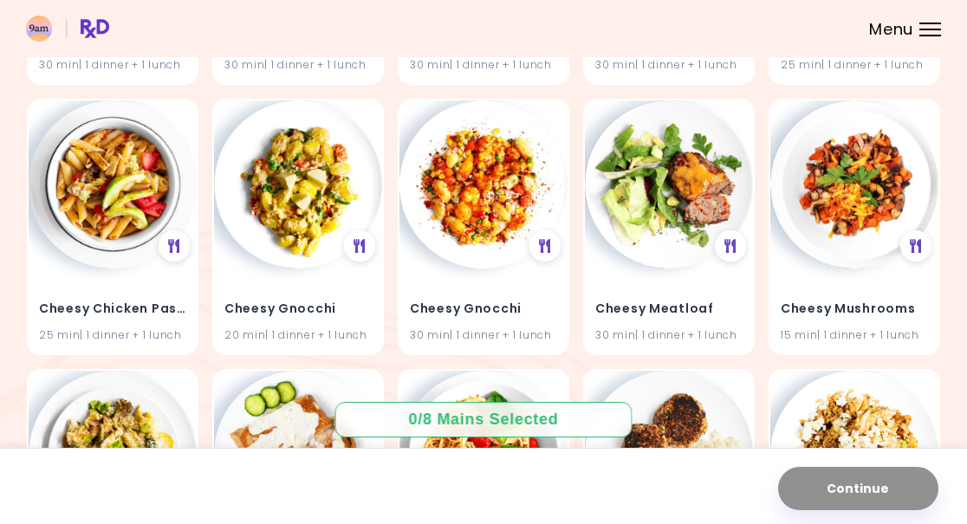
click at [491, 146] on img at bounding box center [484, 185] width 168 height 168
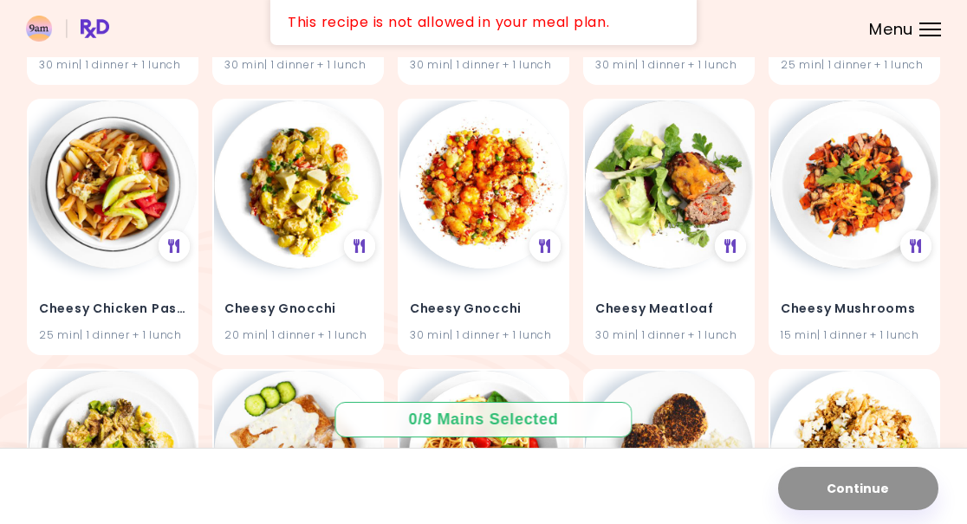
click at [311, 269] on div "Cheesy Gnocchi 20 min | 1 dinner + 1 lunch" at bounding box center [298, 311] width 168 height 85
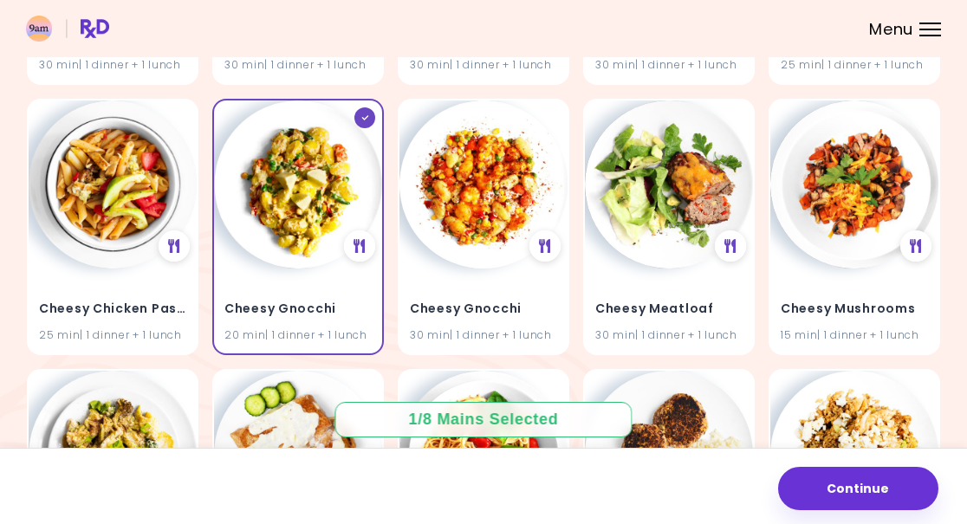
click at [299, 269] on div "Cheesy Gnocchi 20 min | 1 dinner + 1 lunch" at bounding box center [298, 311] width 168 height 85
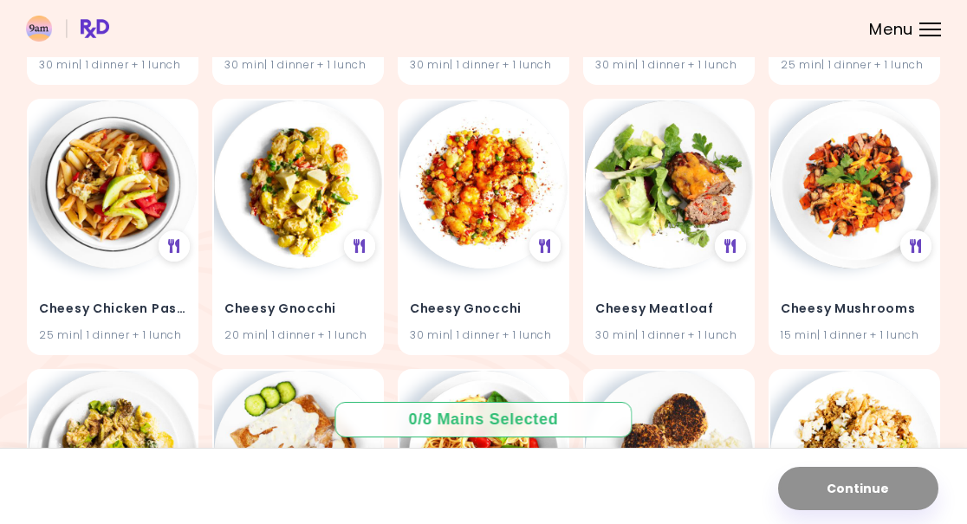
click at [317, 296] on h4 "Cheesy Gnocchi" at bounding box center [298, 310] width 147 height 28
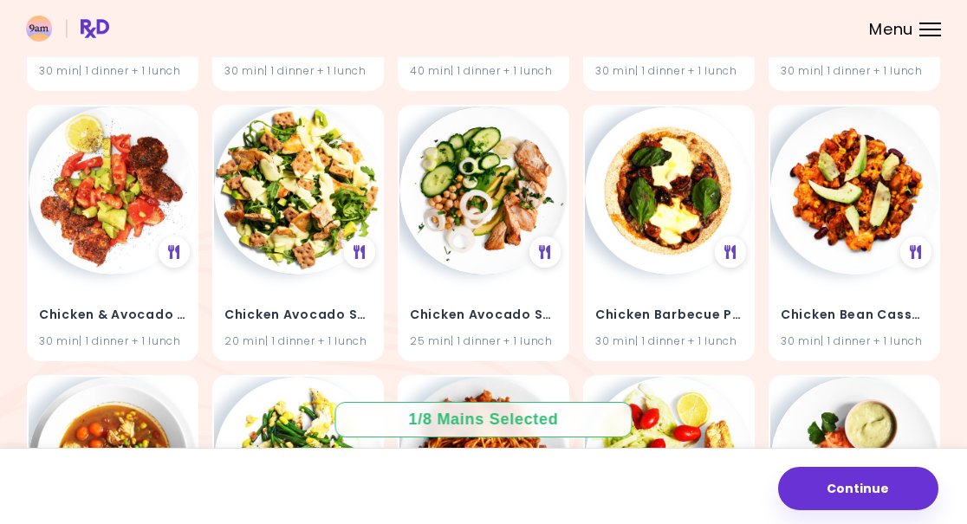
scroll to position [16620, 0]
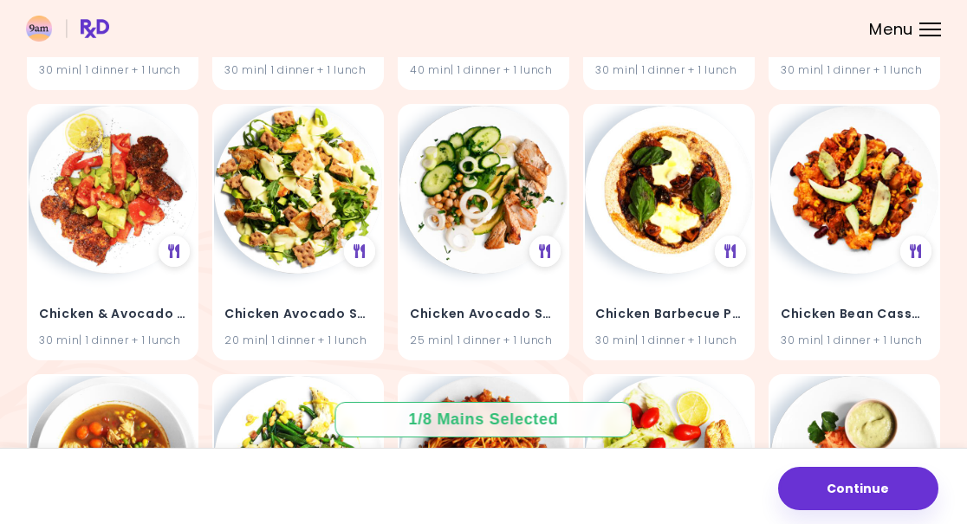
click at [311, 301] on h4 "Chicken Avocado Salad" at bounding box center [298, 315] width 147 height 28
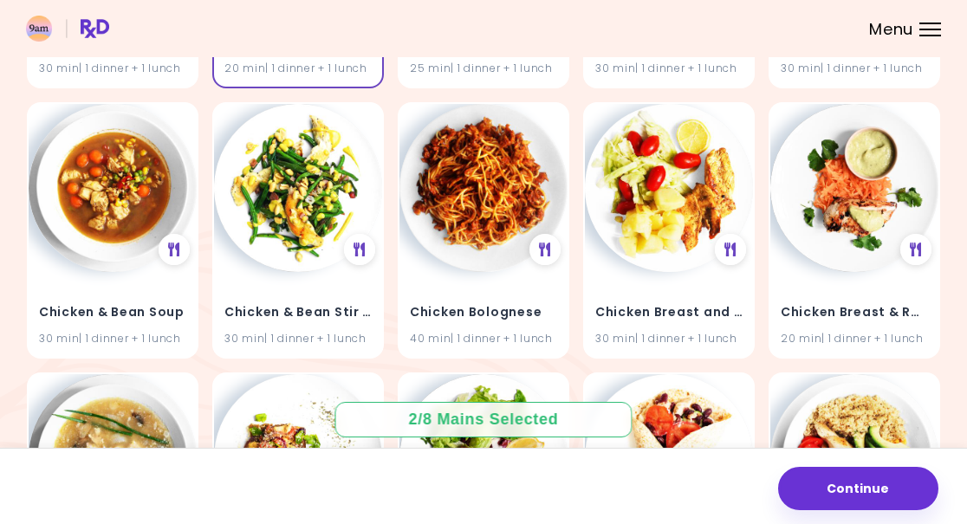
scroll to position [16894, 0]
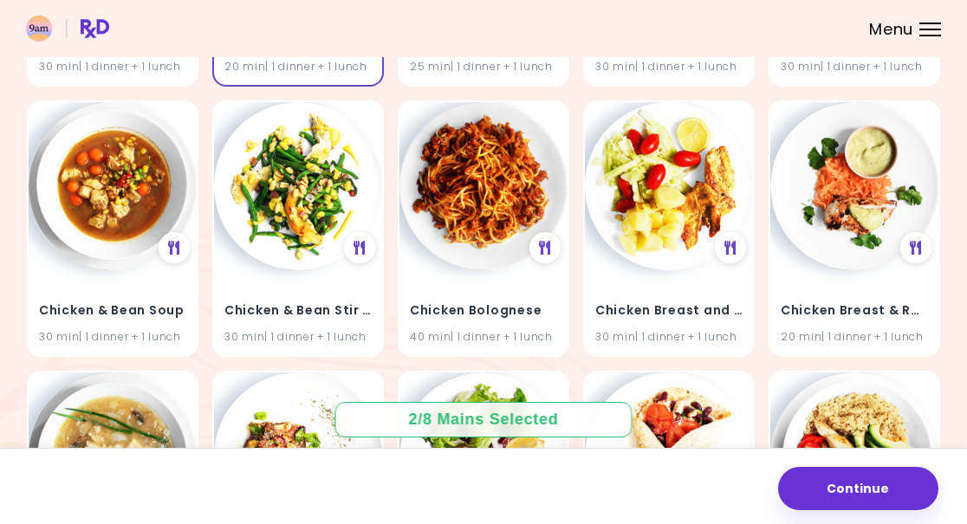
click at [729, 241] on icon at bounding box center [731, 248] width 12 height 14
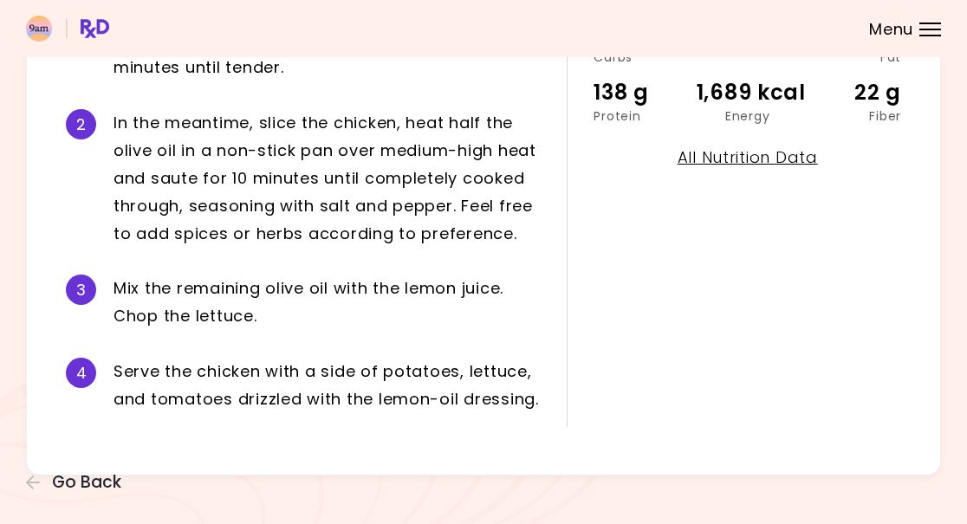
scroll to position [440, 0]
click at [79, 488] on span "Go Back" at bounding box center [86, 482] width 69 height 19
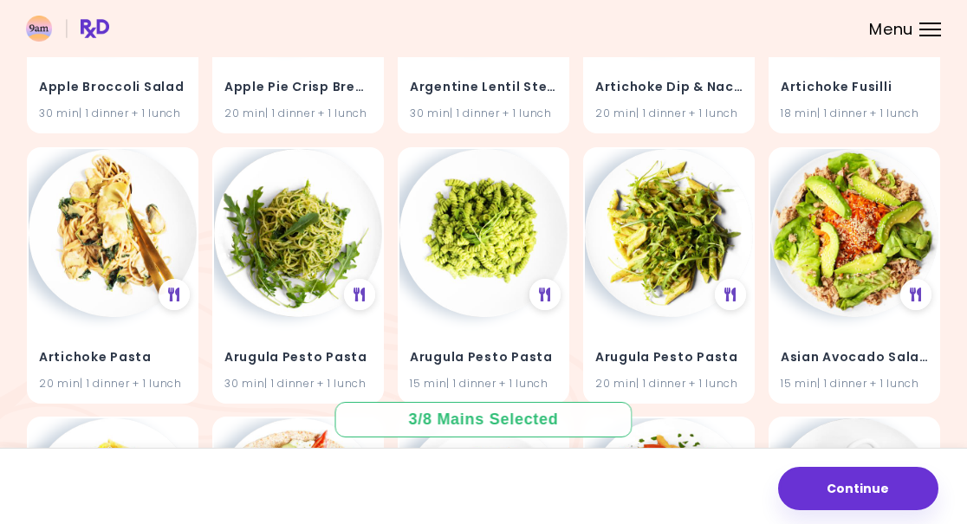
scroll to position [359, 0]
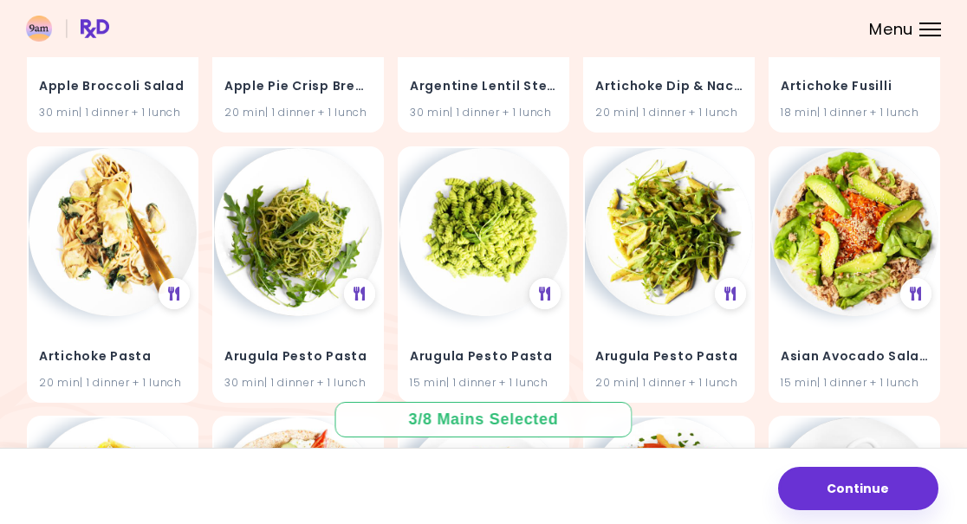
click at [875, 275] on img at bounding box center [855, 232] width 168 height 168
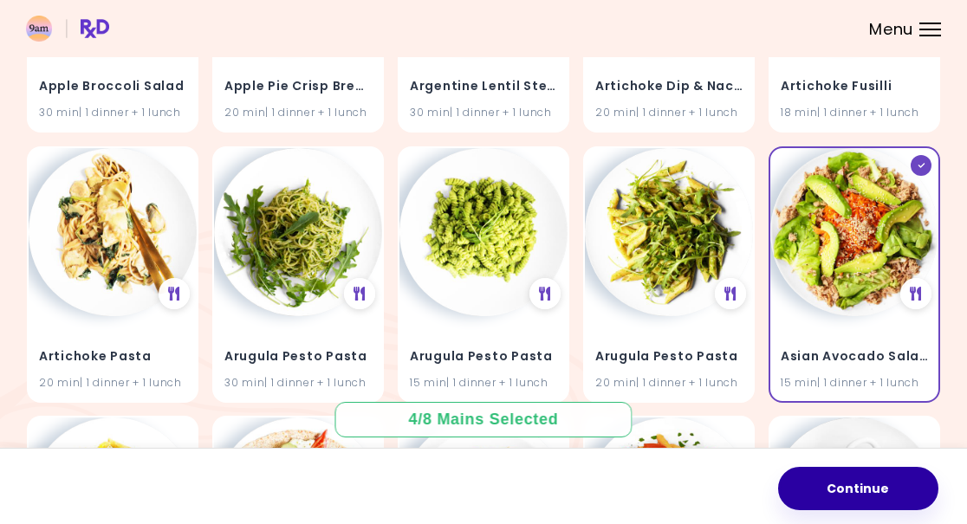
click at [858, 467] on button "Continue" at bounding box center [858, 488] width 160 height 43
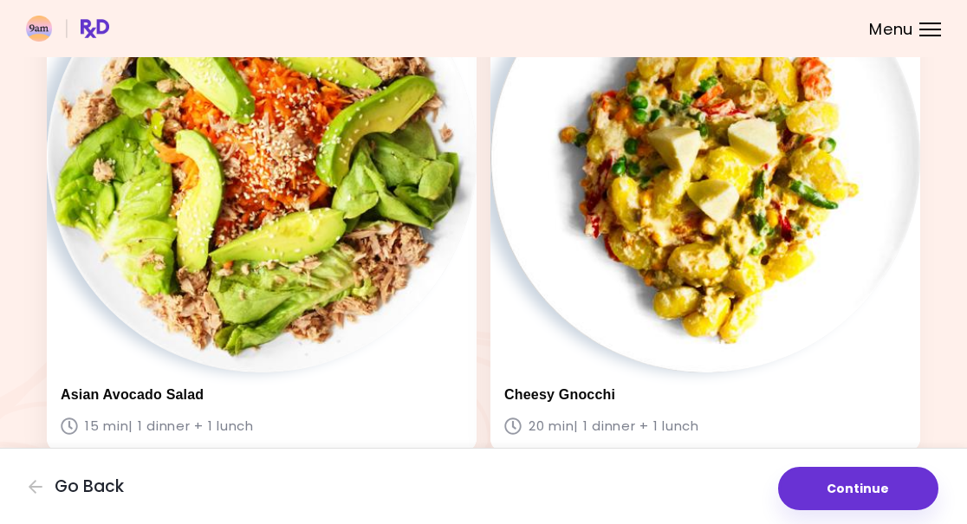
scroll to position [216, 0]
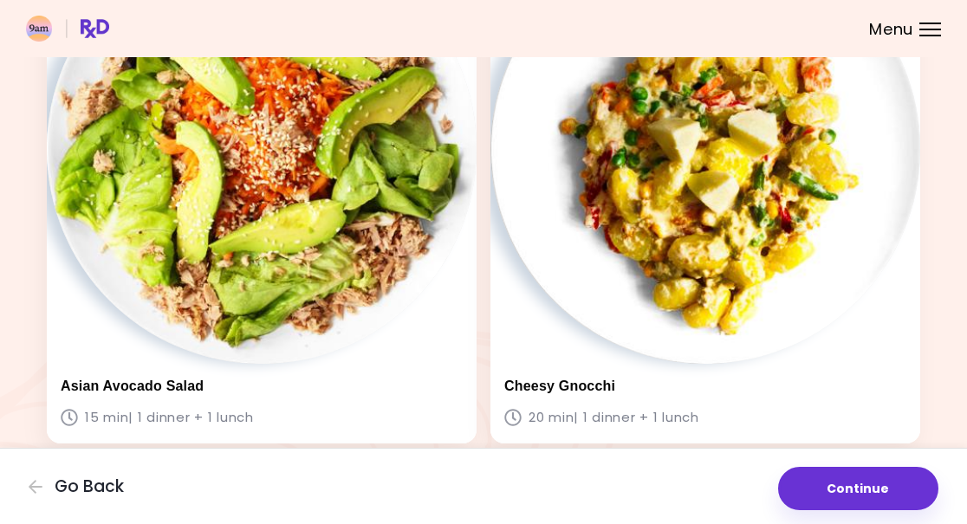
click at [776, 264] on img at bounding box center [706, 149] width 430 height 430
